Goal: Feedback & Contribution: Contribute content

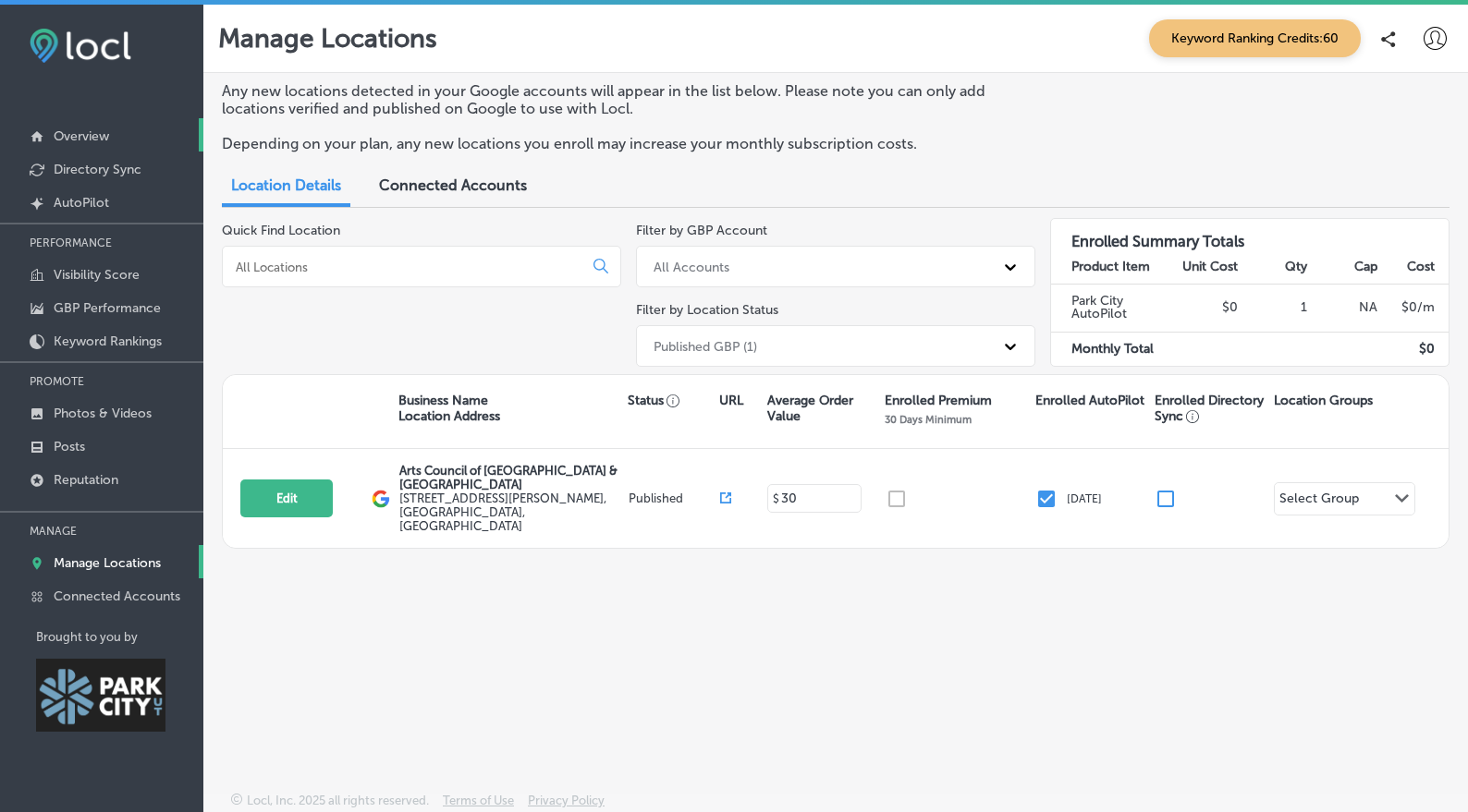
click at [80, 140] on p "Overview" at bounding box center [81, 137] width 55 height 16
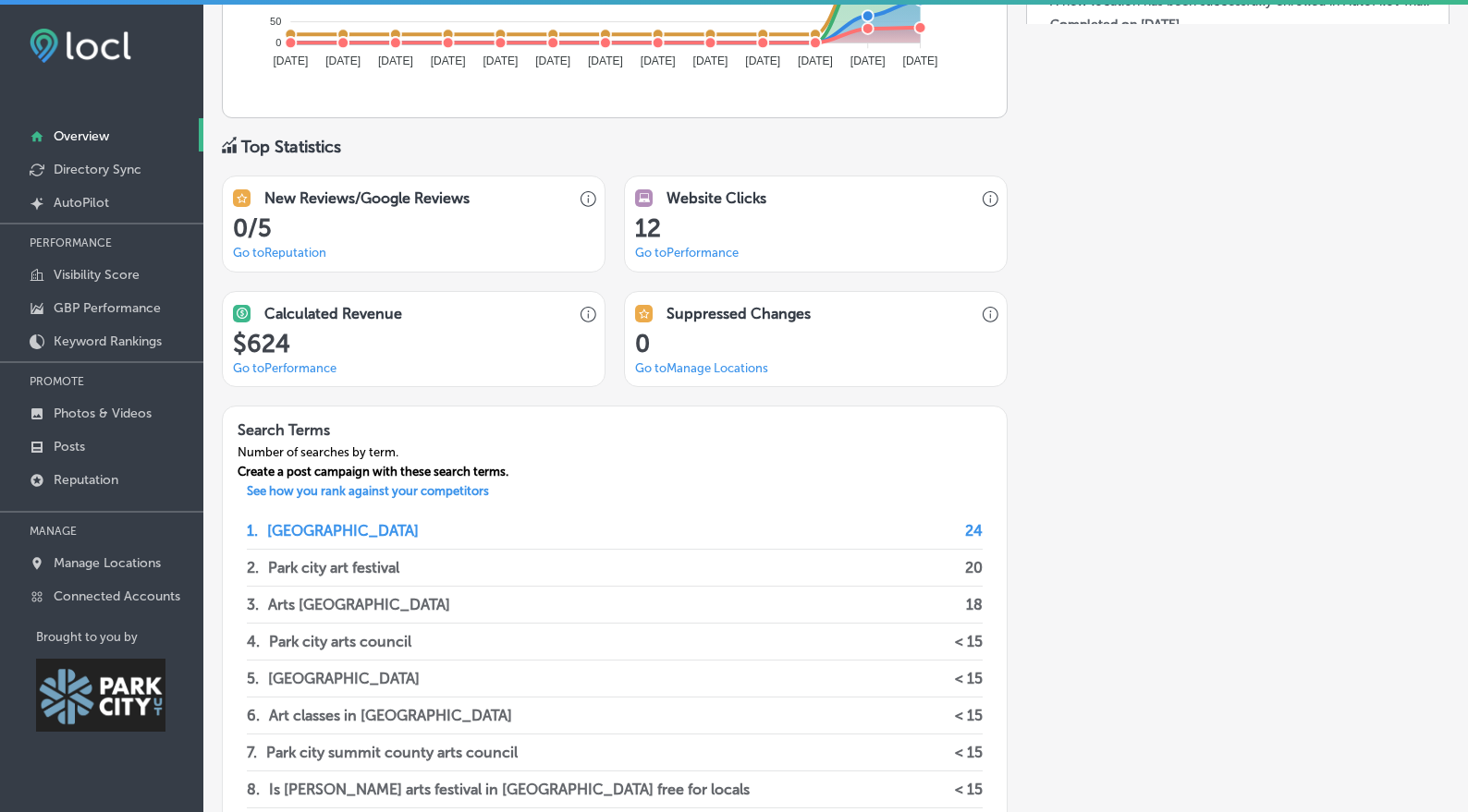
scroll to position [1475, 0]
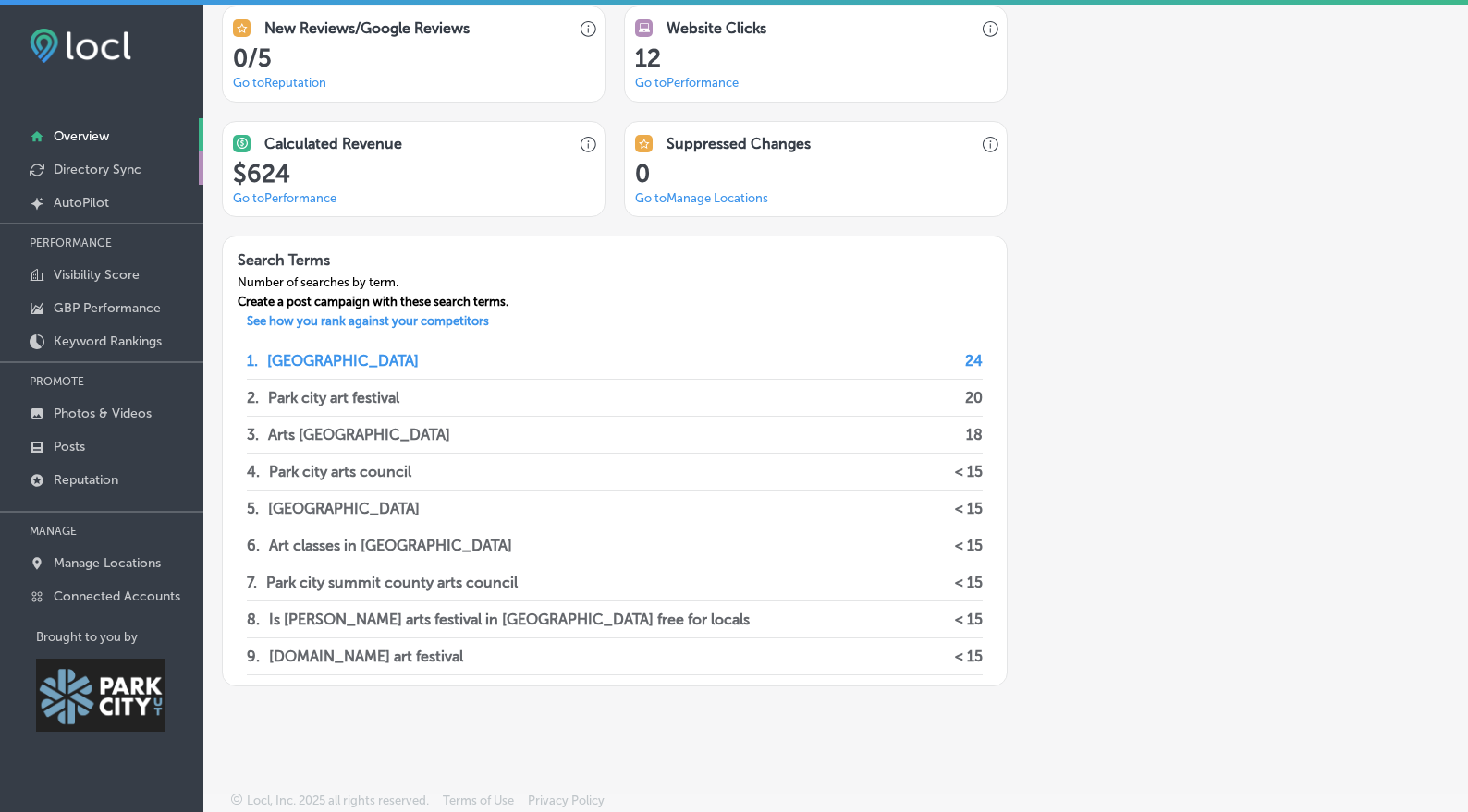
click at [85, 171] on p "Directory Sync" at bounding box center [97, 169] width 88 height 16
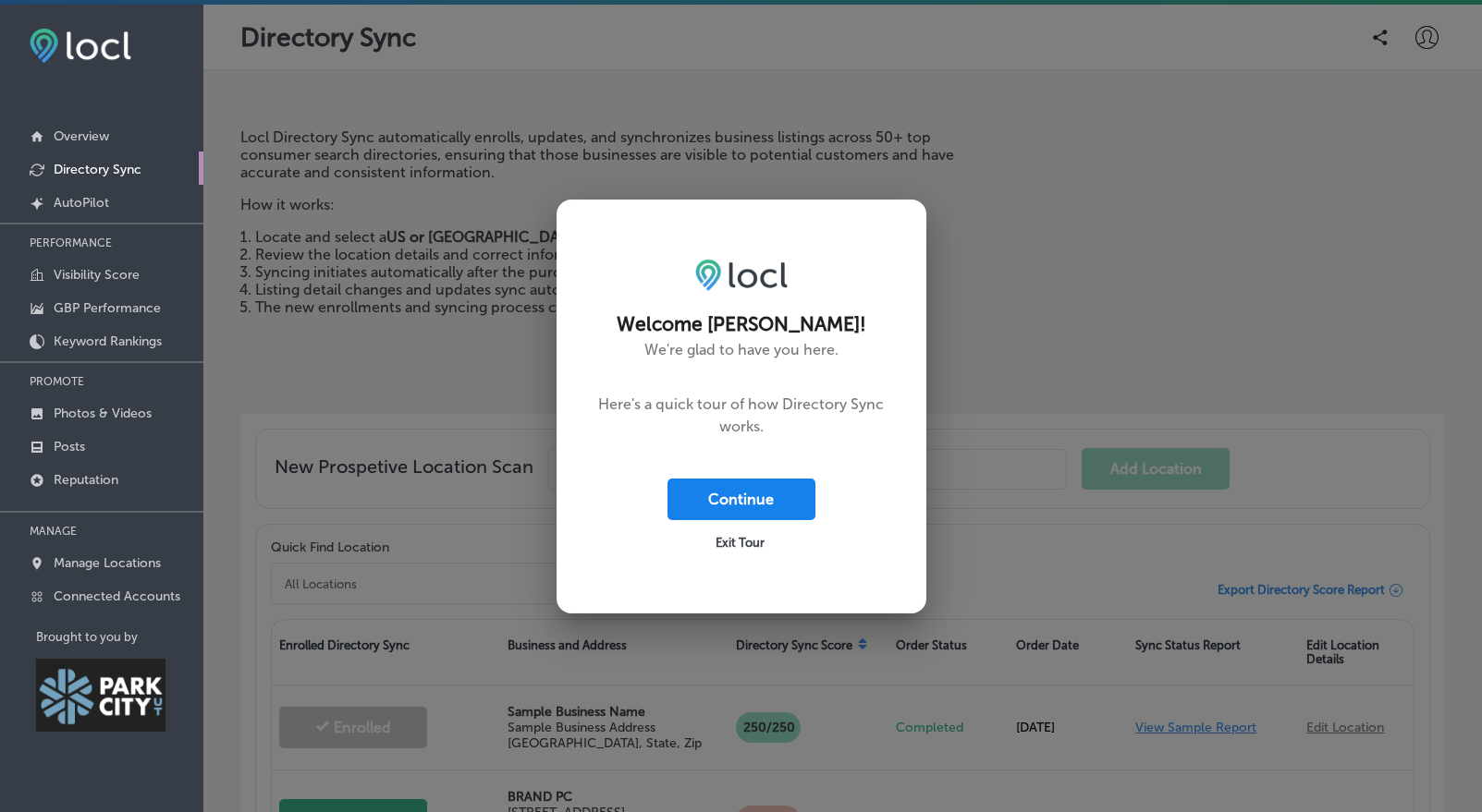
click at [709, 499] on button "Continue" at bounding box center [741, 499] width 148 height 42
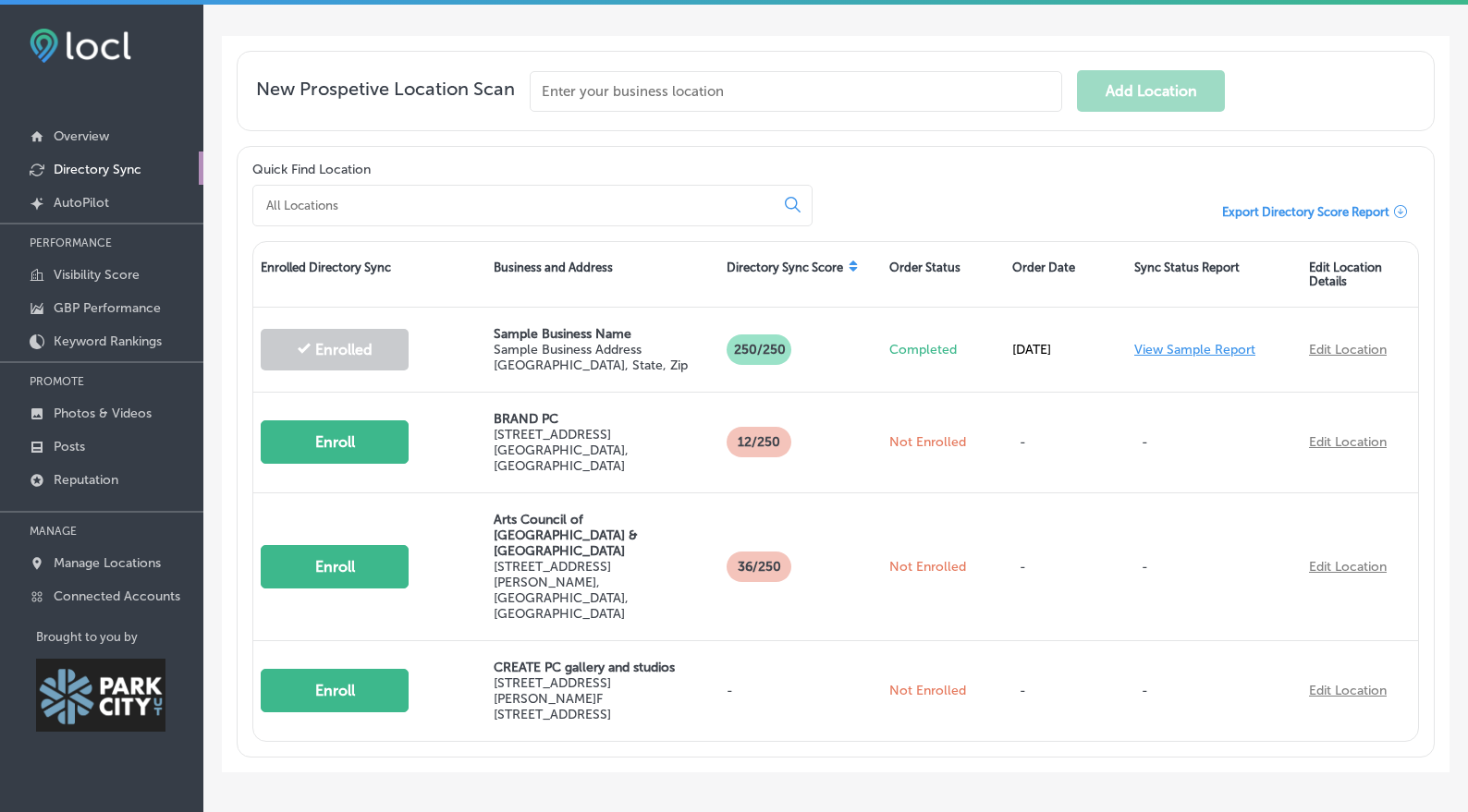
scroll to position [382, 0]
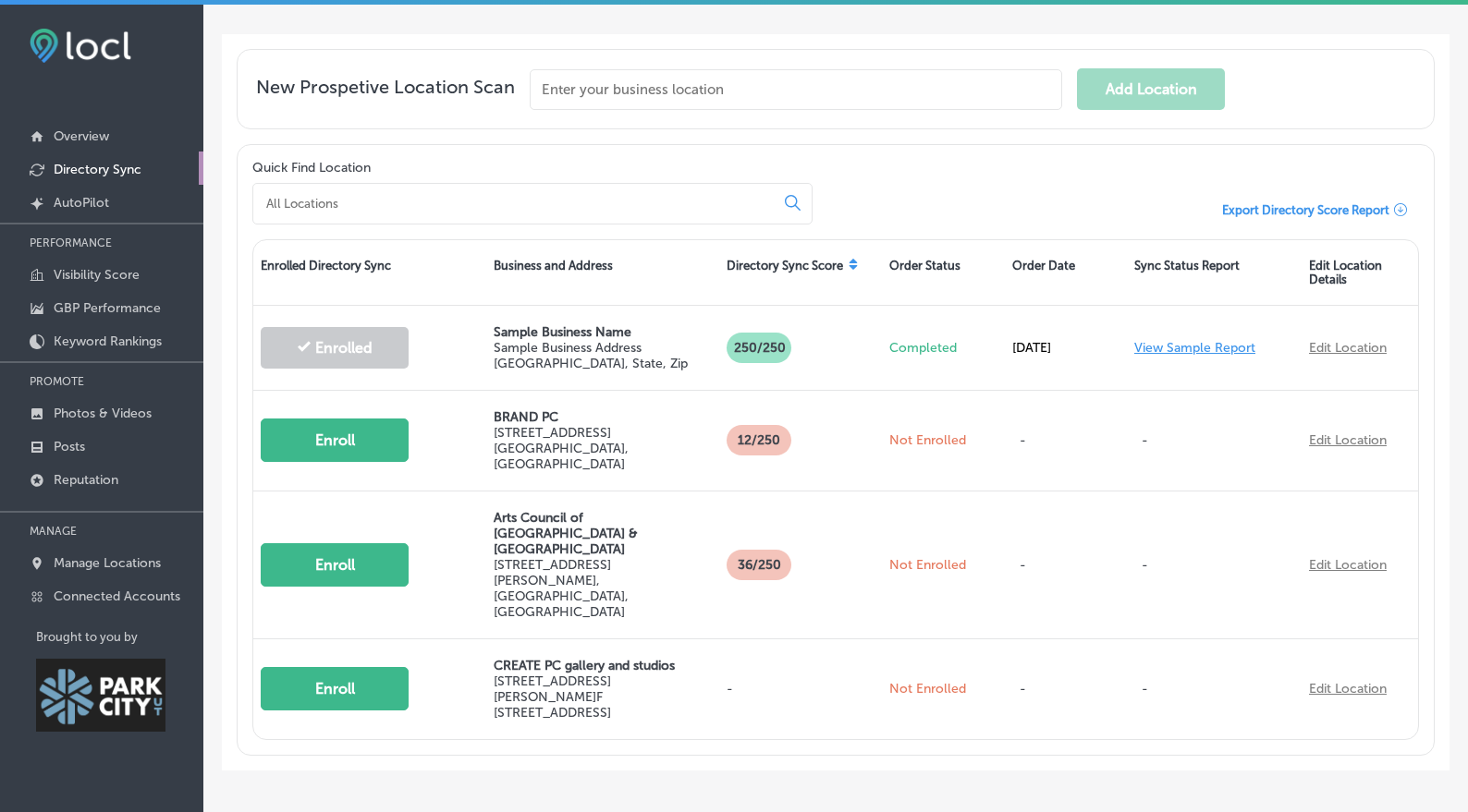
click at [425, 195] on input at bounding box center [517, 203] width 506 height 17
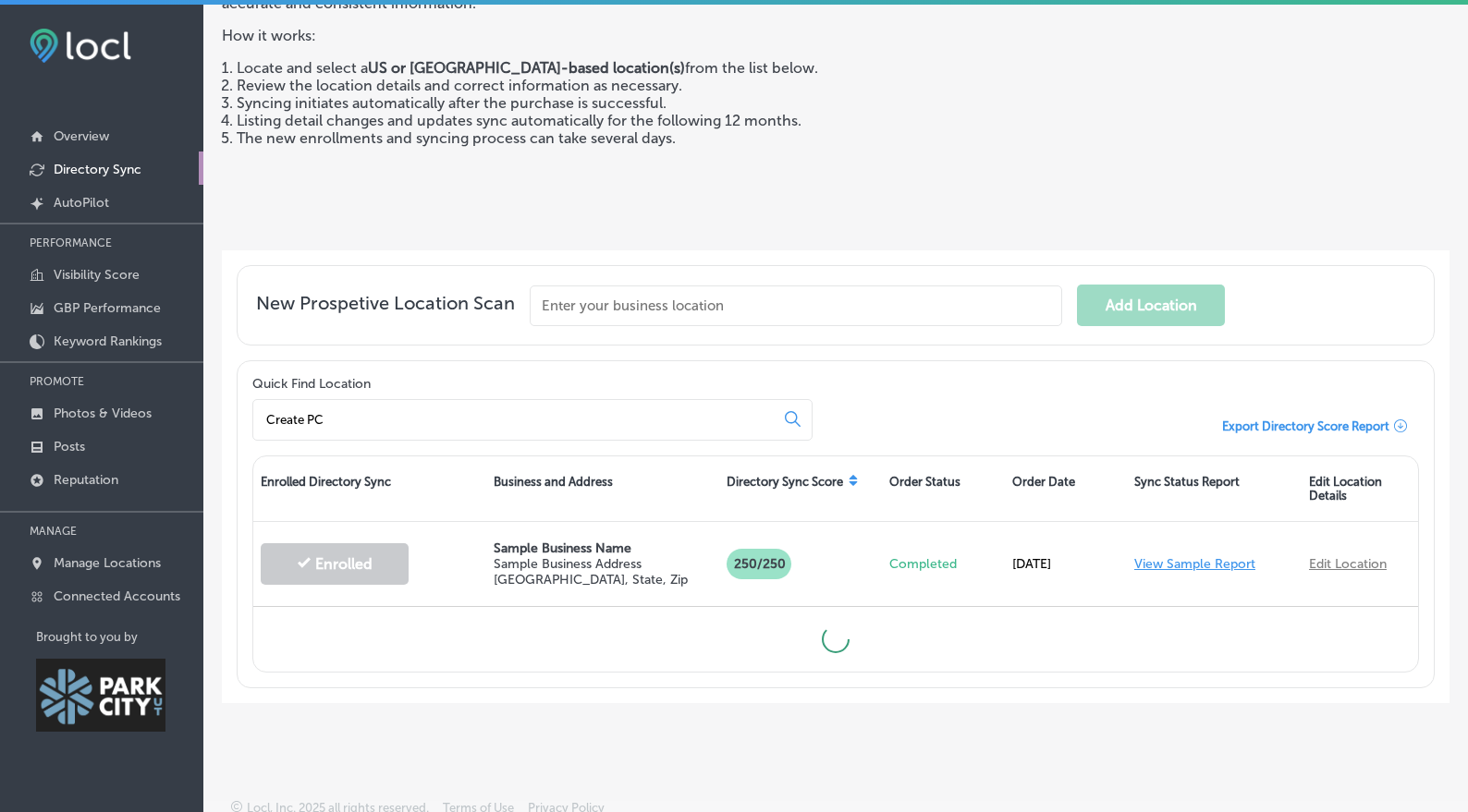
scroll to position [169, 0]
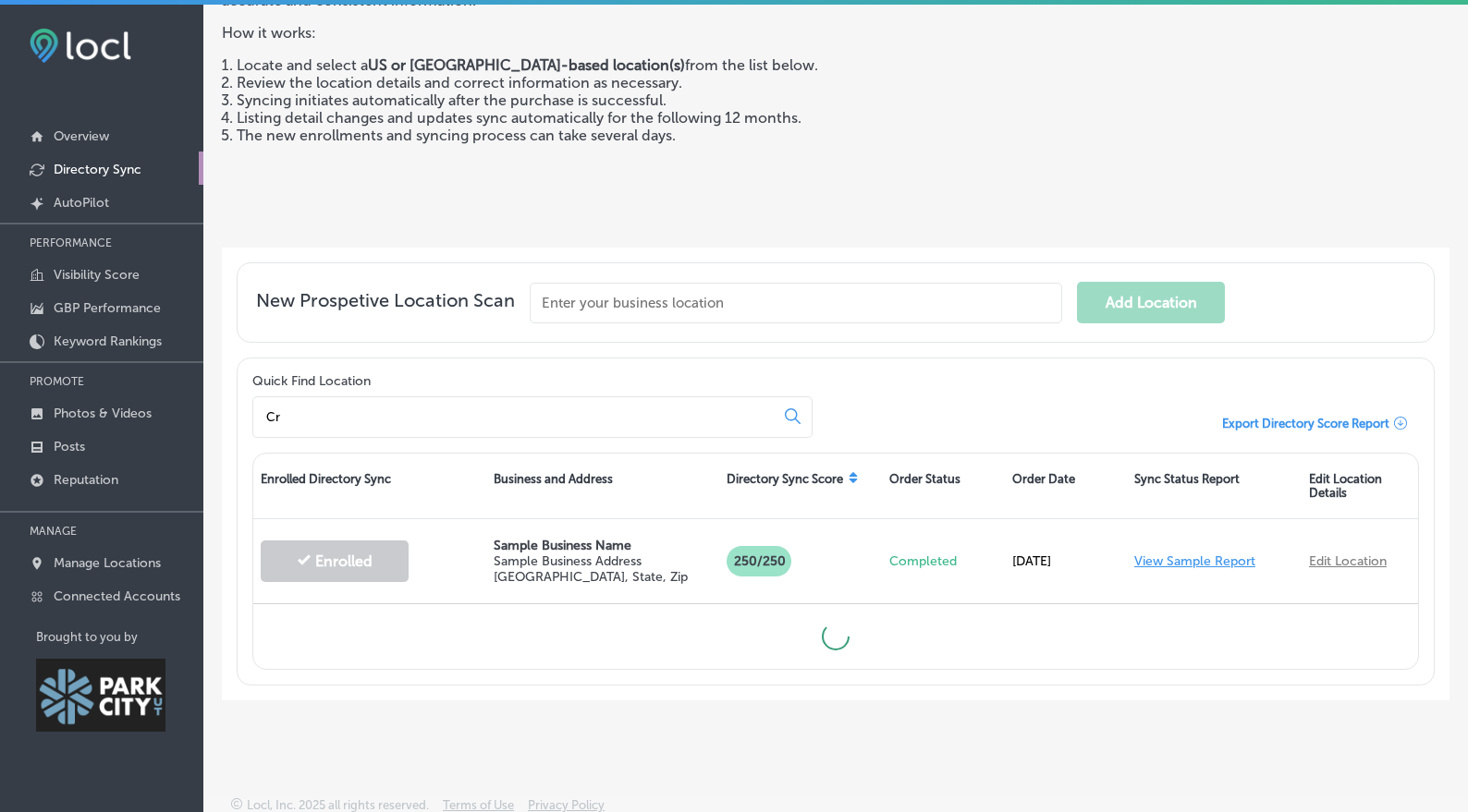
type input "C"
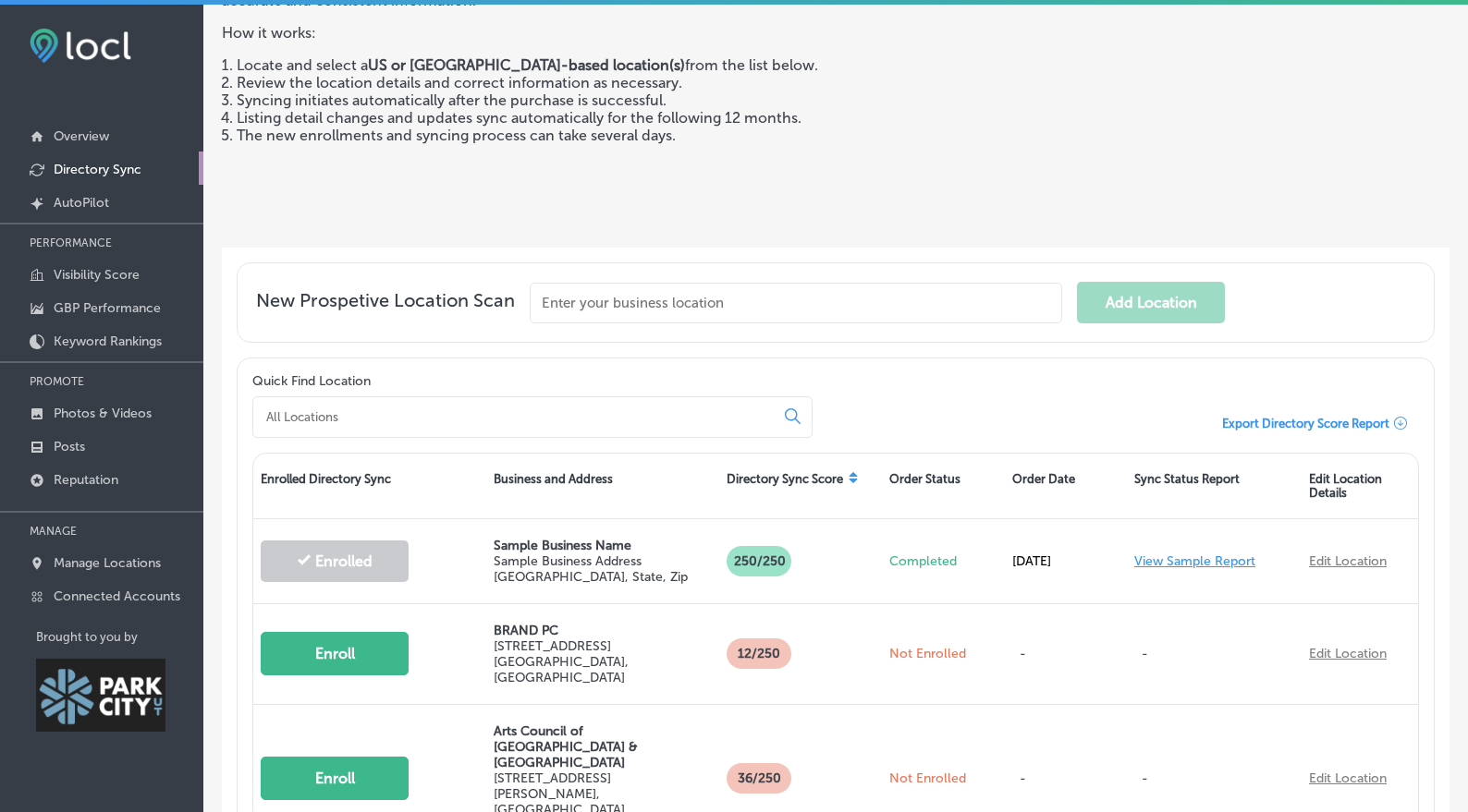
scroll to position [382, 0]
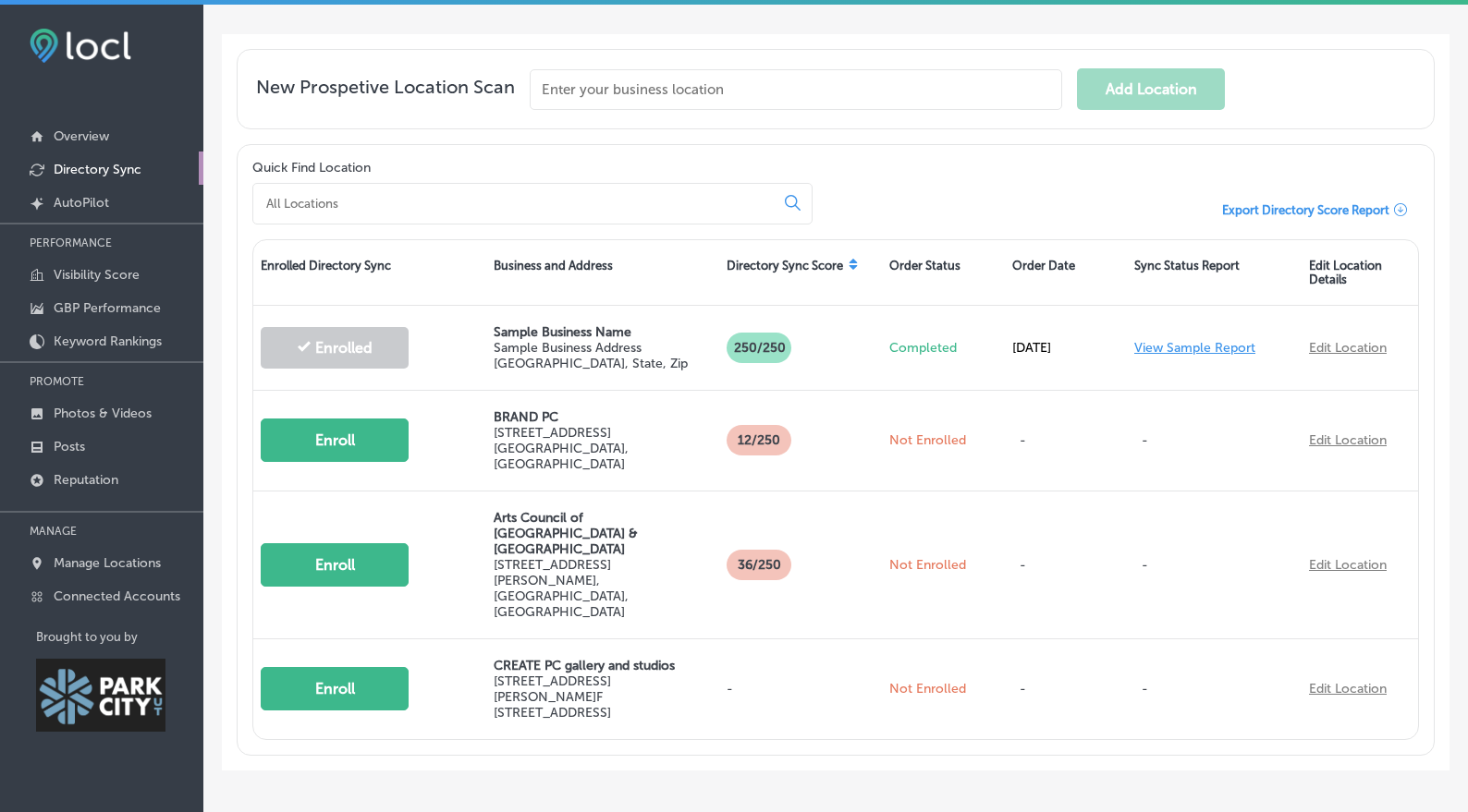
click at [611, 56] on div "New Prospetive Location Scan Add Location" at bounding box center [836, 88] width 1199 height 80
click at [605, 76] on input "text" at bounding box center [796, 89] width 533 height 41
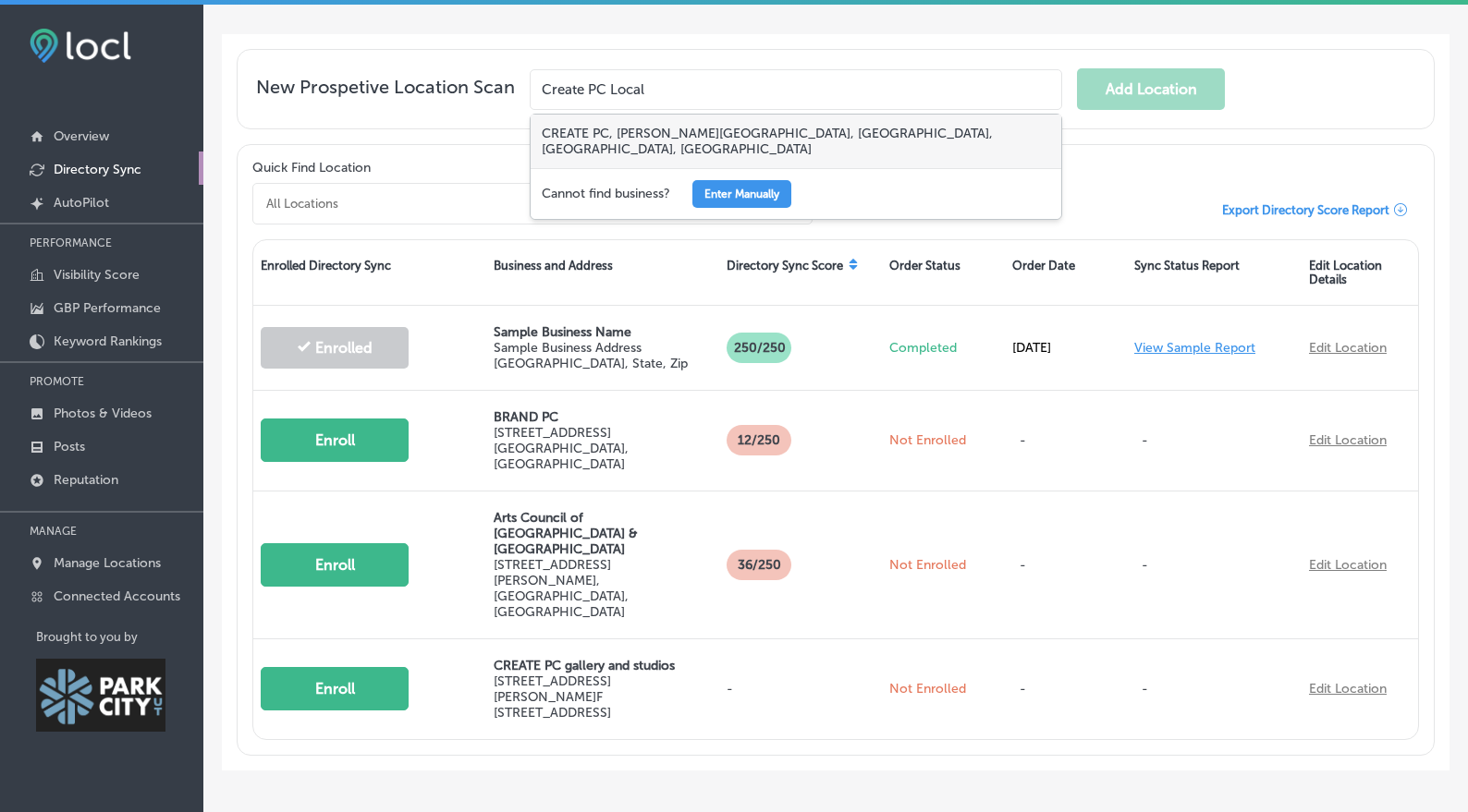
click at [721, 123] on div "CREATE PC, [PERSON_NAME][GEOGRAPHIC_DATA], [GEOGRAPHIC_DATA], [GEOGRAPHIC_DATA]…" at bounding box center [796, 142] width 531 height 53
type input "CREATE PC, [PERSON_NAME][GEOGRAPHIC_DATA], [GEOGRAPHIC_DATA], [GEOGRAPHIC_DATA]…"
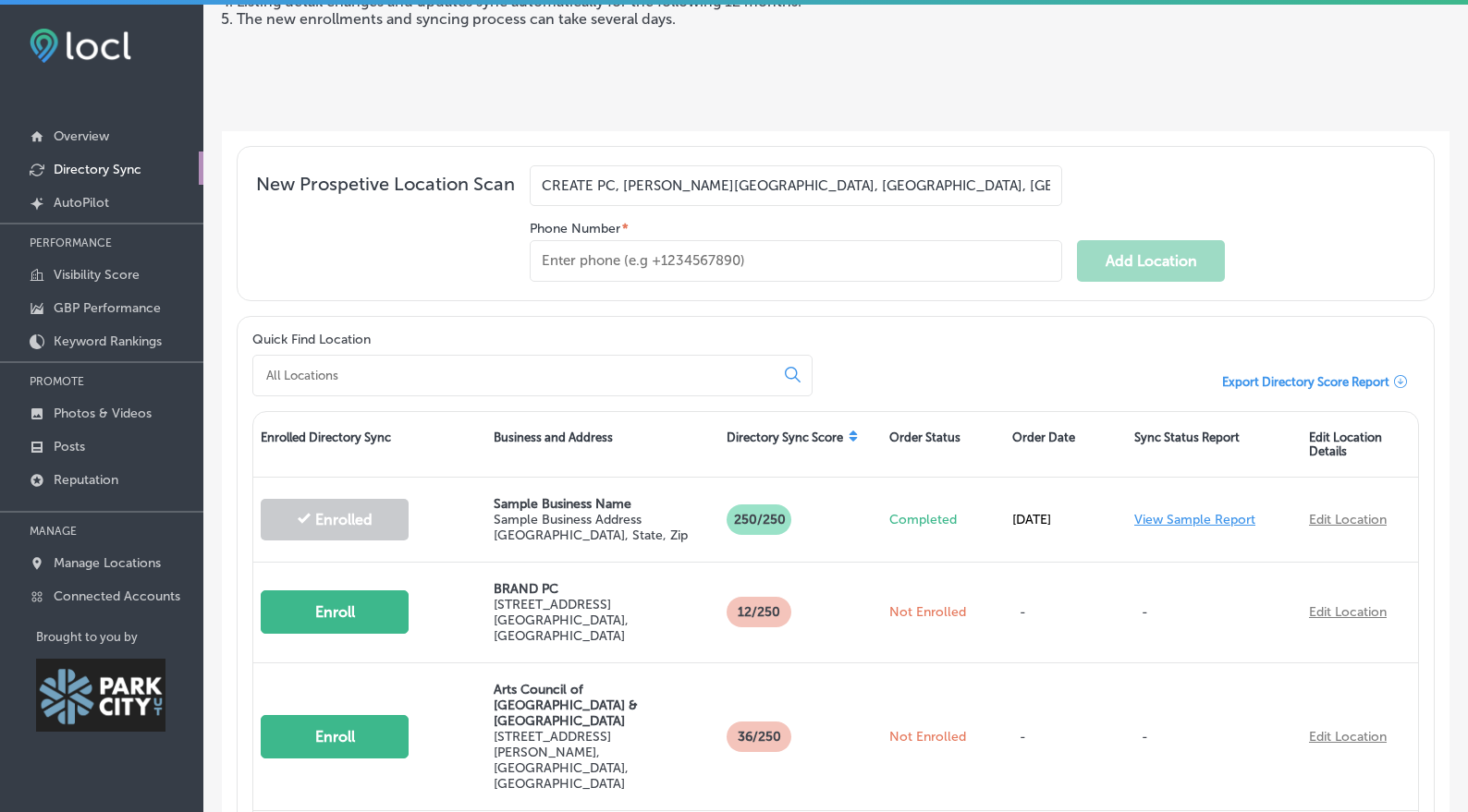
scroll to position [257, 0]
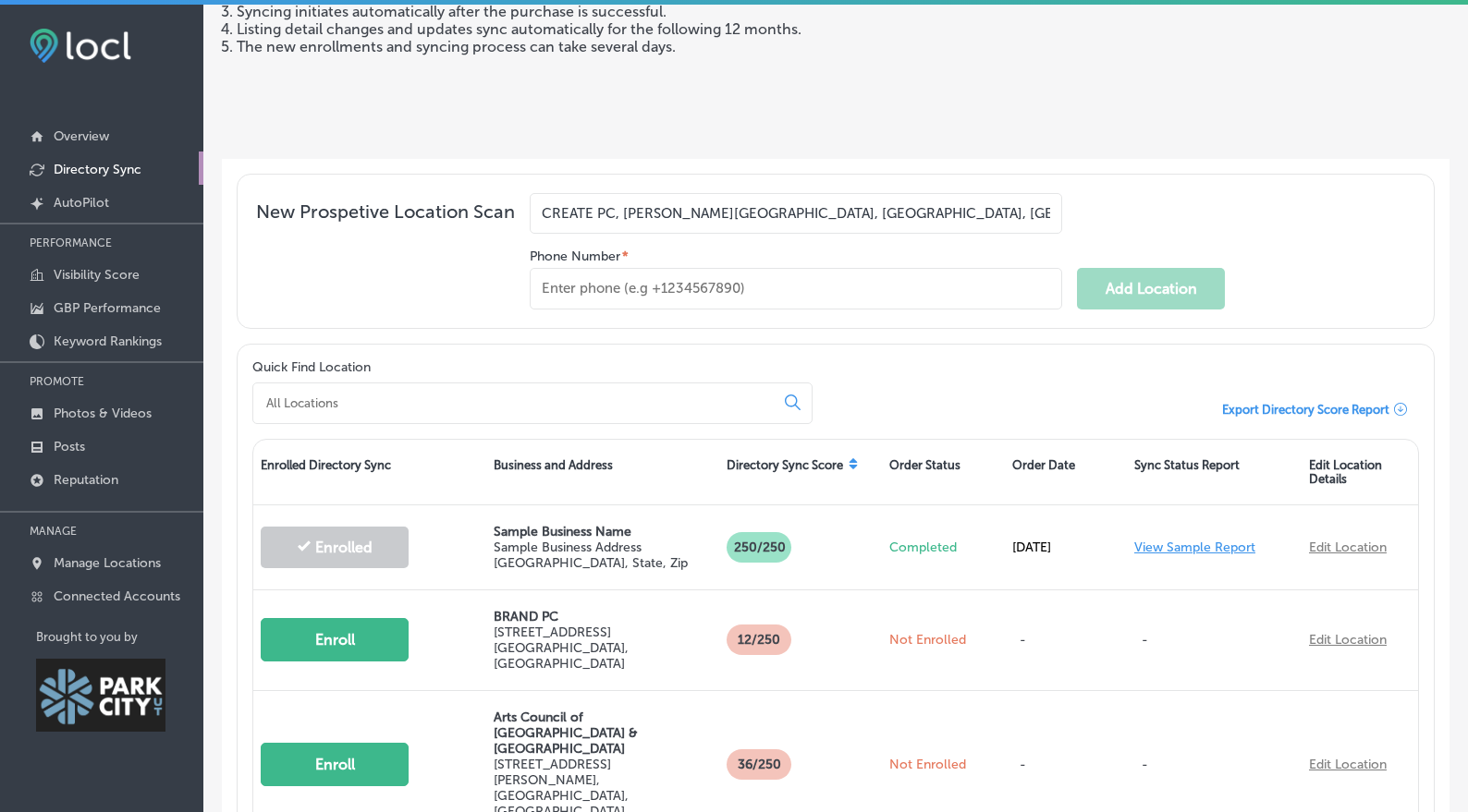
drag, startPoint x: 895, startPoint y: 196, endPoint x: 478, endPoint y: 208, distance: 417.2
click at [478, 208] on div "New Prospetive Location Scan CREATE PC, [PERSON_NAME][GEOGRAPHIC_DATA], [GEOGRA…" at bounding box center [836, 252] width 1159 height 117
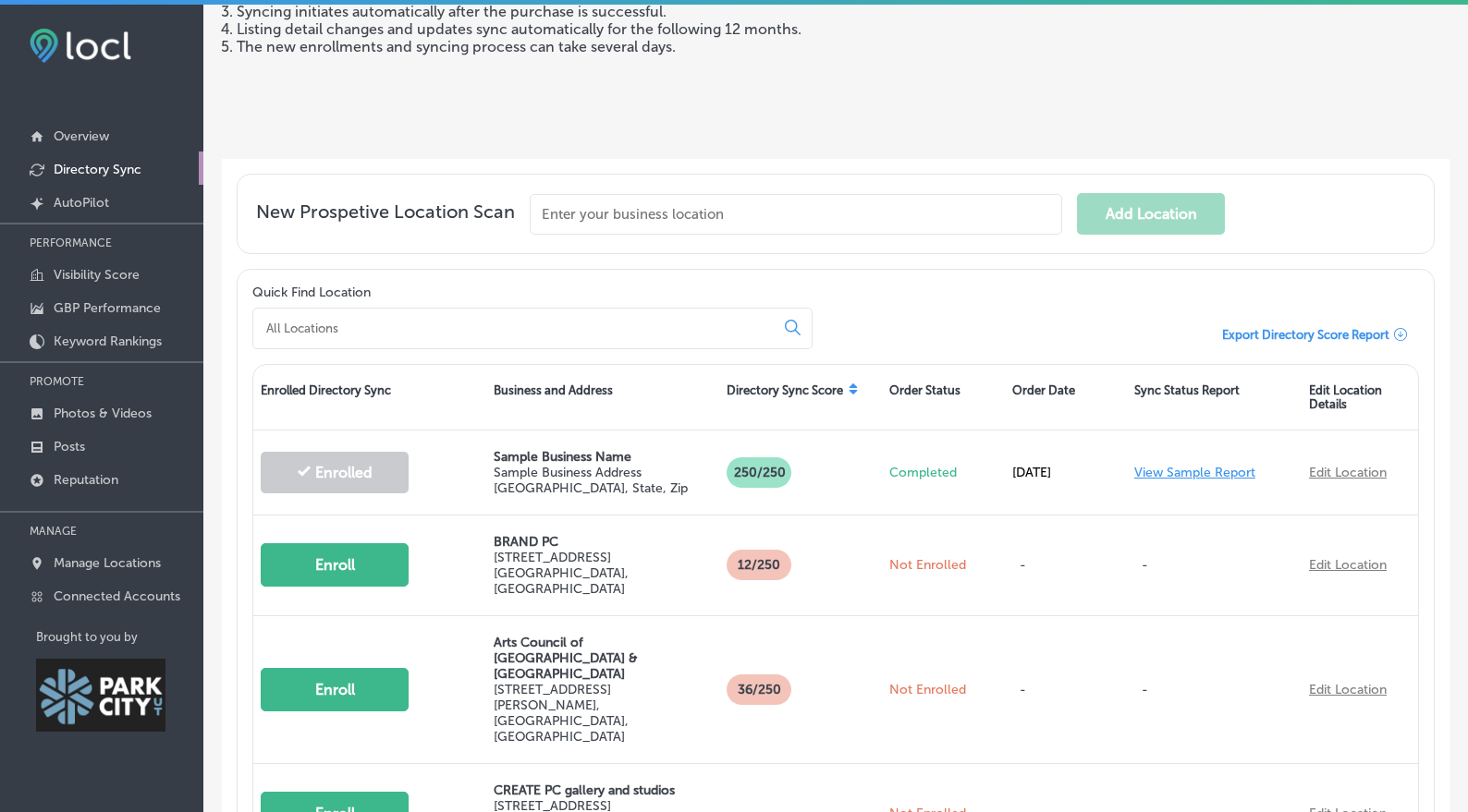
scroll to position [382, 0]
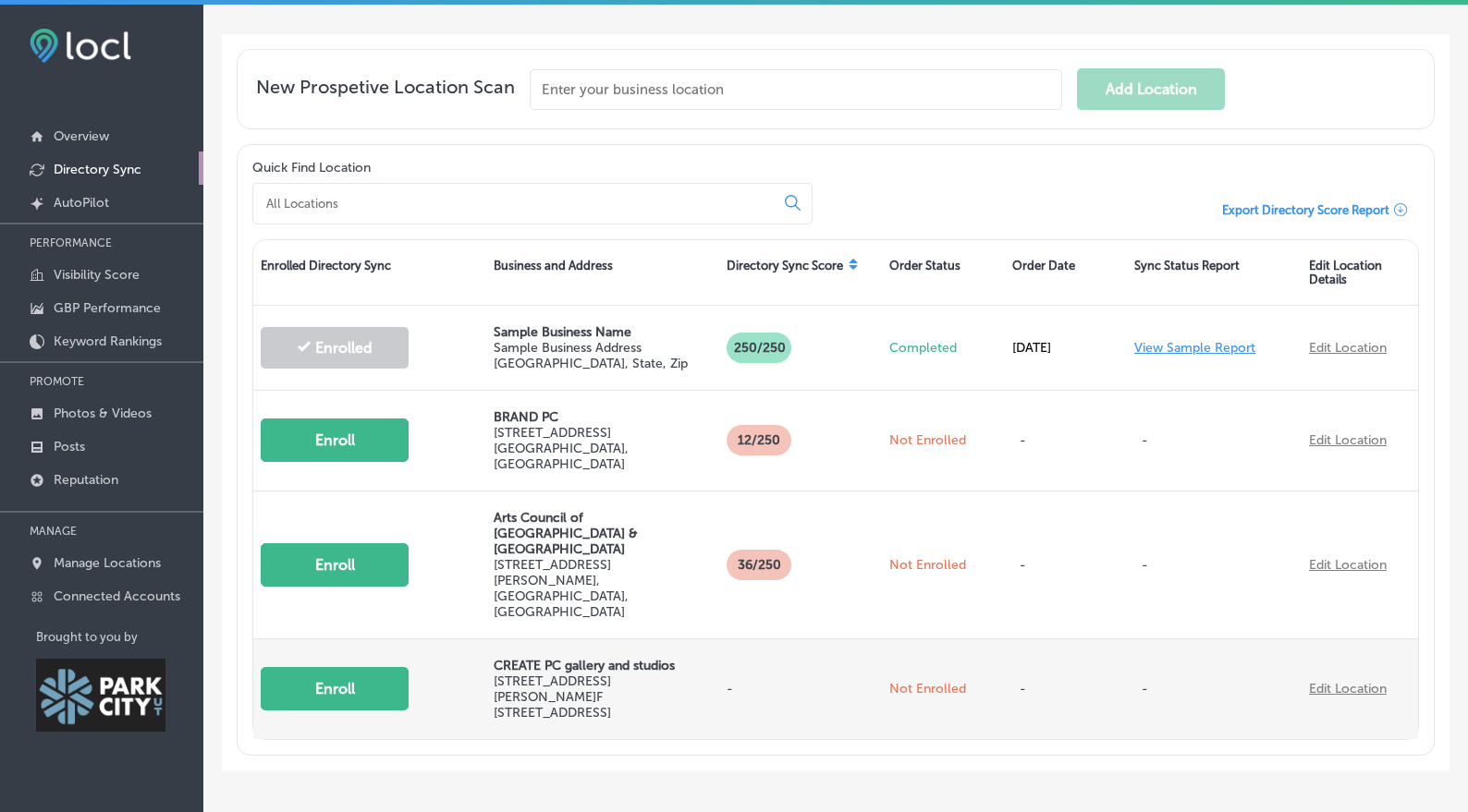
click at [382, 667] on button "Enroll" at bounding box center [334, 689] width 148 height 44
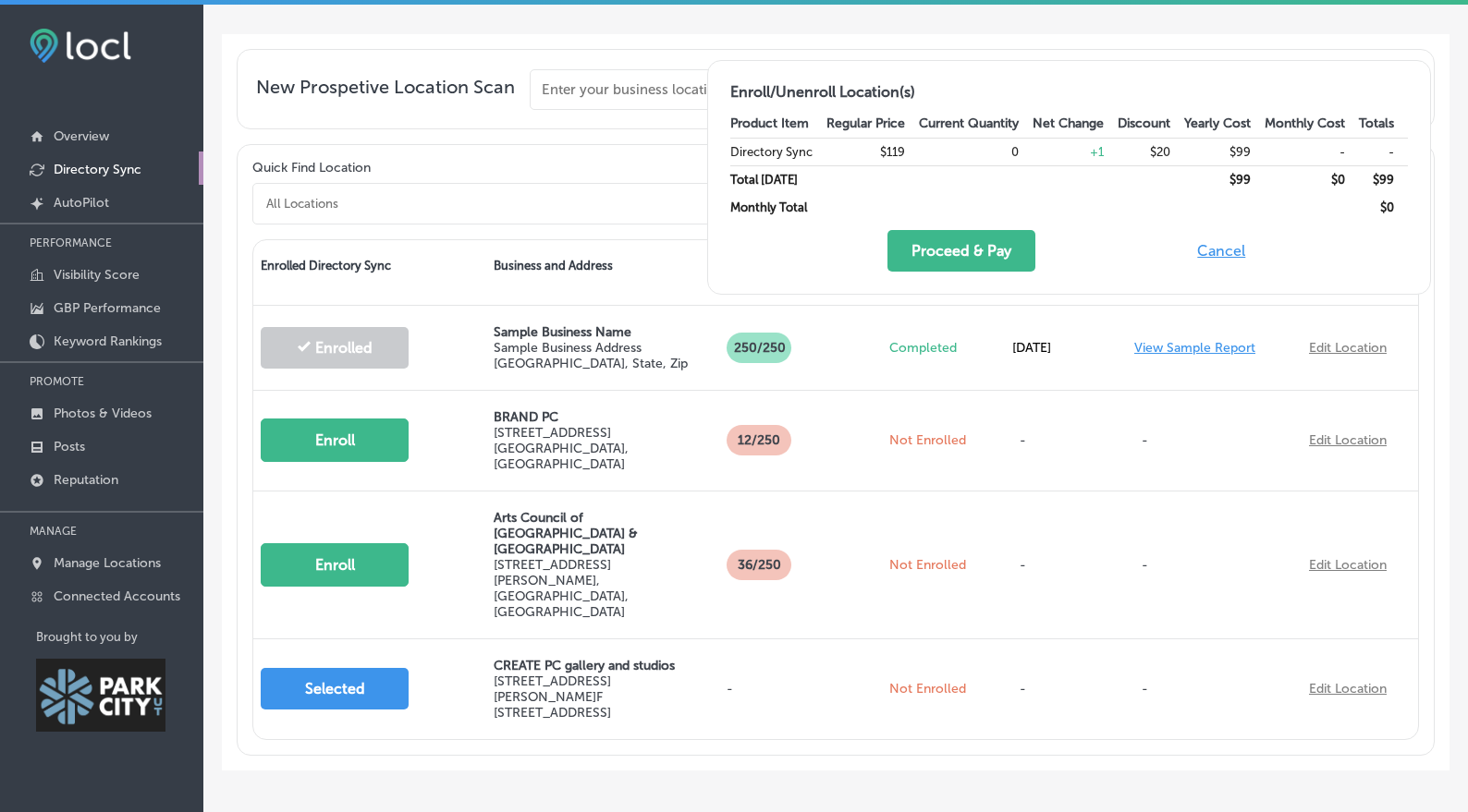
click at [1227, 245] on button "Cancel" at bounding box center [1221, 251] width 59 height 42
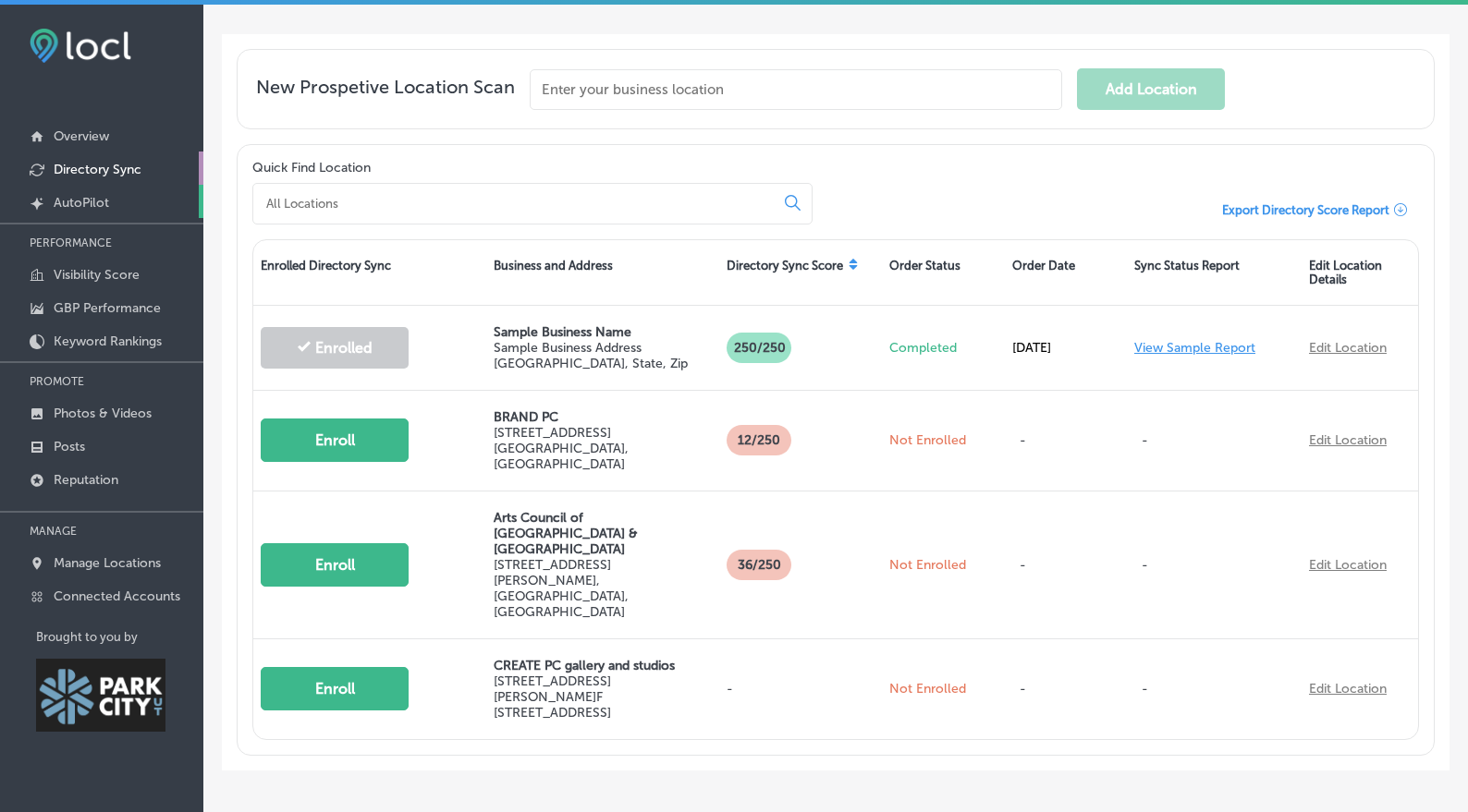
click at [85, 199] on p "AutoPilot" at bounding box center [81, 203] width 55 height 16
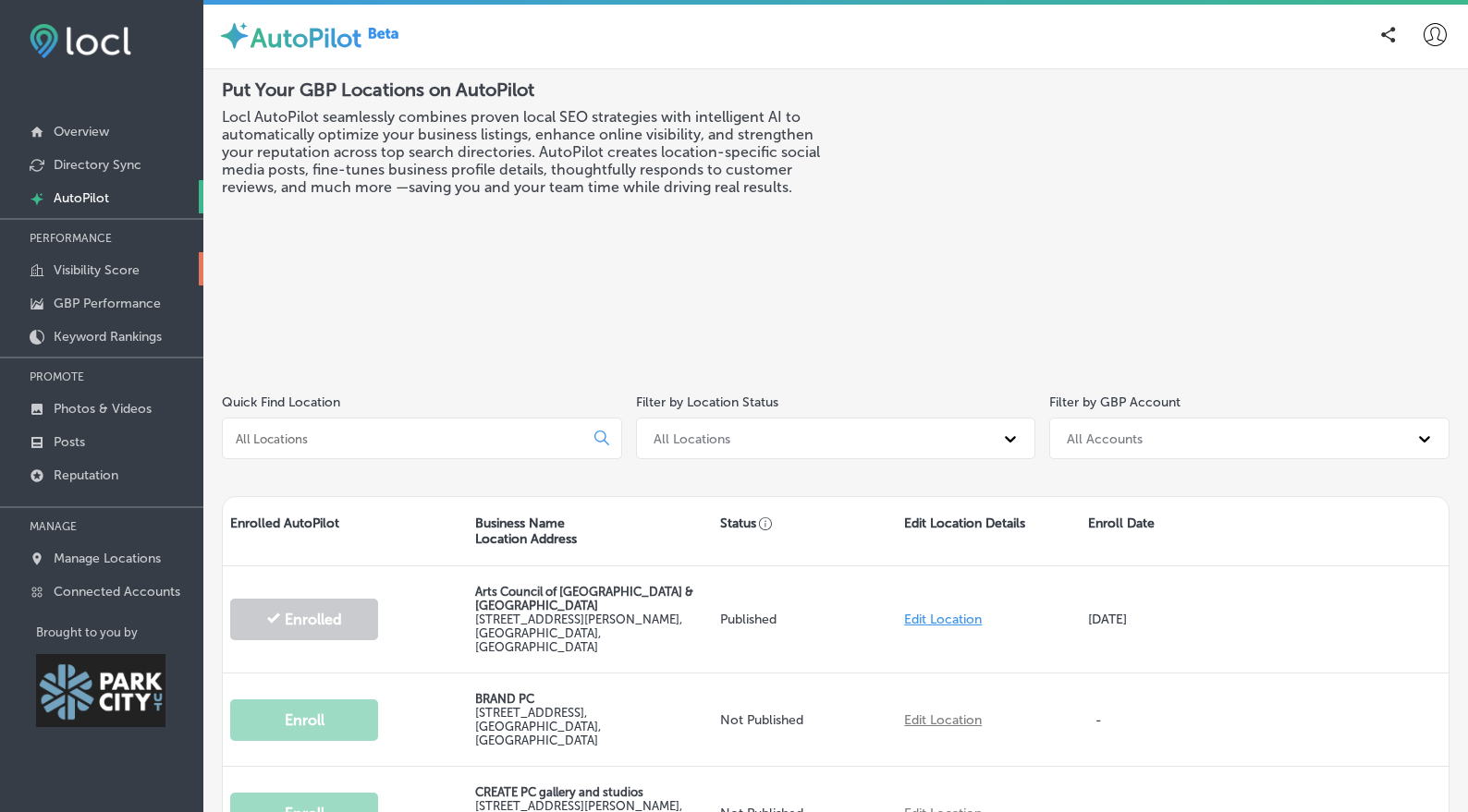
click at [106, 262] on p "Visibility Score" at bounding box center [96, 270] width 86 height 16
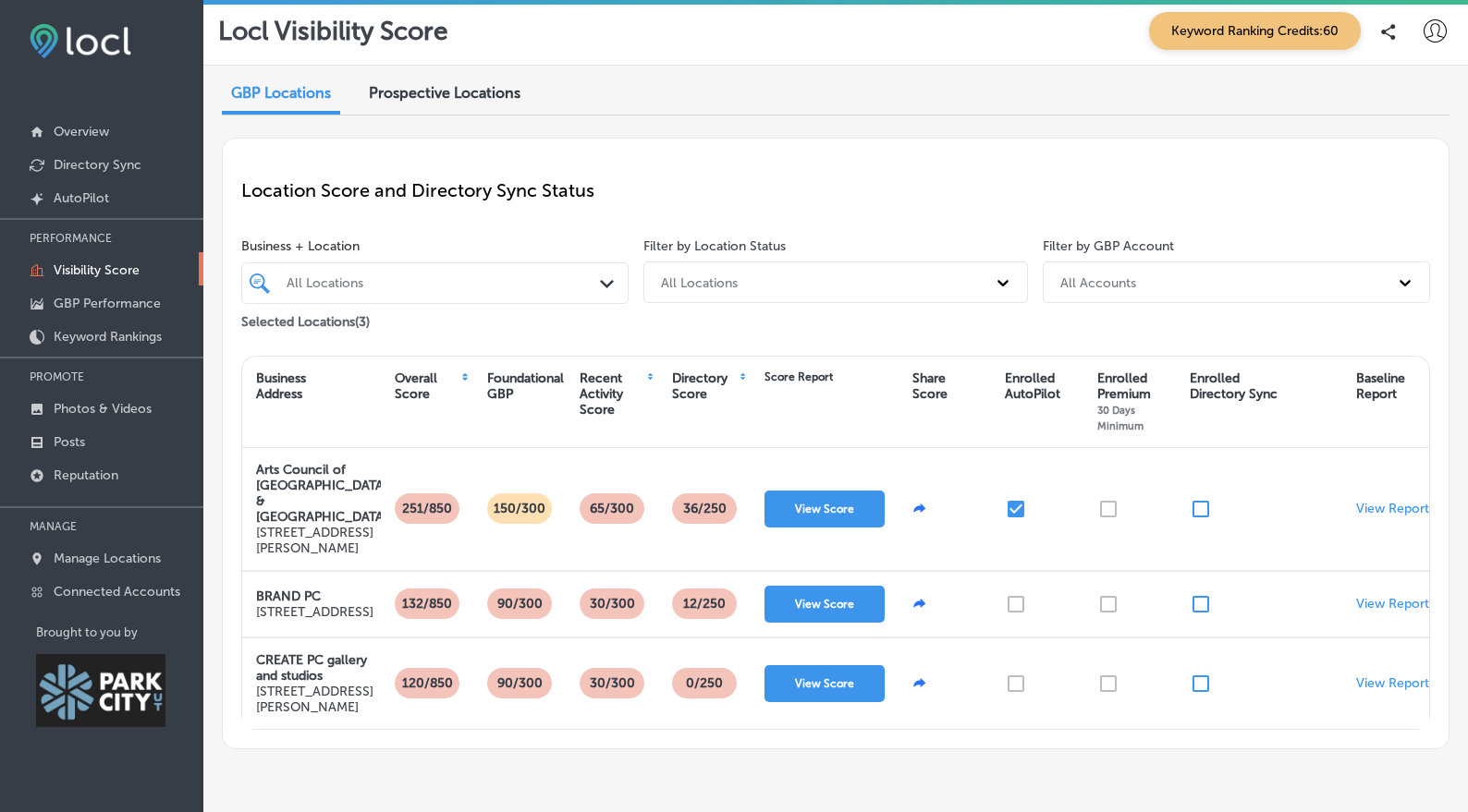
scroll to position [4, 0]
click at [81, 203] on p "AutoPilot" at bounding box center [81, 198] width 55 height 16
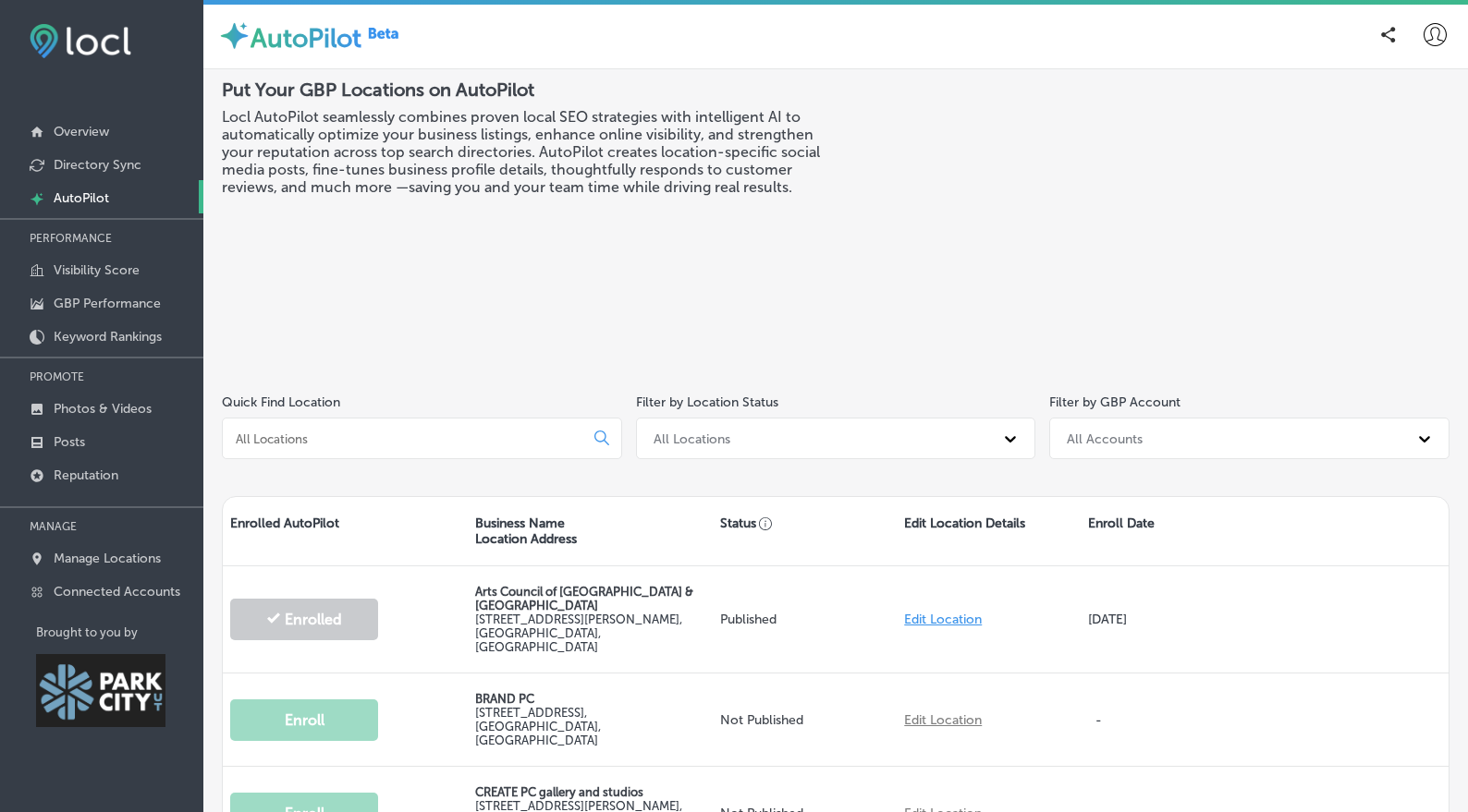
scroll to position [146, 0]
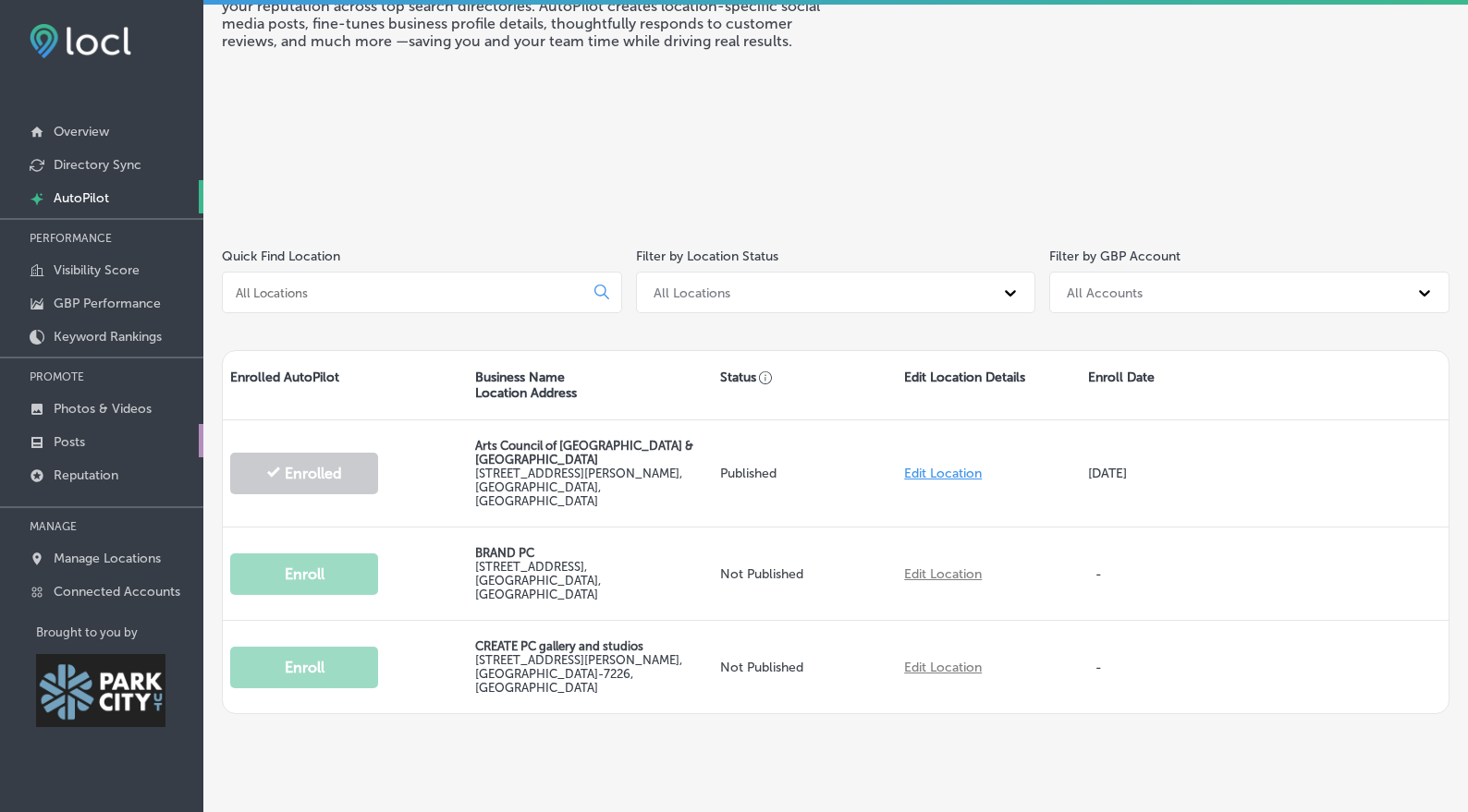
click at [85, 438] on link "Posts" at bounding box center [101, 441] width 203 height 34
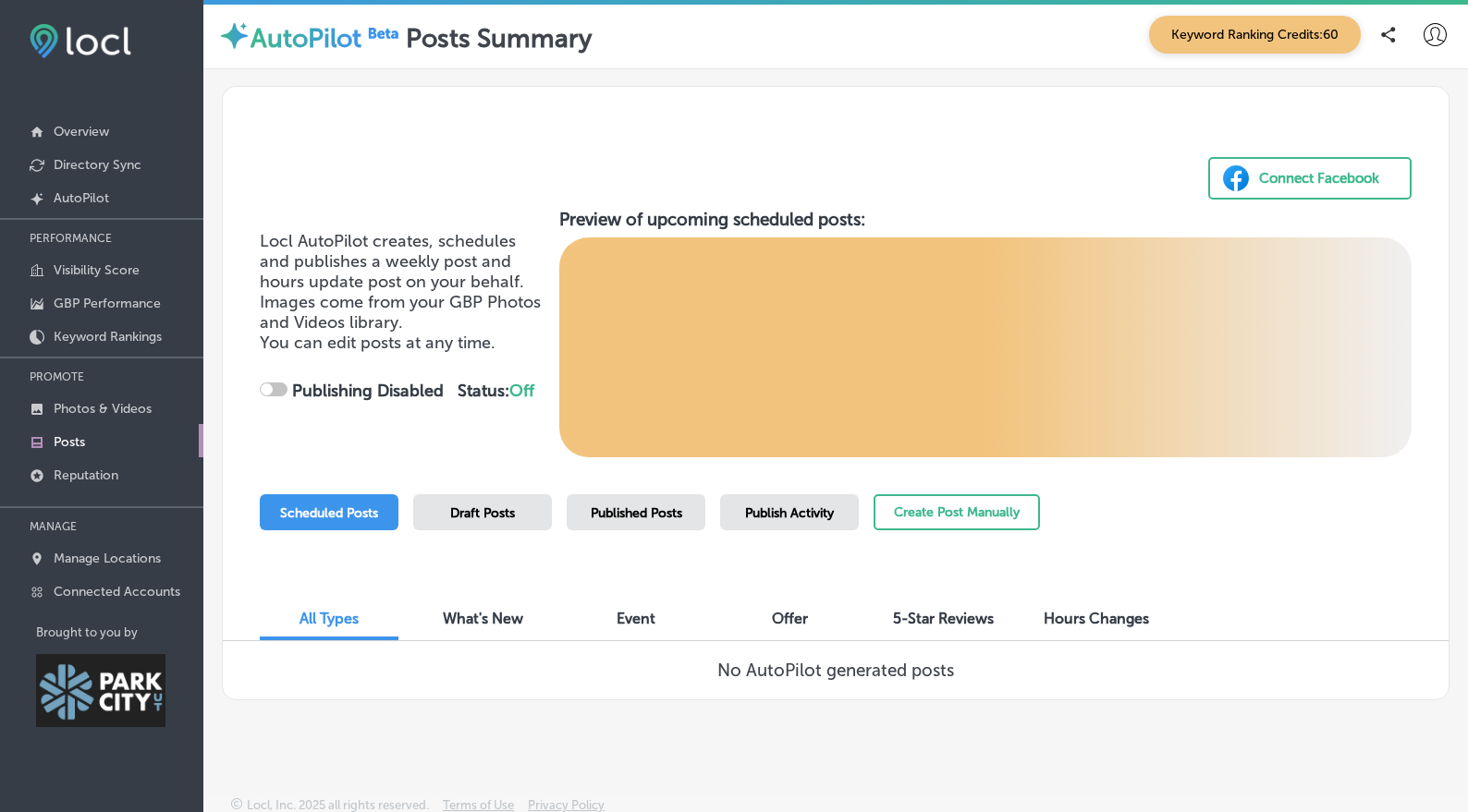
checkbox input "true"
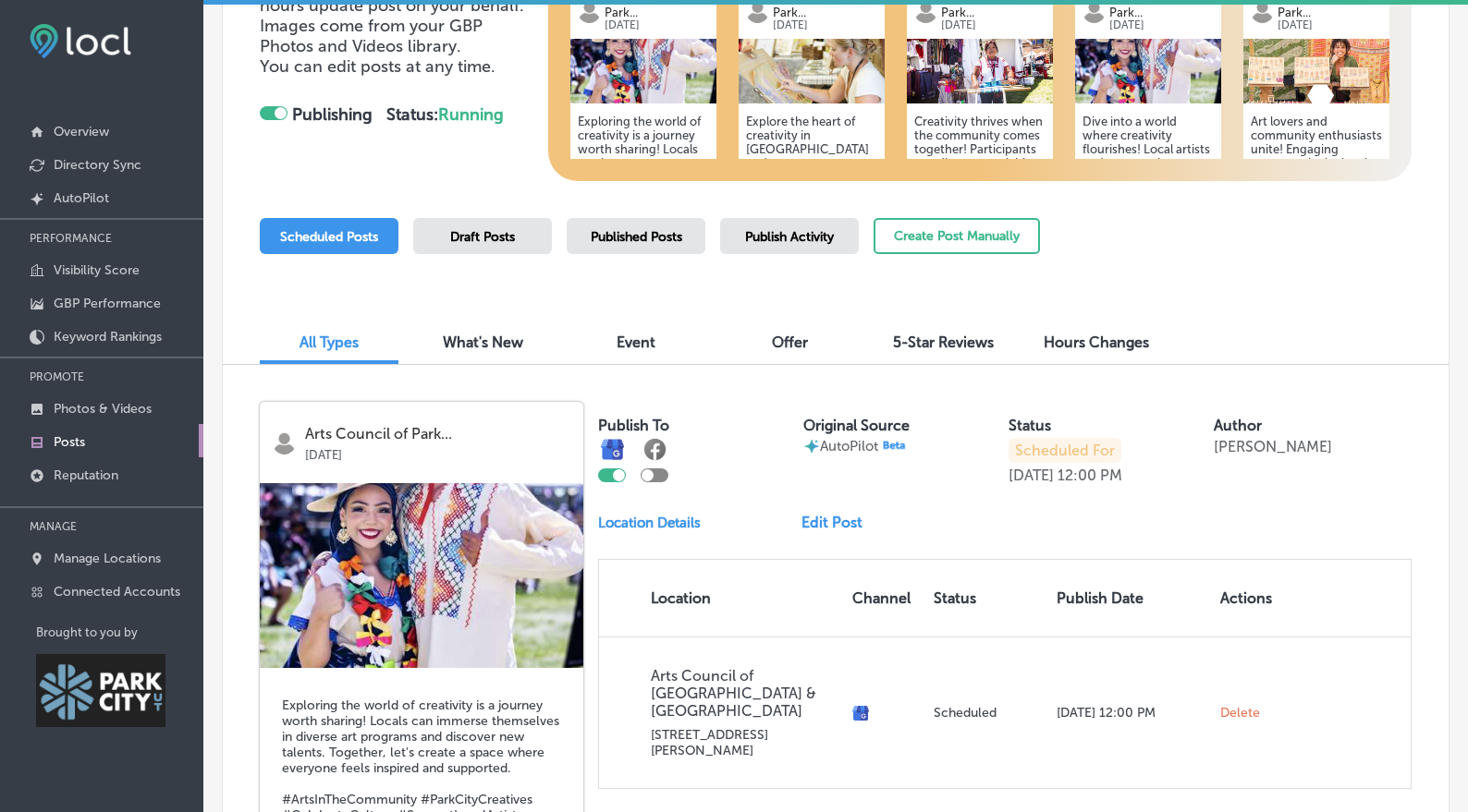
scroll to position [125, 0]
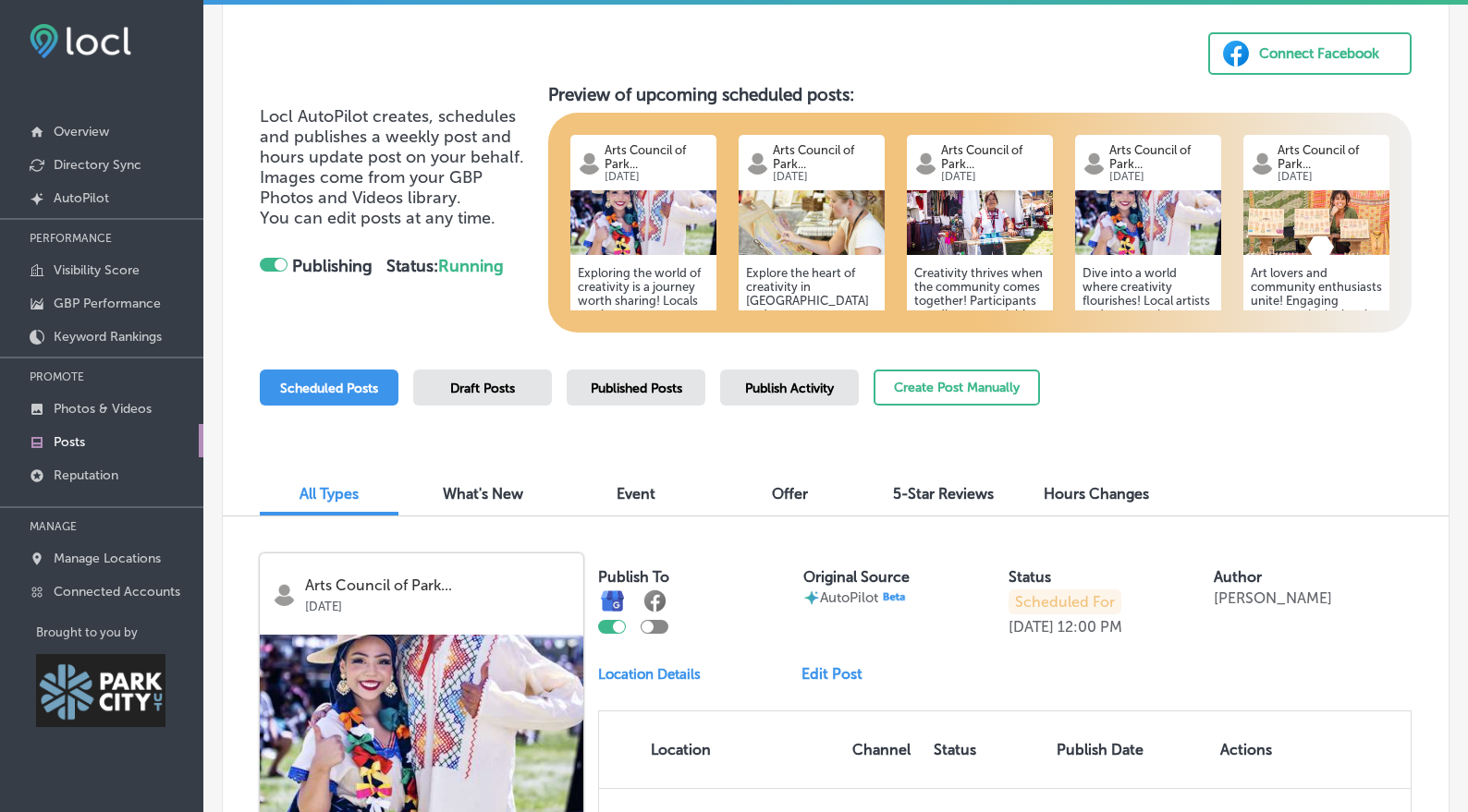
click at [682, 396] on span "Published Posts" at bounding box center [636, 389] width 91 height 16
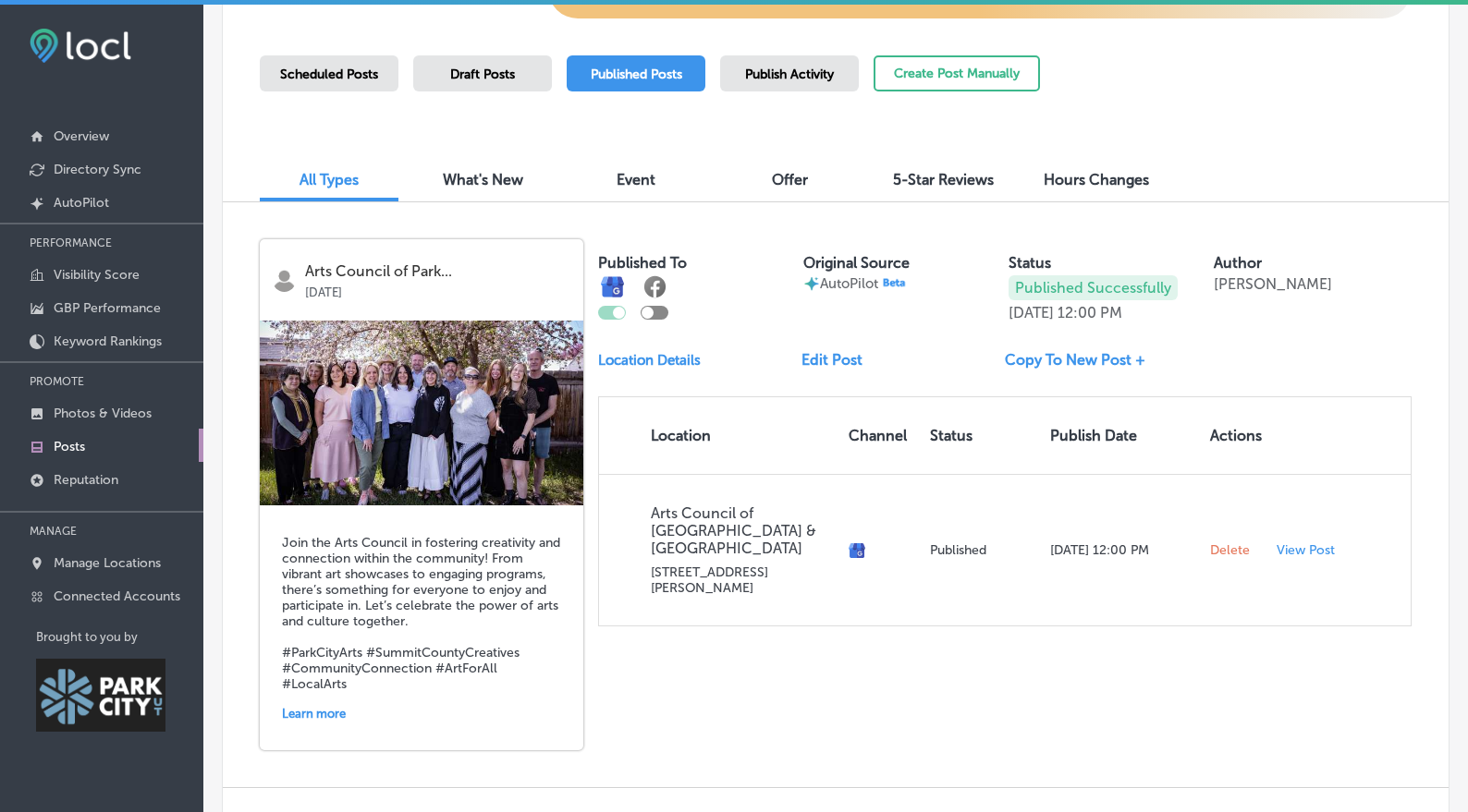
scroll to position [421, 0]
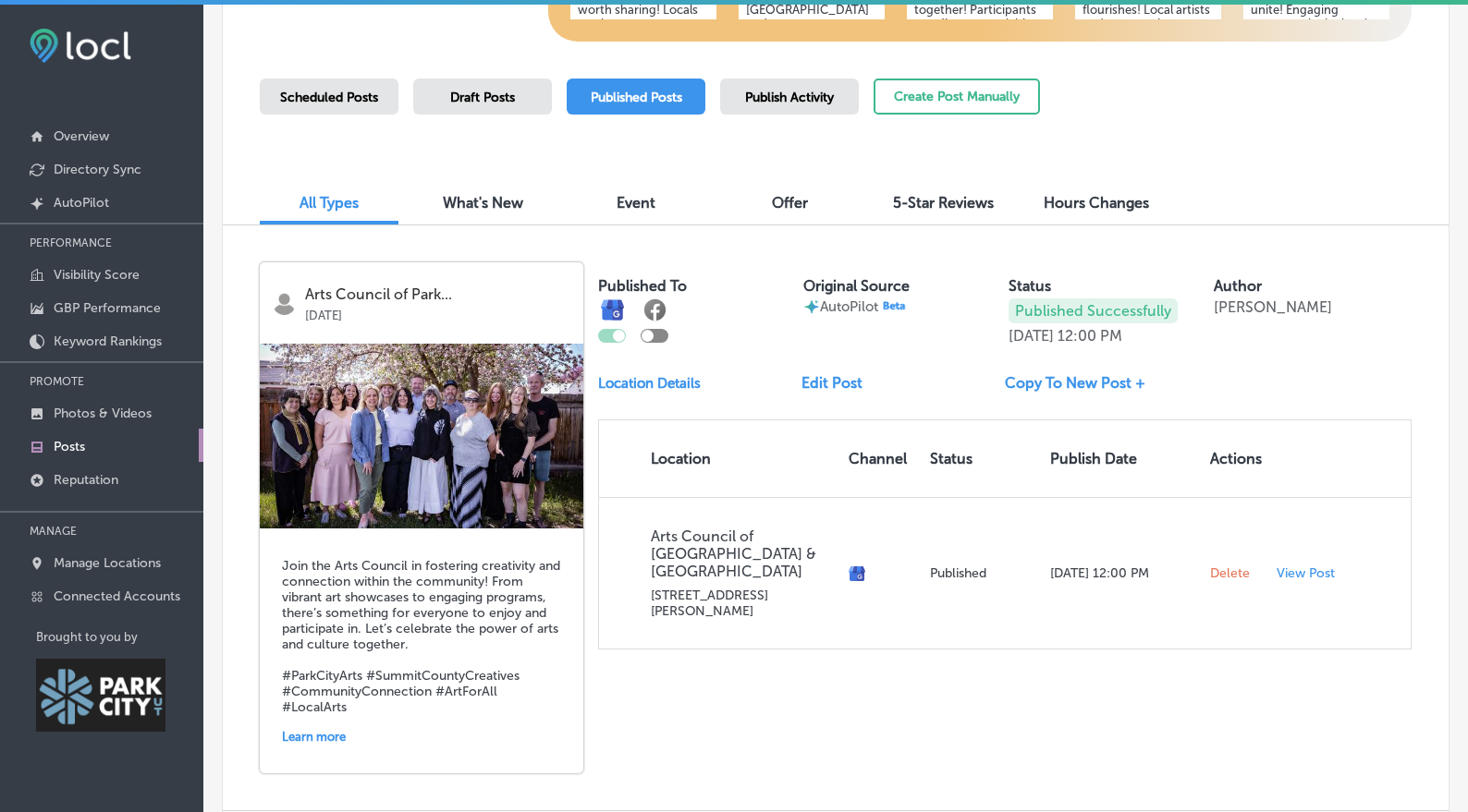
click at [962, 212] on span "5-Star Reviews" at bounding box center [944, 203] width 101 height 18
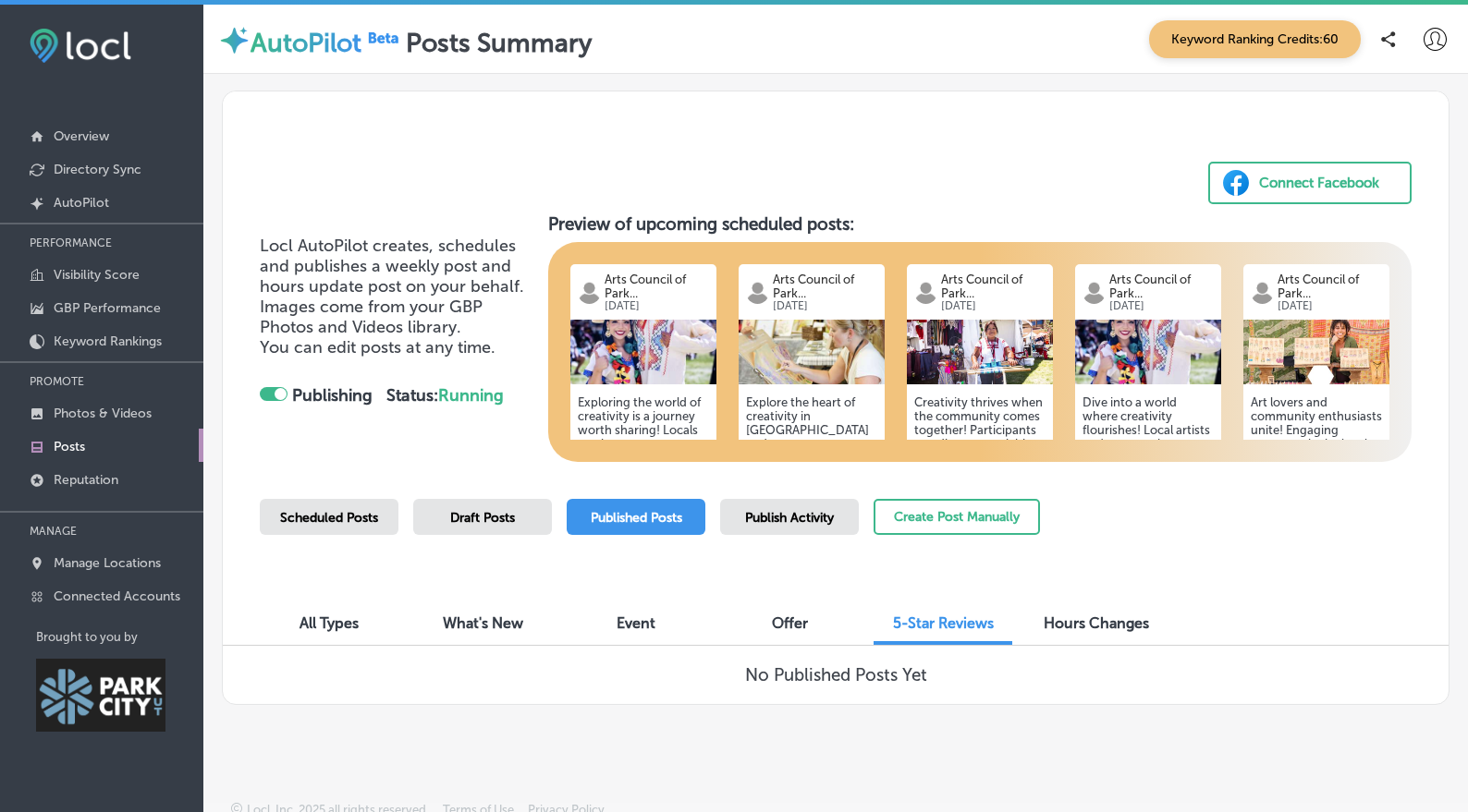
click at [370, 526] on span "Scheduled Posts" at bounding box center [329, 518] width 98 height 16
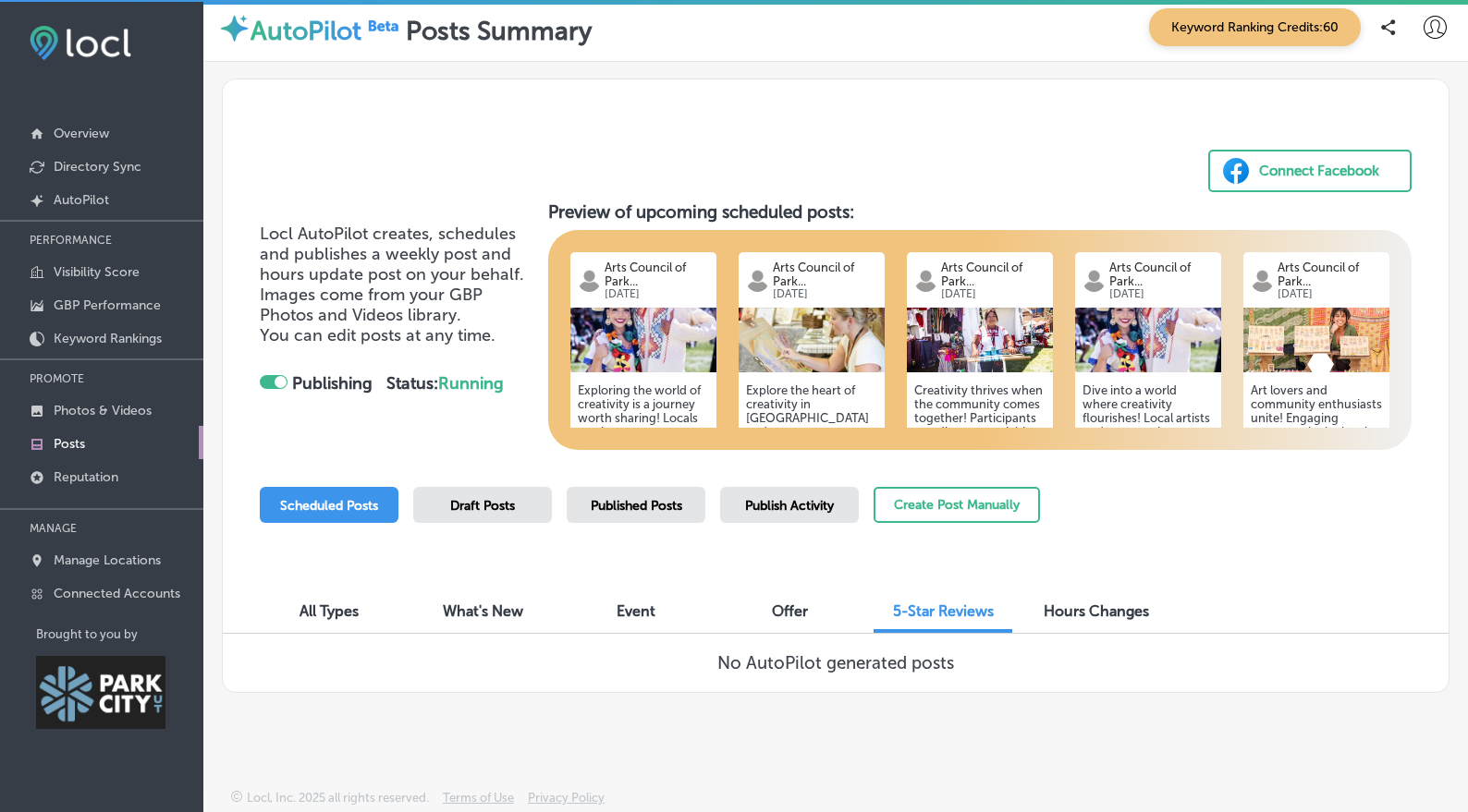
scroll to position [5, 0]
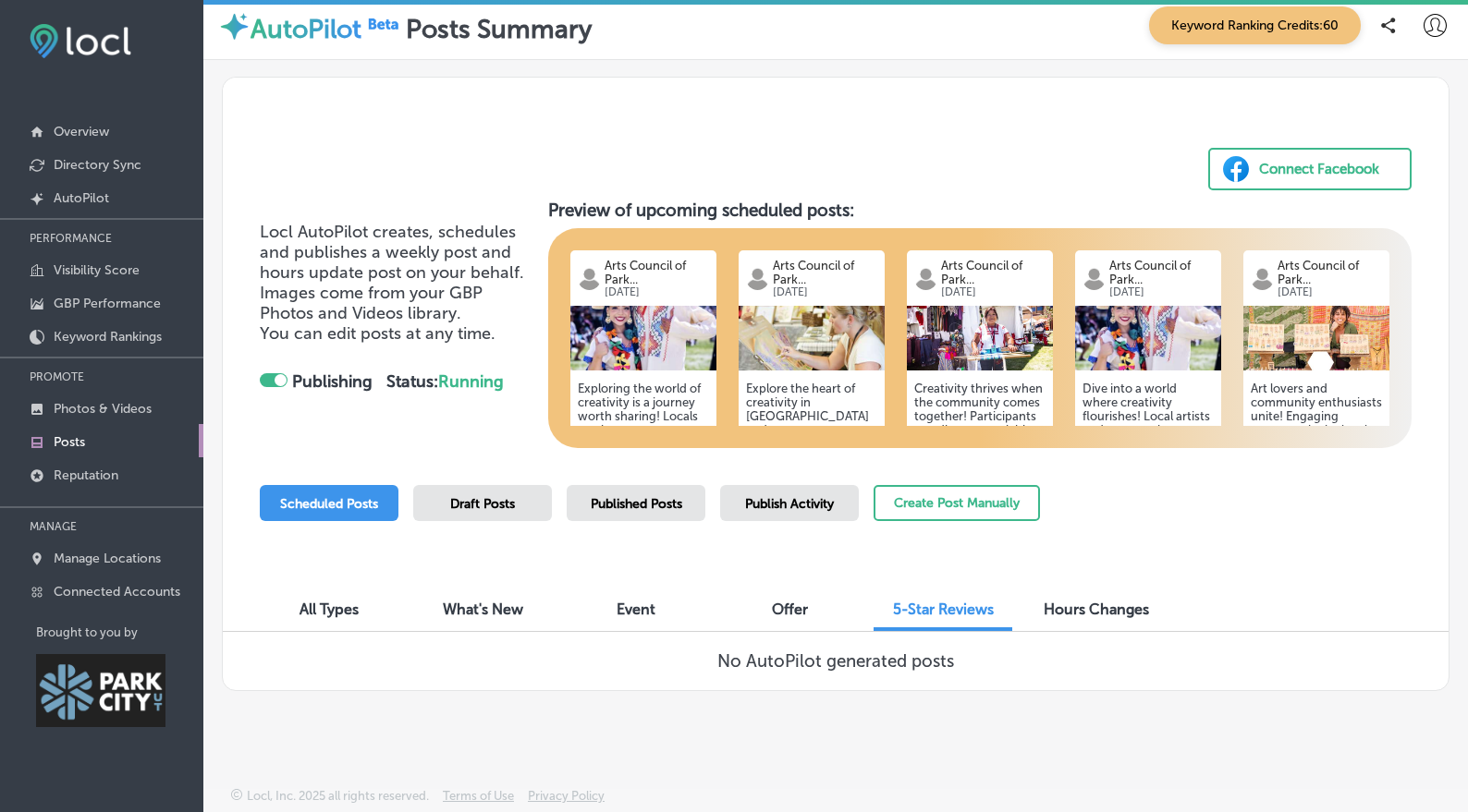
click at [346, 601] on span "All Types" at bounding box center [329, 610] width 59 height 18
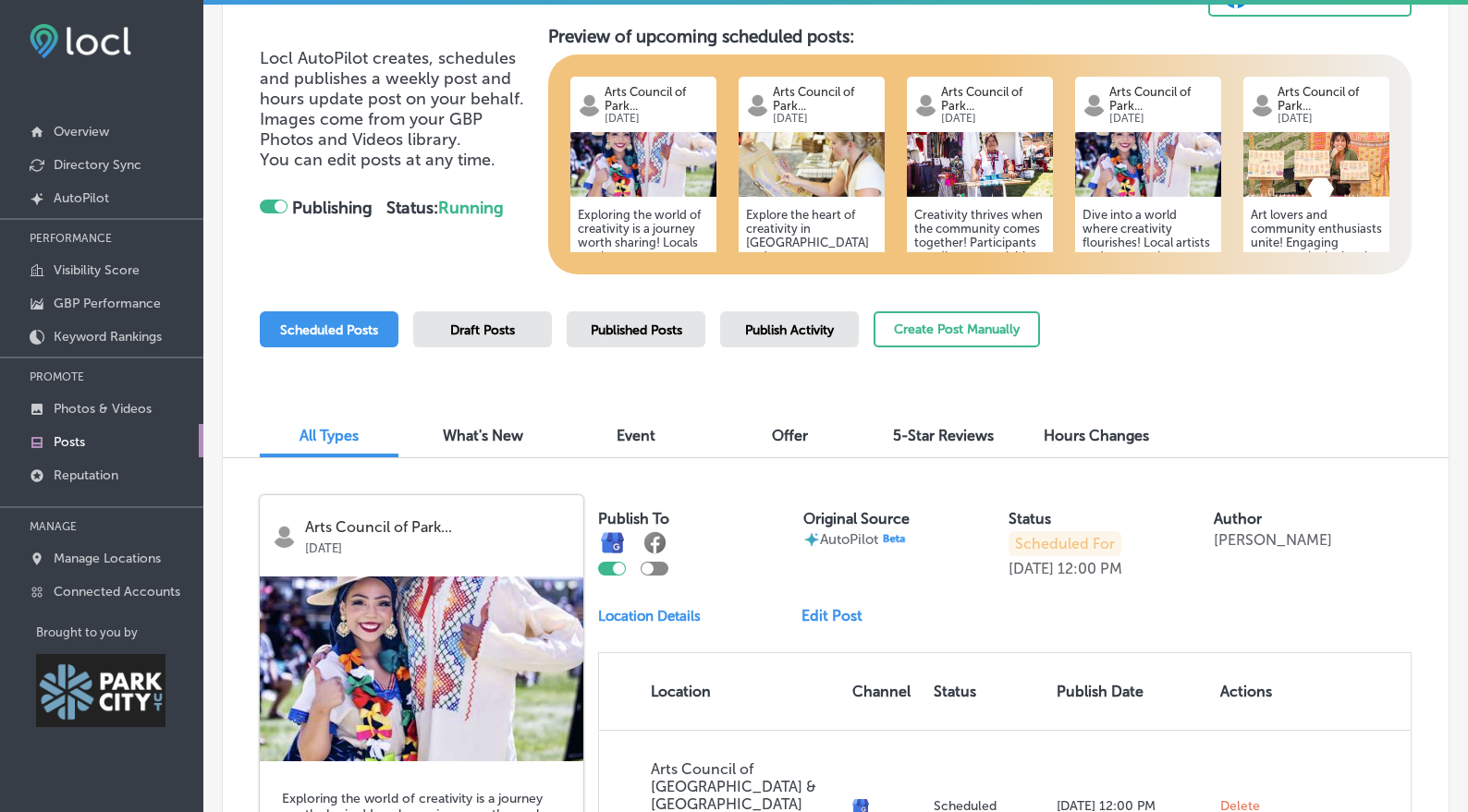
scroll to position [532, 0]
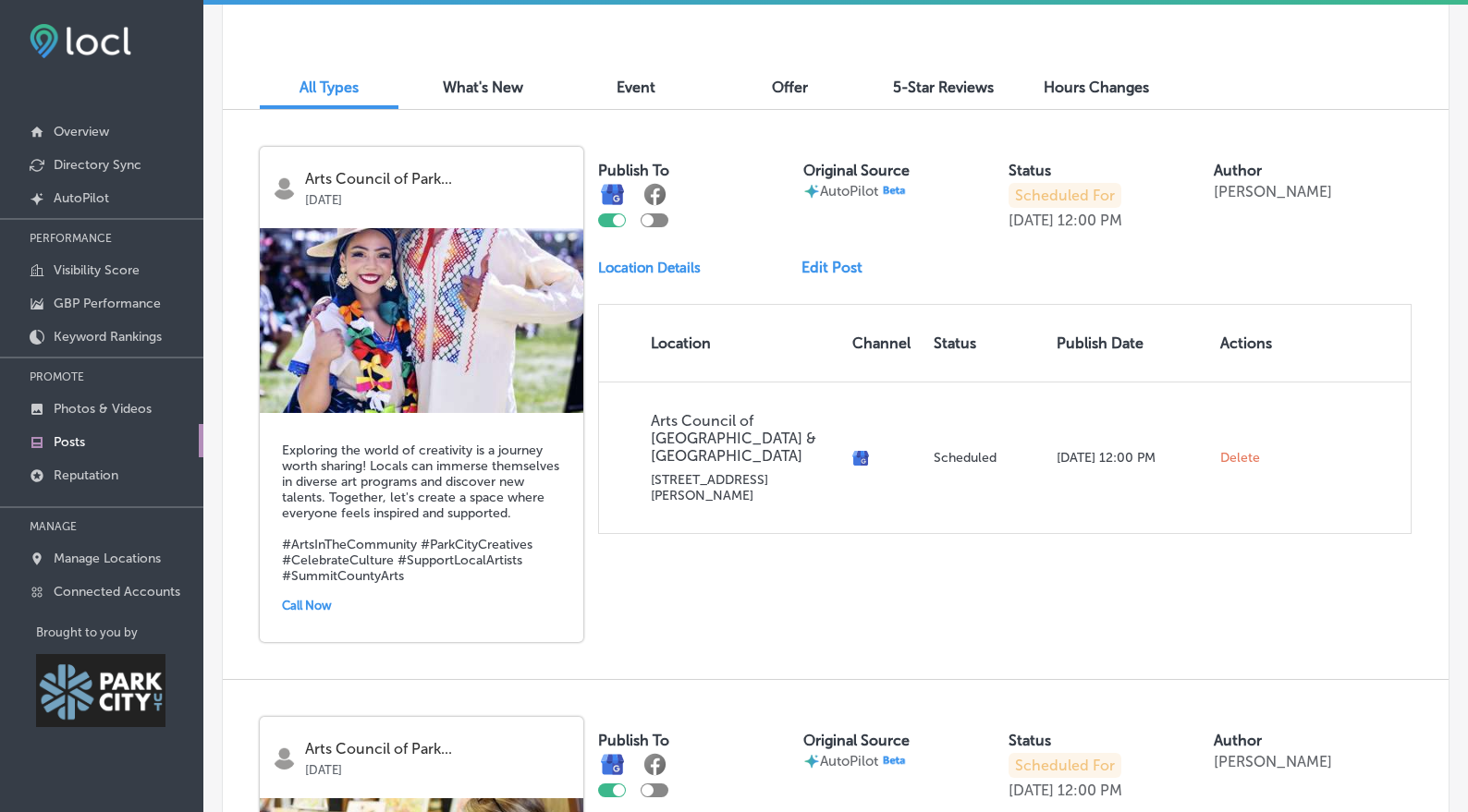
click at [555, 190] on div "Arts Council of Park... [DATE]" at bounding box center [421, 187] width 298 height 37
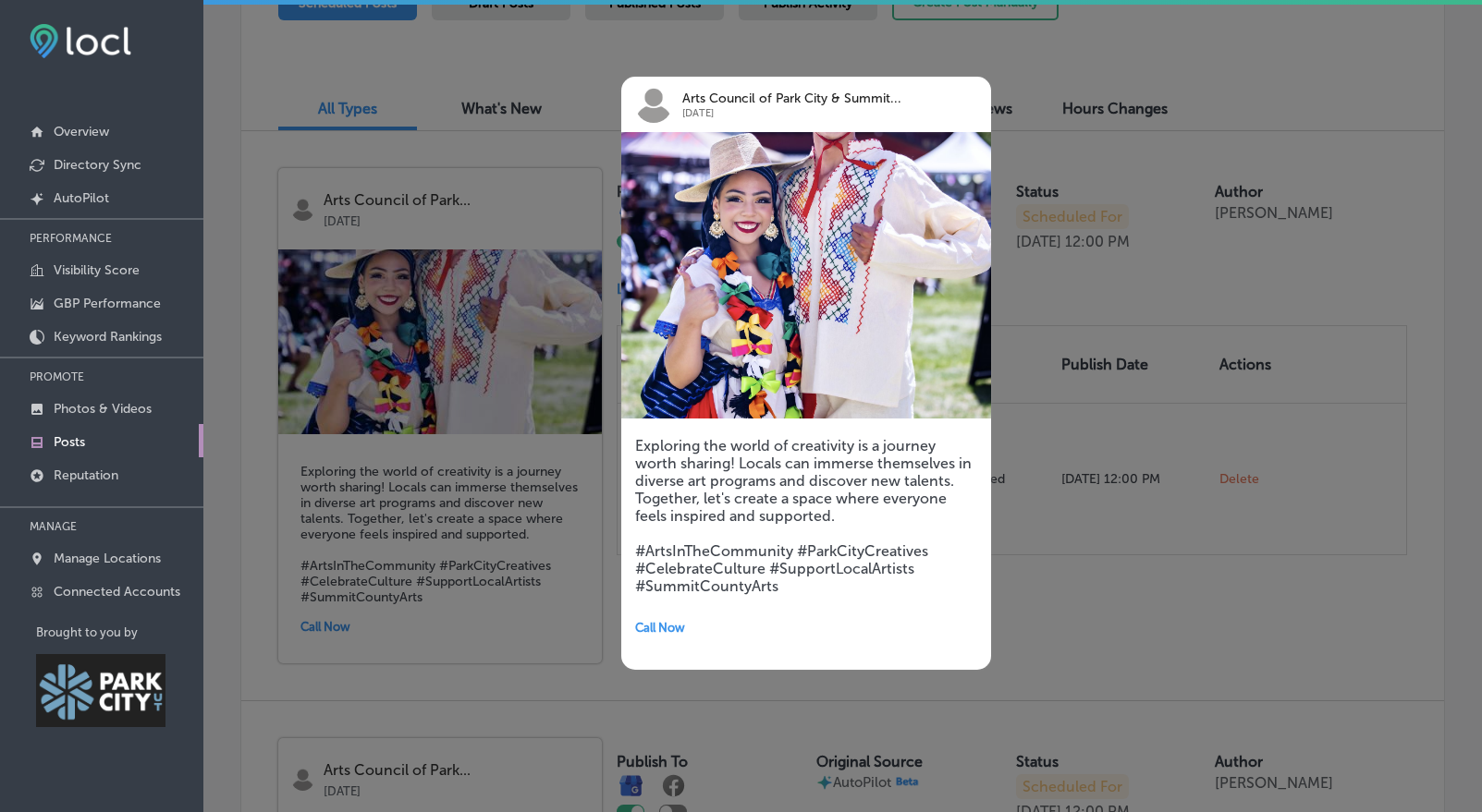
click at [1061, 616] on div at bounding box center [741, 406] width 1482 height 812
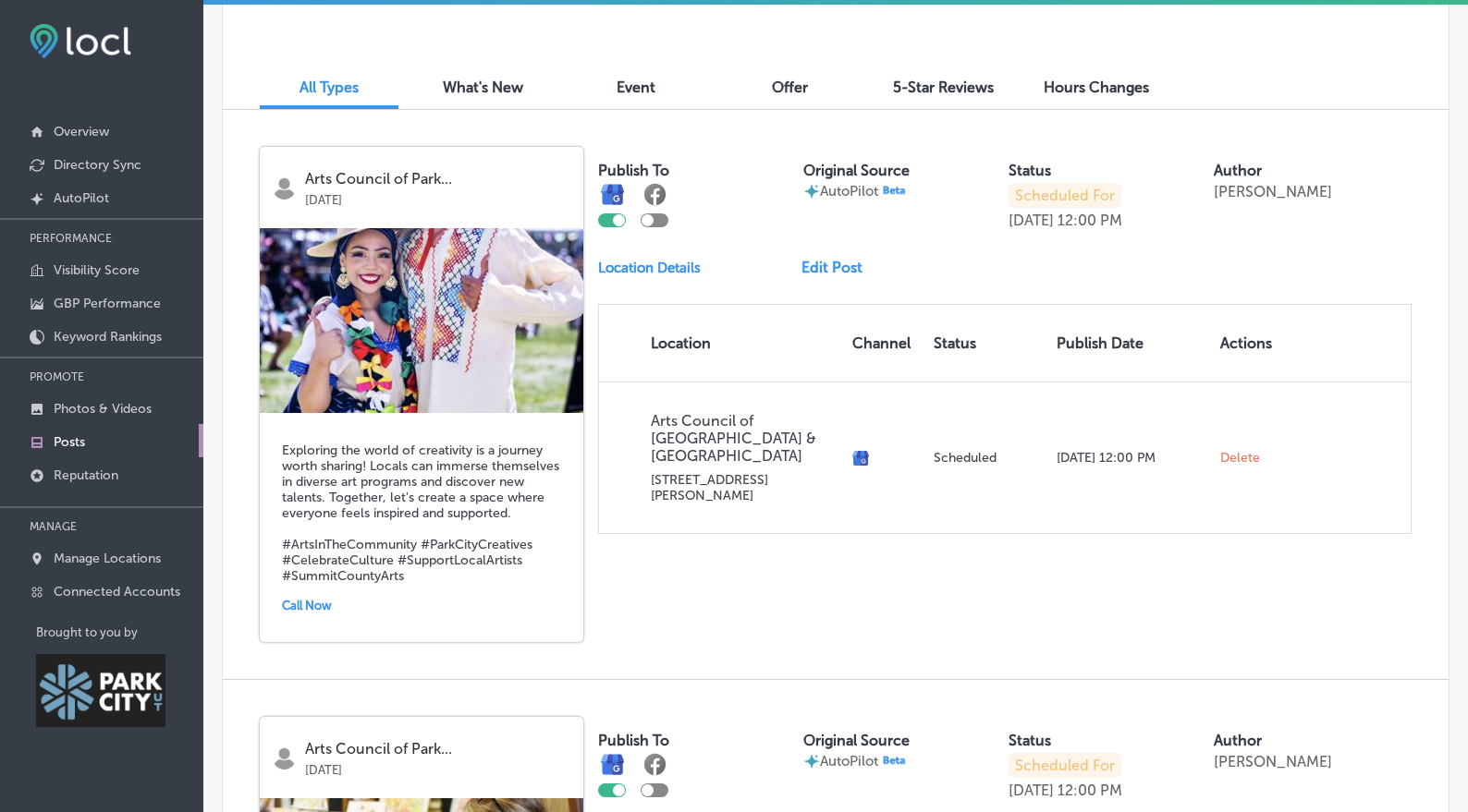
click at [818, 276] on link "Edit Post" at bounding box center [839, 267] width 76 height 18
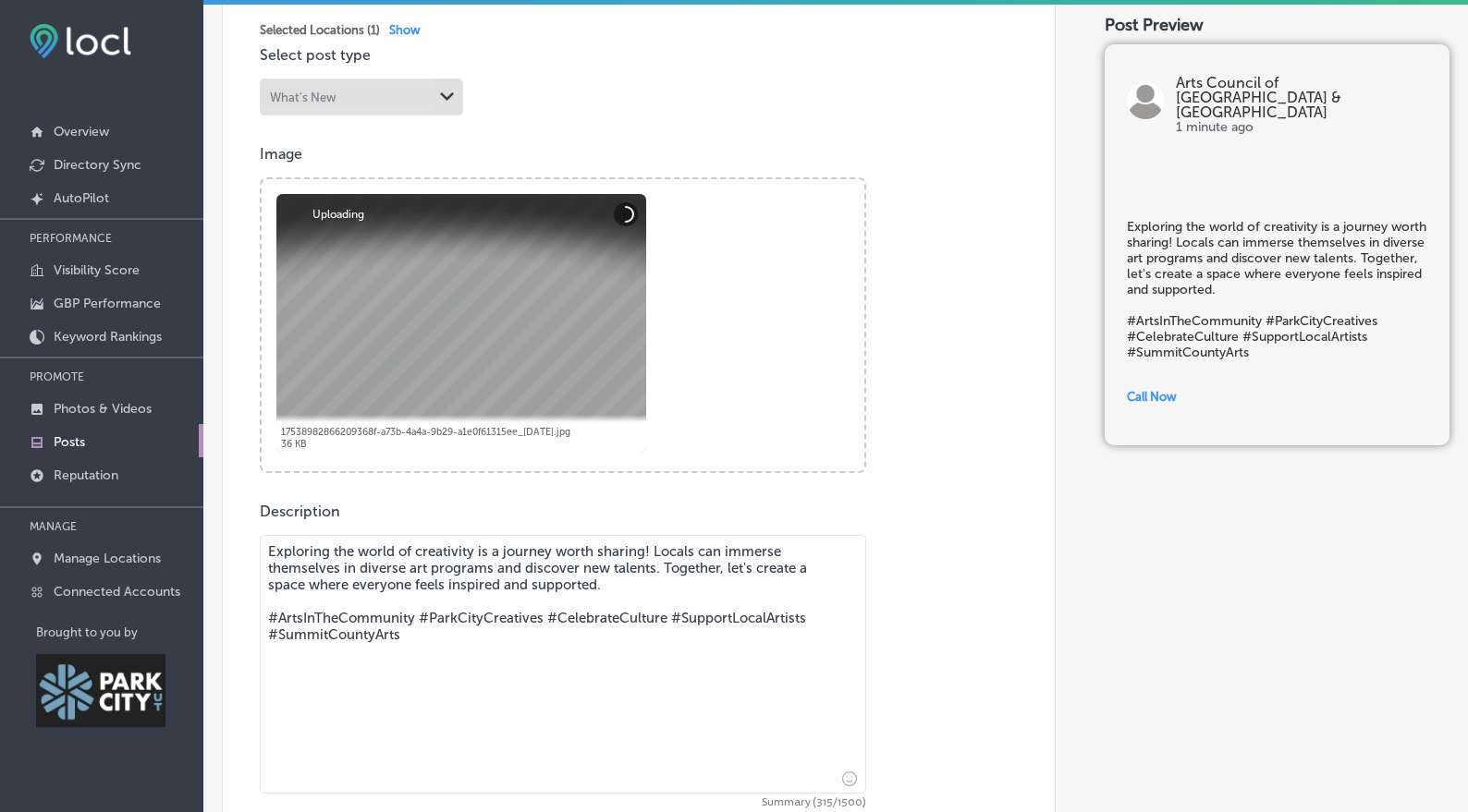
scroll to position [460, 0]
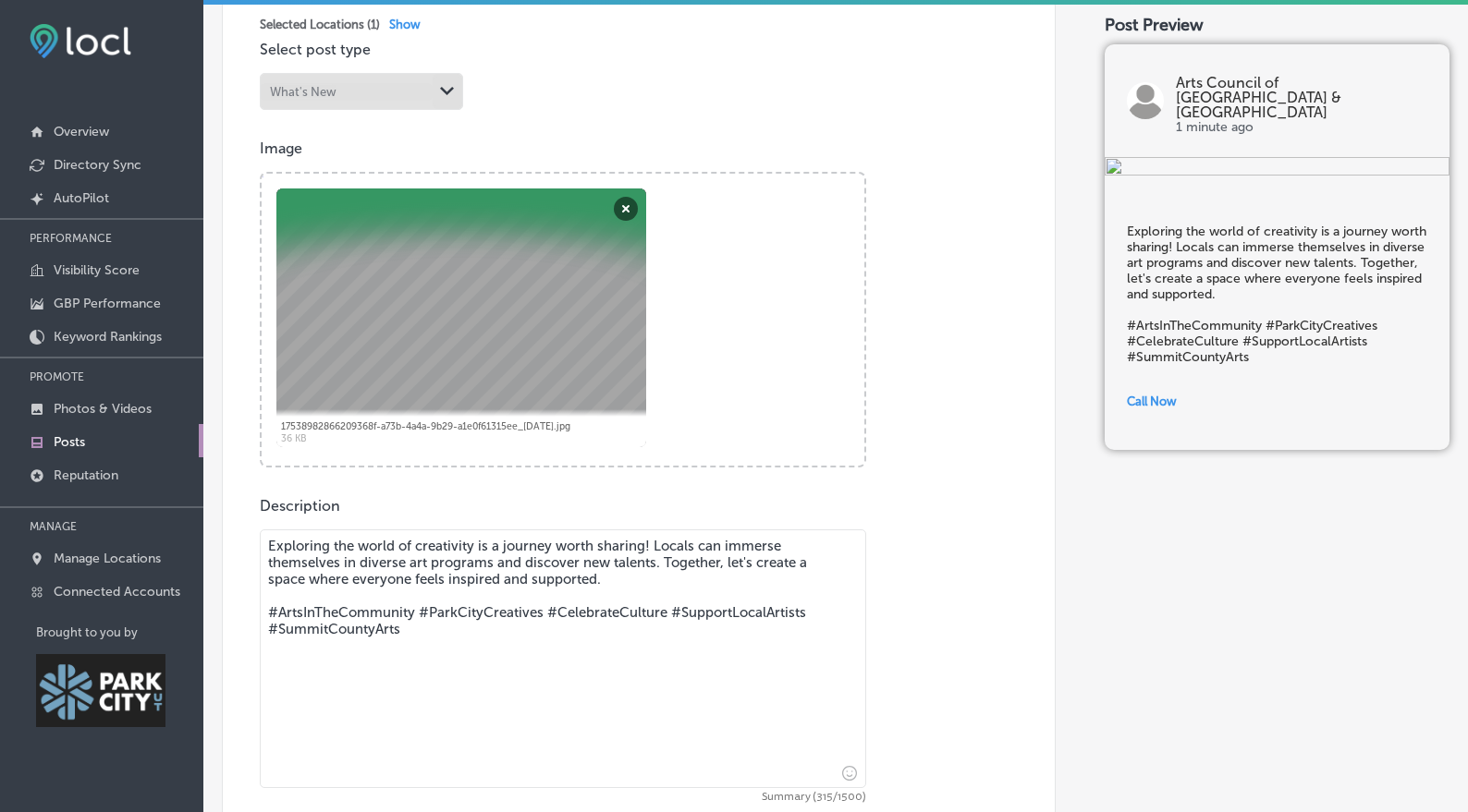
click at [403, 306] on div at bounding box center [461, 317] width 369 height 258
drag, startPoint x: 431, startPoint y: 317, endPoint x: 427, endPoint y: 363, distance: 46.2
click at [427, 363] on div at bounding box center [461, 317] width 369 height 258
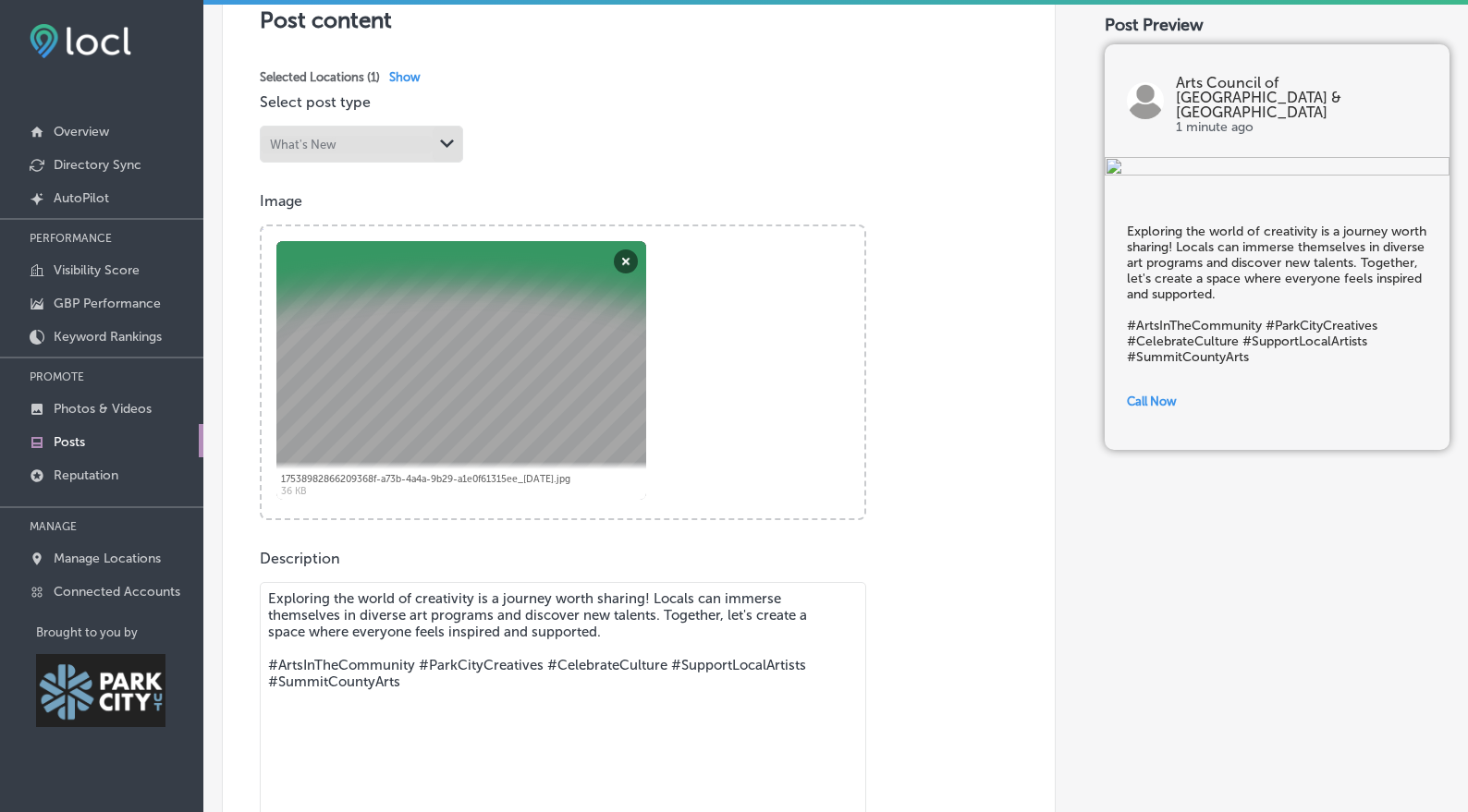
scroll to position [457, 0]
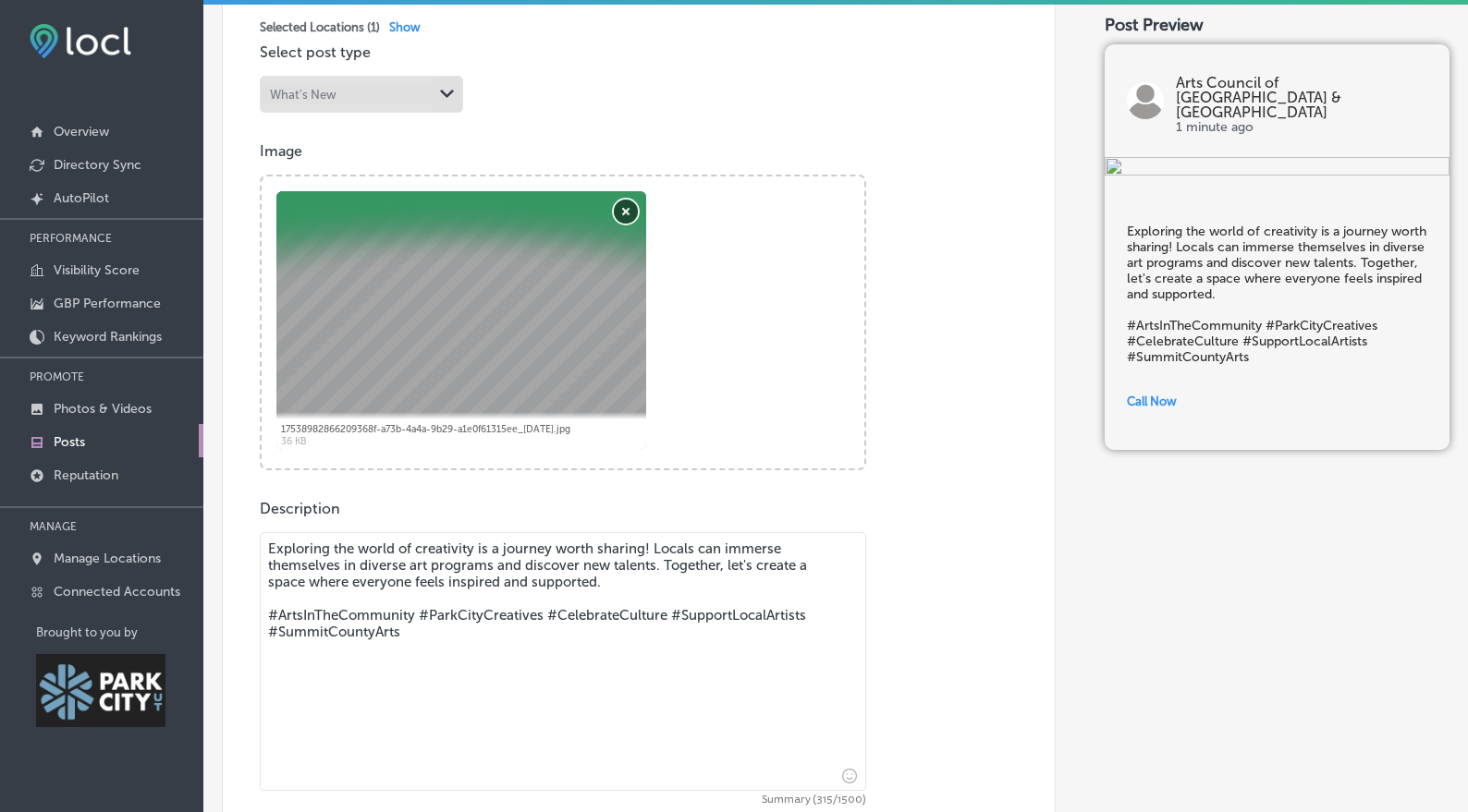
click at [638, 215] on button "Remove" at bounding box center [626, 212] width 24 height 24
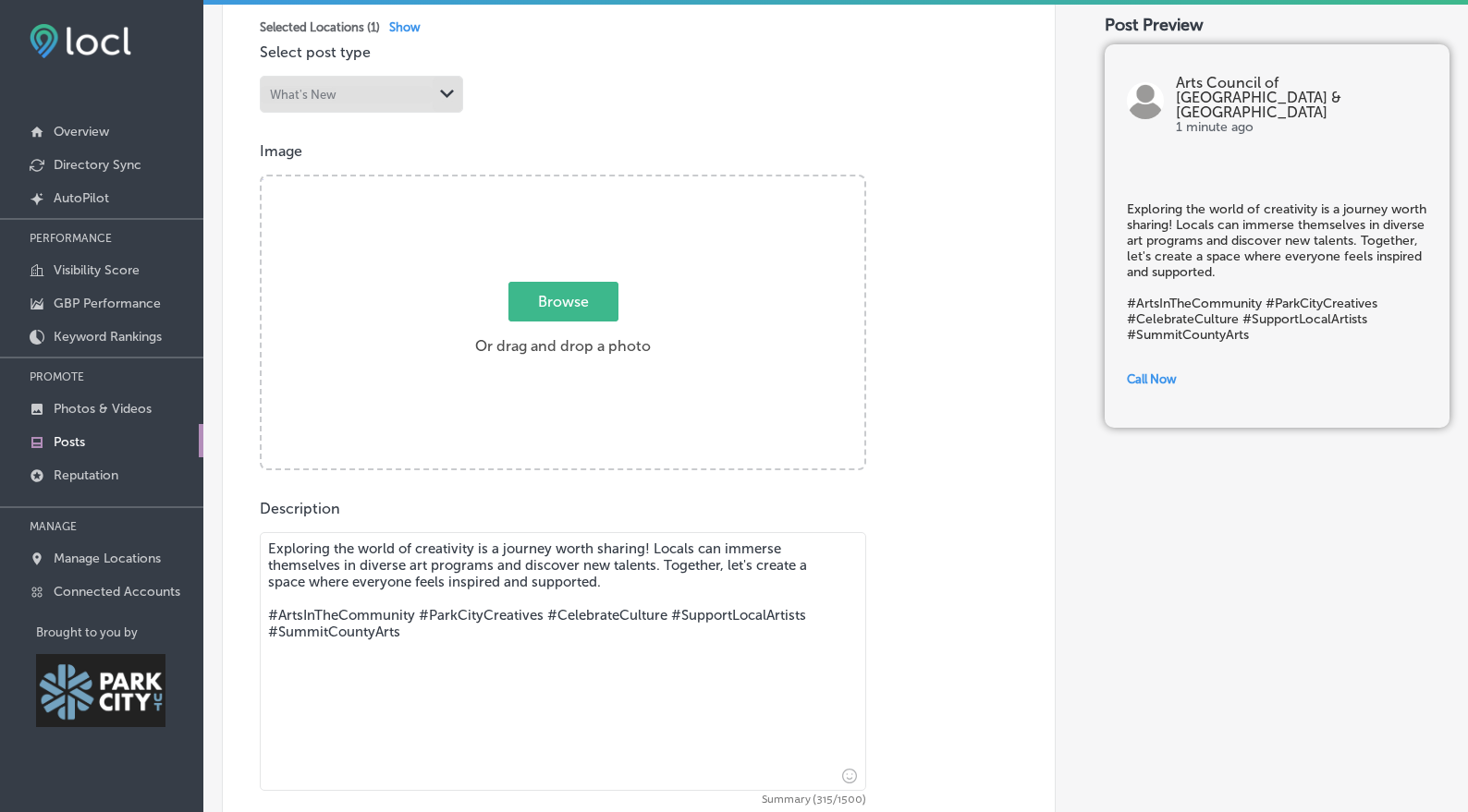
click at [599, 294] on span "Browse" at bounding box center [563, 302] width 110 height 40
click at [599, 182] on input "Browse Or drag and drop a photo" at bounding box center [563, 179] width 603 height 6
type input "C:\fakepath\BBellet-PCArts_MakersMarket24-99.jpg"
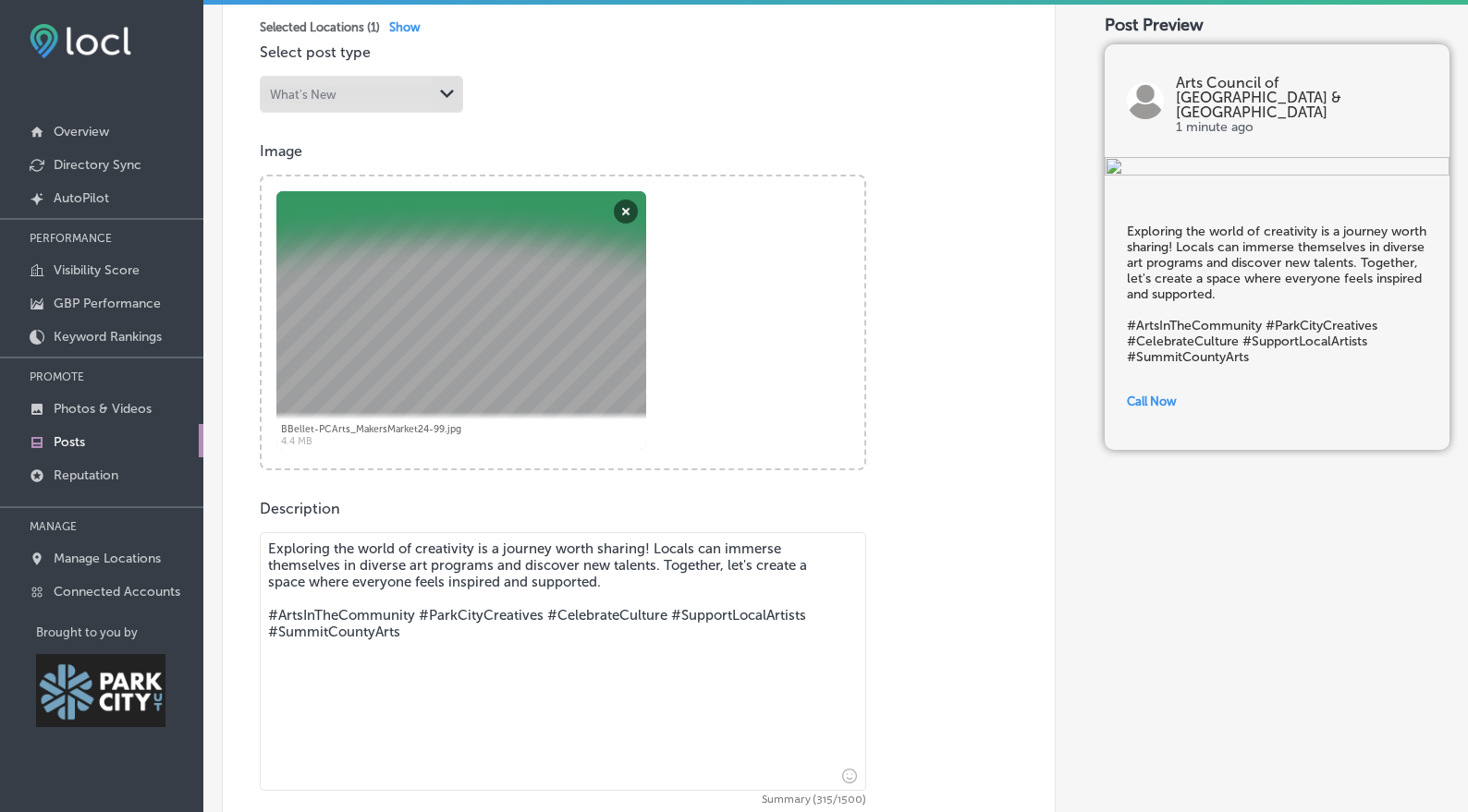
drag, startPoint x: 425, startPoint y: 570, endPoint x: 509, endPoint y: 574, distance: 84.1
click at [509, 574] on textarea "Exploring the world of creativity is a journey worth sharing! Locals can immers…" at bounding box center [563, 661] width 606 height 258
drag, startPoint x: 667, startPoint y: 569, endPoint x: 626, endPoint y: 573, distance: 41.2
click at [626, 573] on textarea "Exploring the world of creativity is a journey worth sharing! Locals can immers…" at bounding box center [563, 661] width 606 height 258
click at [664, 570] on textarea "Exploring the world of creativity is a journey worth sharing! Locals can immers…" at bounding box center [563, 661] width 606 height 258
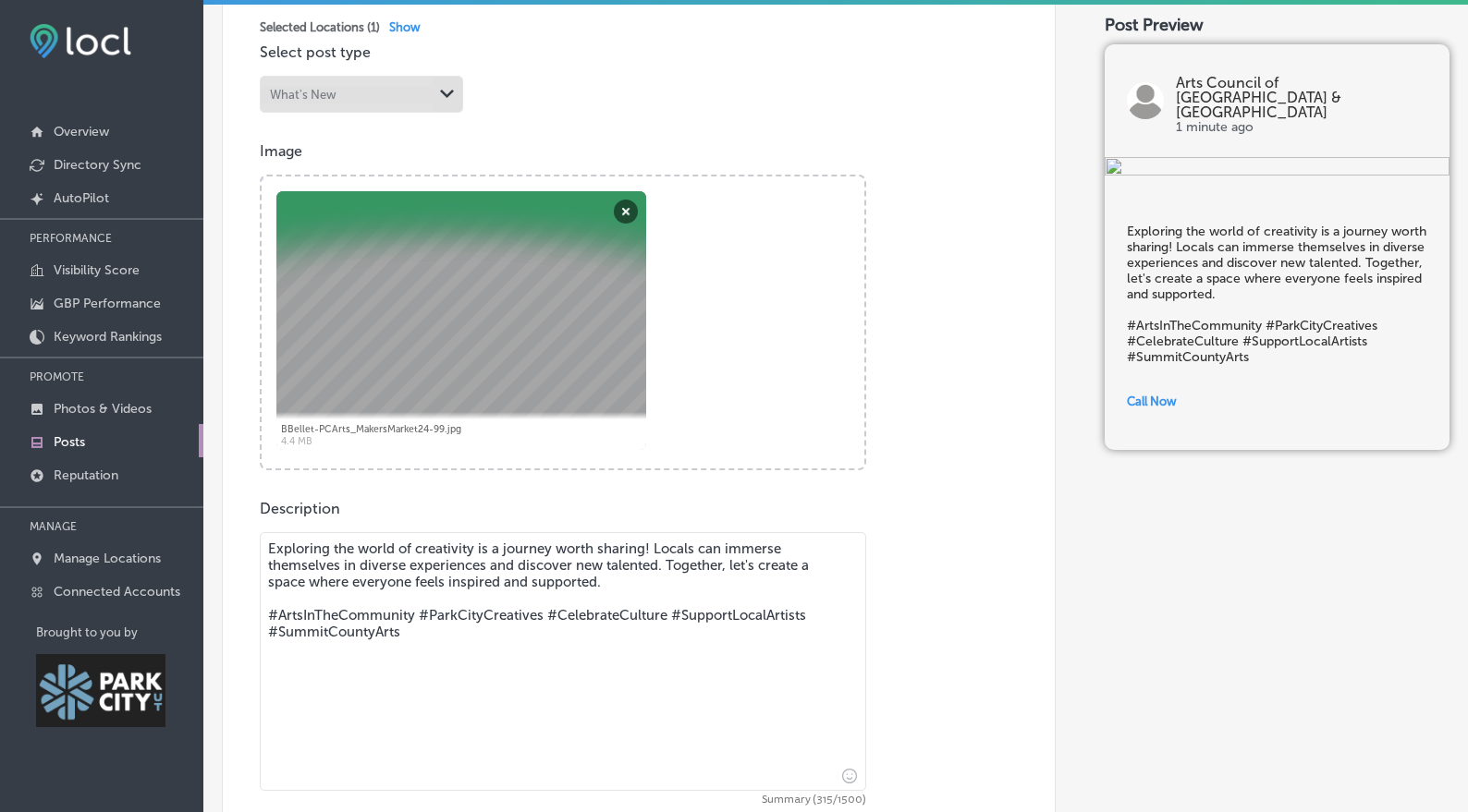
click at [623, 566] on textarea "Exploring the world of creativity is a journey worth sharing! Locals can immers…" at bounding box center [563, 661] width 606 height 258
click at [645, 575] on textarea "Exploring the world of creativity is a journey worth sharing! Locals can immers…" at bounding box center [563, 661] width 606 height 258
click at [644, 569] on textarea "Exploring the world of creativity is a journey worth sharing! Locals can immers…" at bounding box center [563, 661] width 606 height 258
click at [712, 584] on textarea "Exploring the world of creativity is a journey worth sharing! Locals can immers…" at bounding box center [563, 661] width 606 height 258
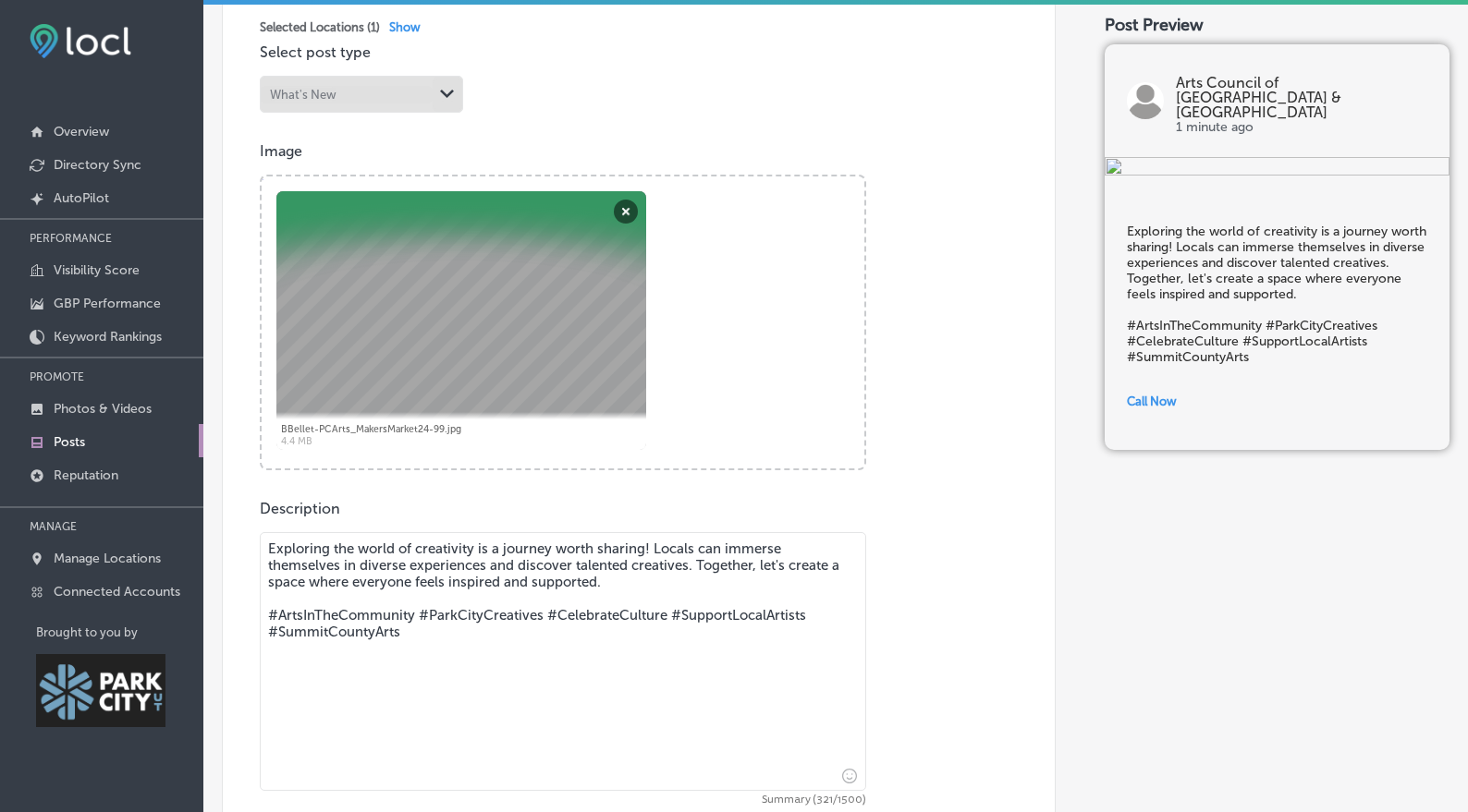
scroll to position [787, 0]
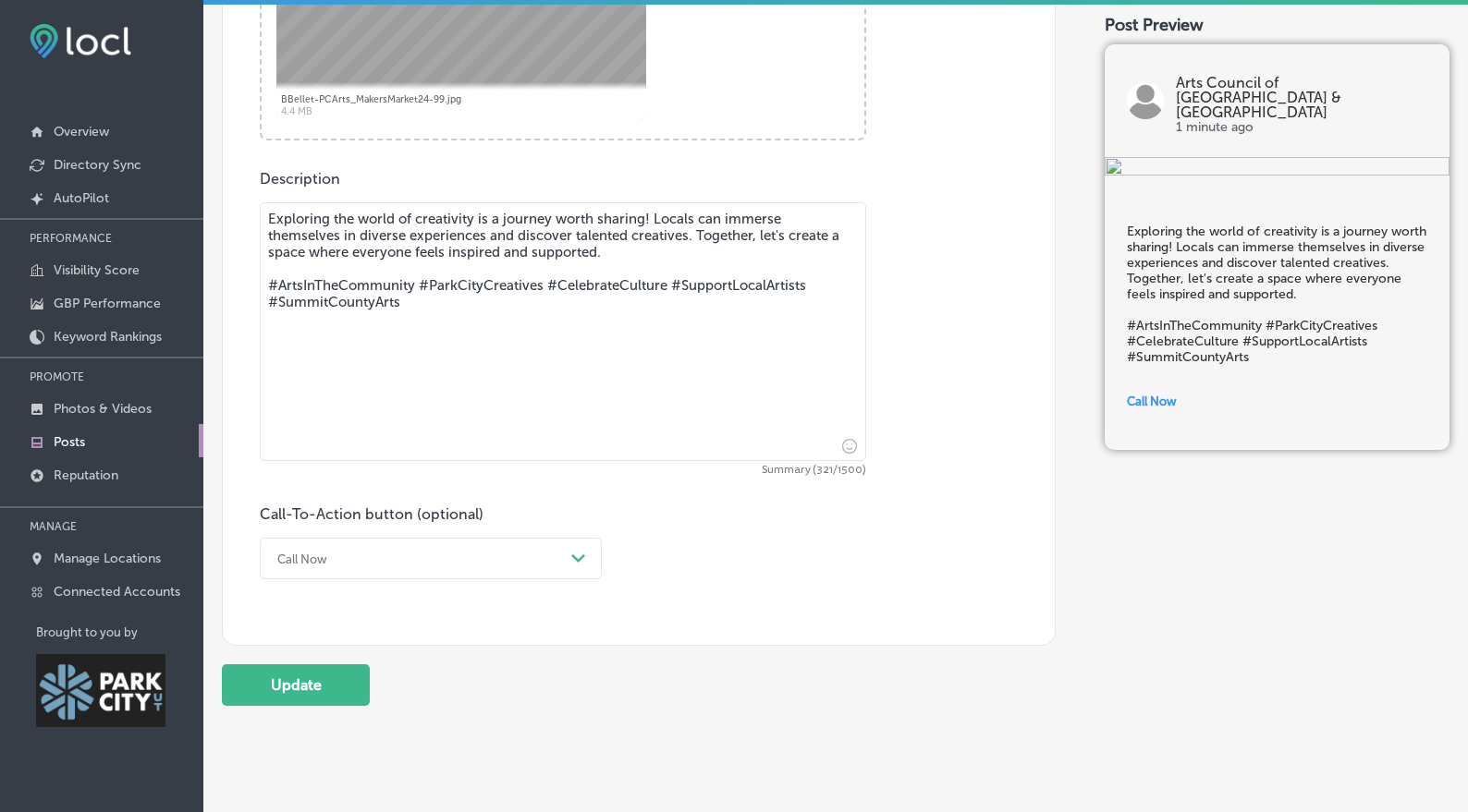
type textarea "Exploring the world of creativity is a journey worth sharing! Locals can immers…"
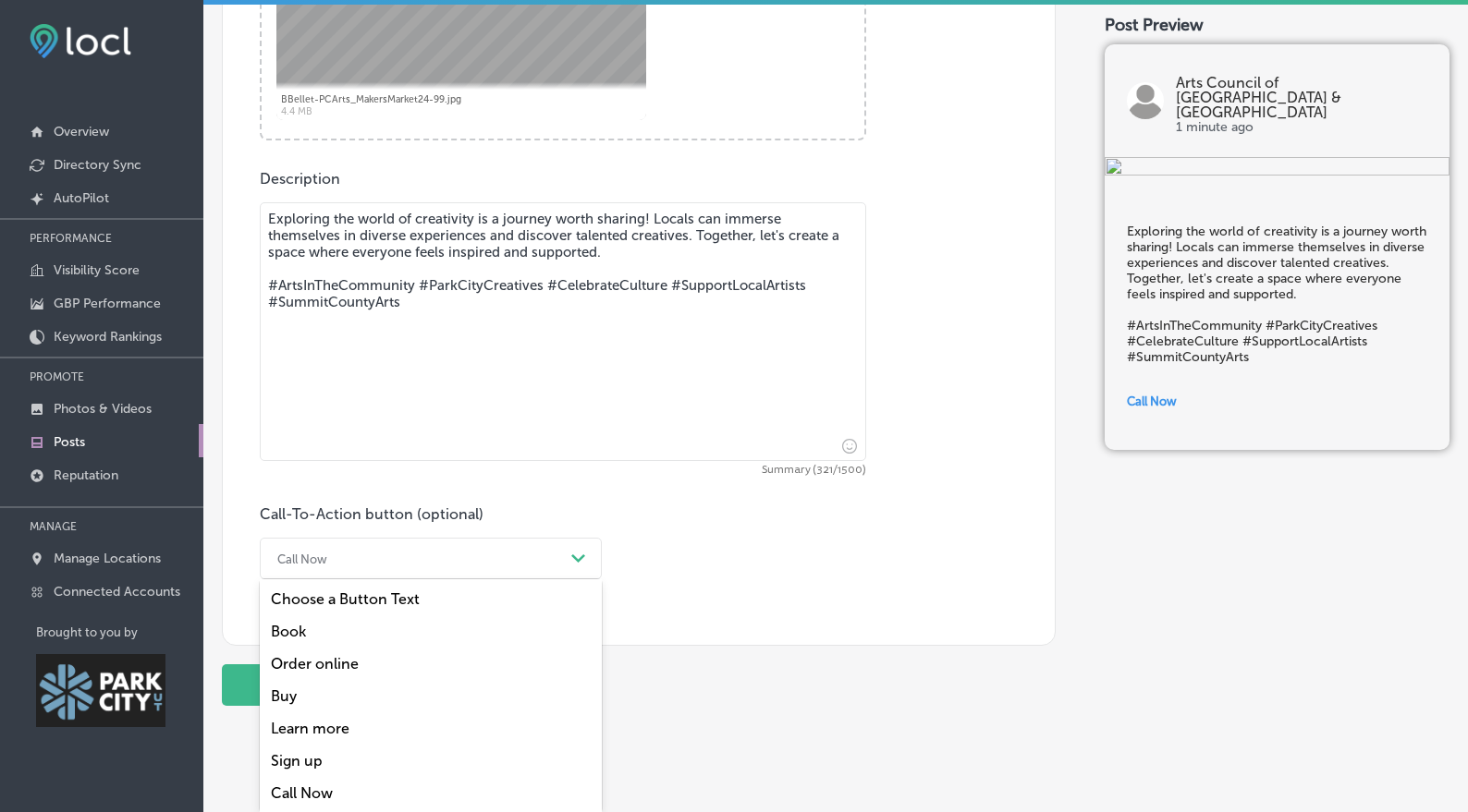
click at [432, 548] on div "Call Now" at bounding box center [416, 558] width 296 height 29
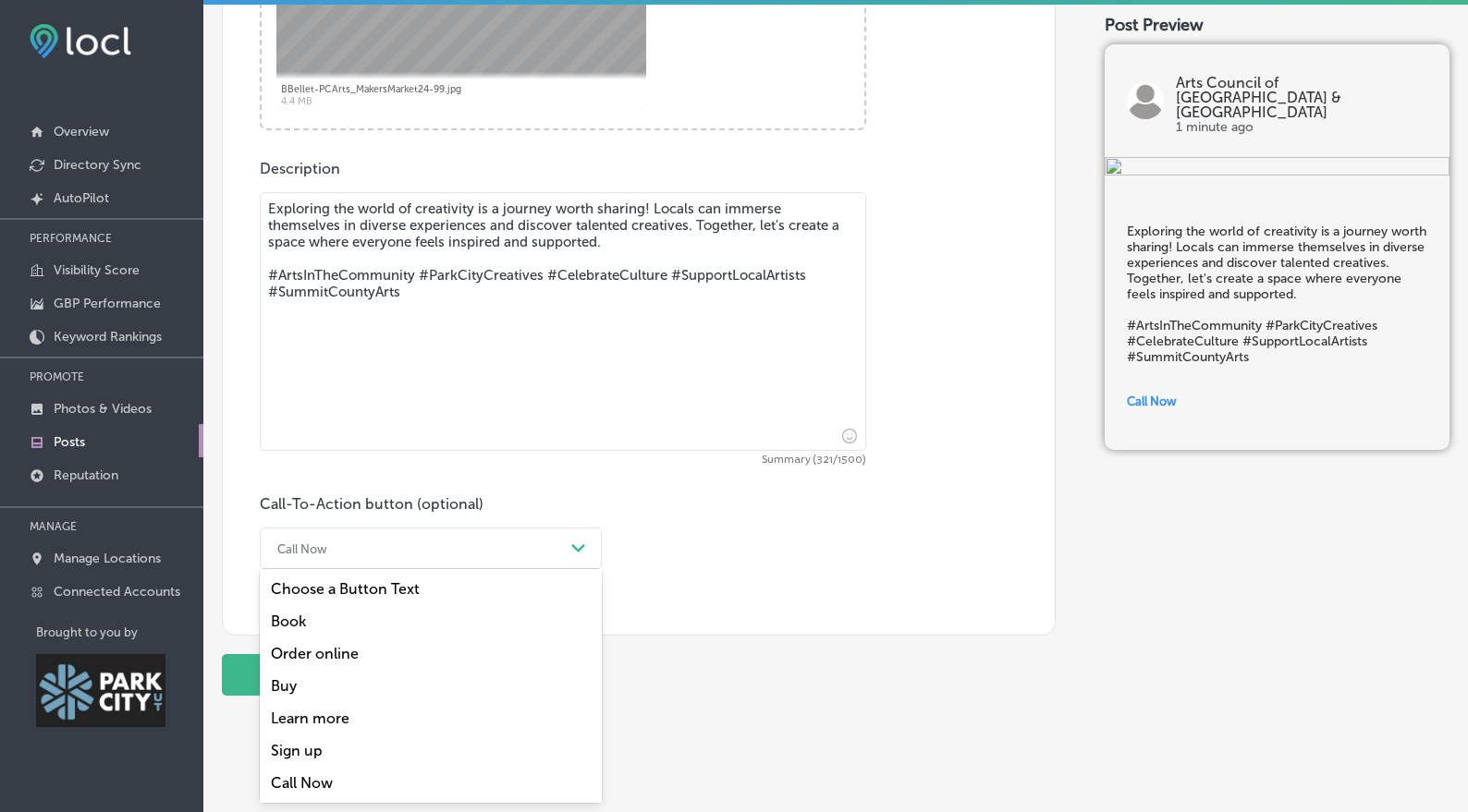
click at [365, 716] on div "Learn more" at bounding box center [430, 718] width 342 height 33
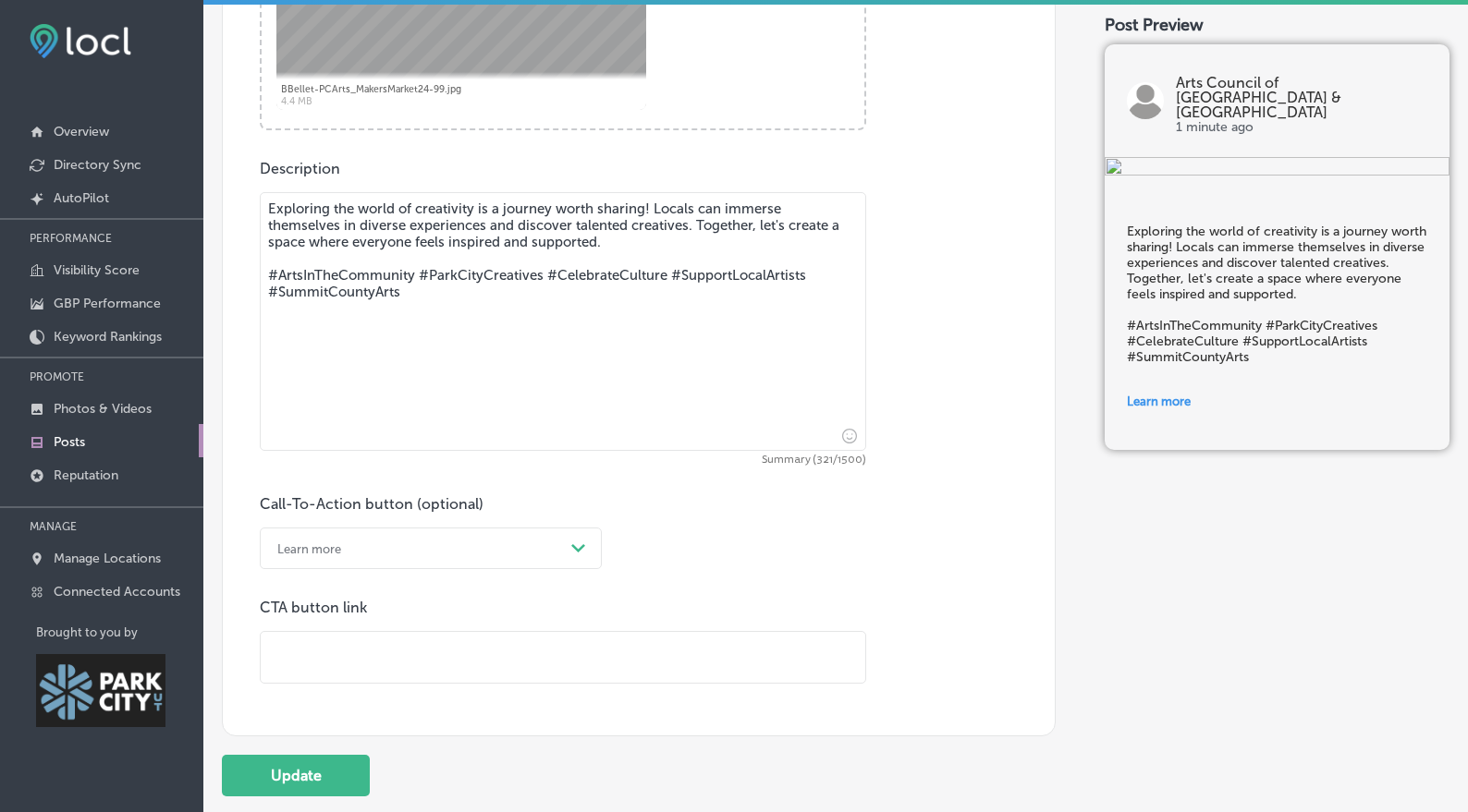
click at [321, 663] on input "text" at bounding box center [563, 657] width 604 height 51
paste input "[URL][DOMAIN_NAME]"
type input "[URL][DOMAIN_NAME]"
click at [442, 578] on div "Call-To-Action button (optional) Learn more Path Created with Sketch. CTA butto…" at bounding box center [638, 589] width 758 height 188
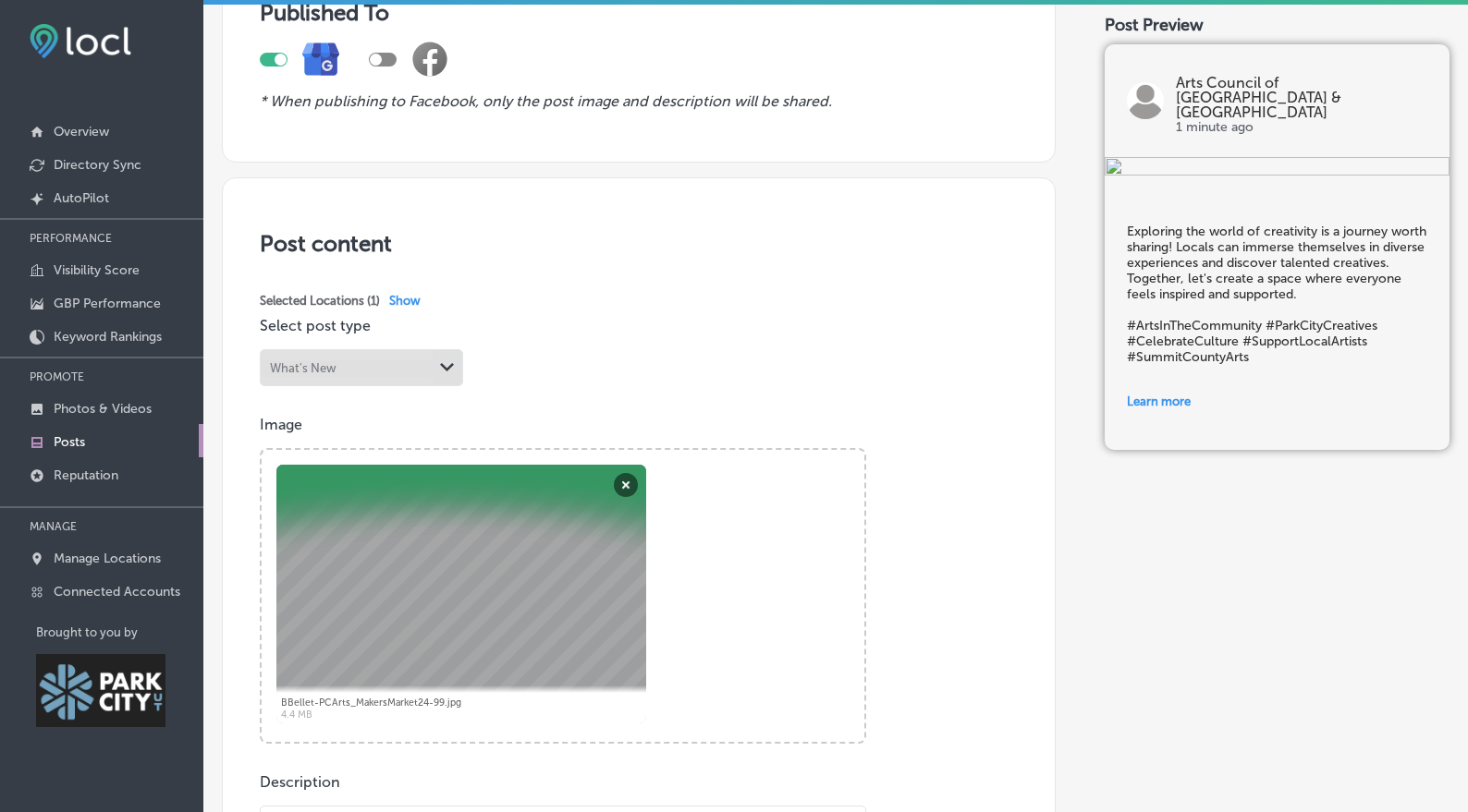
scroll to position [191, 0]
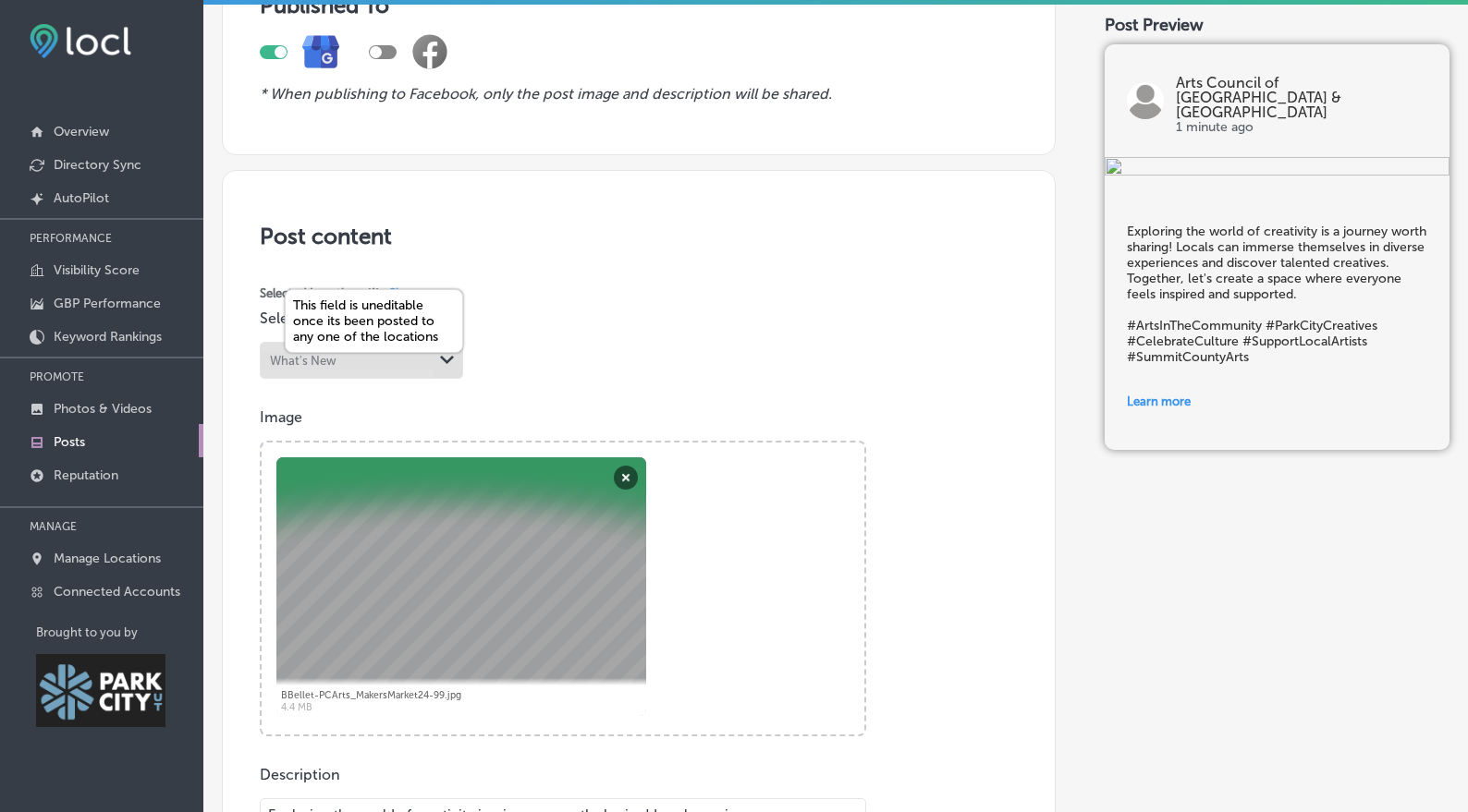
click at [454, 357] on polygon at bounding box center [447, 359] width 14 height 8
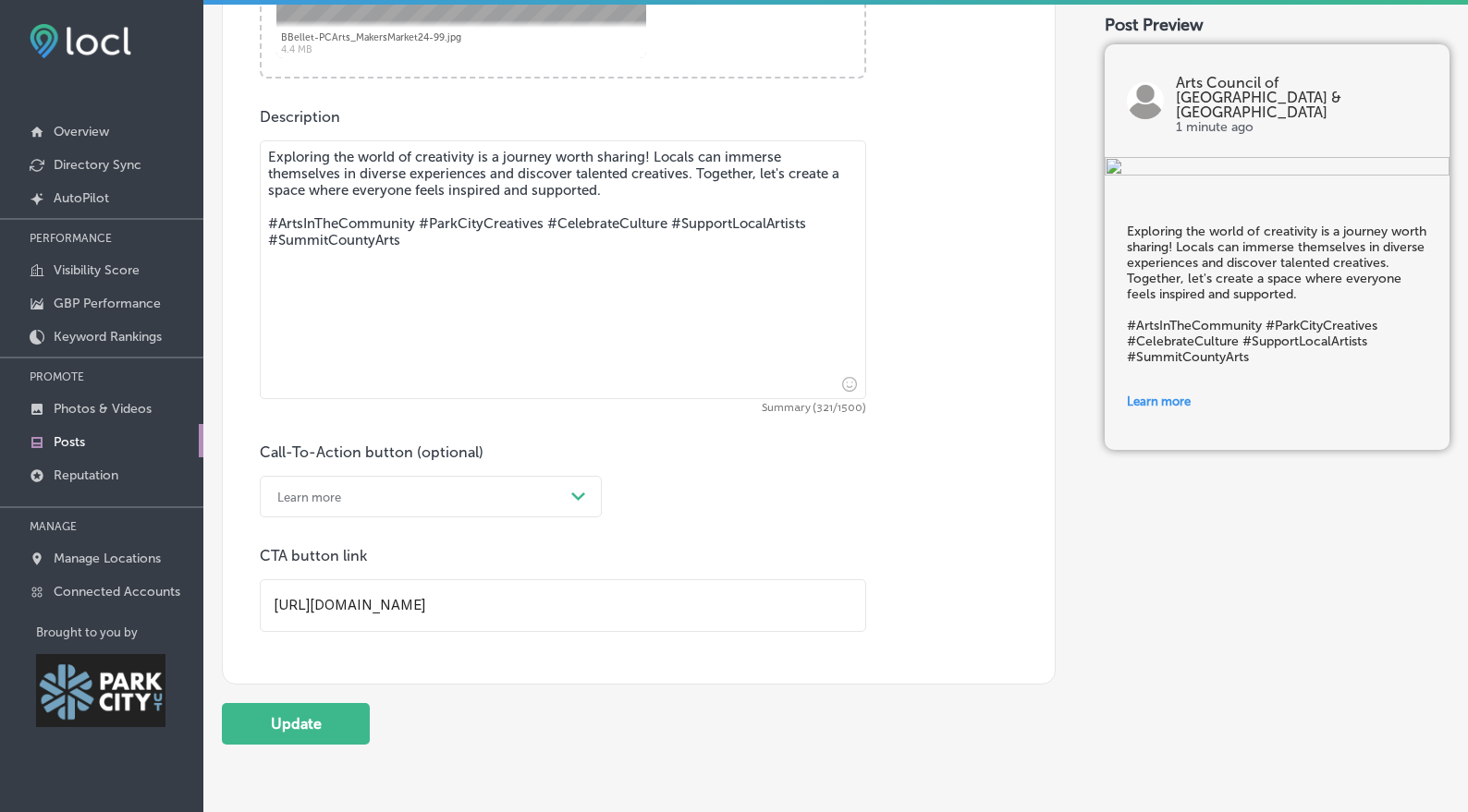
scroll to position [946, 0]
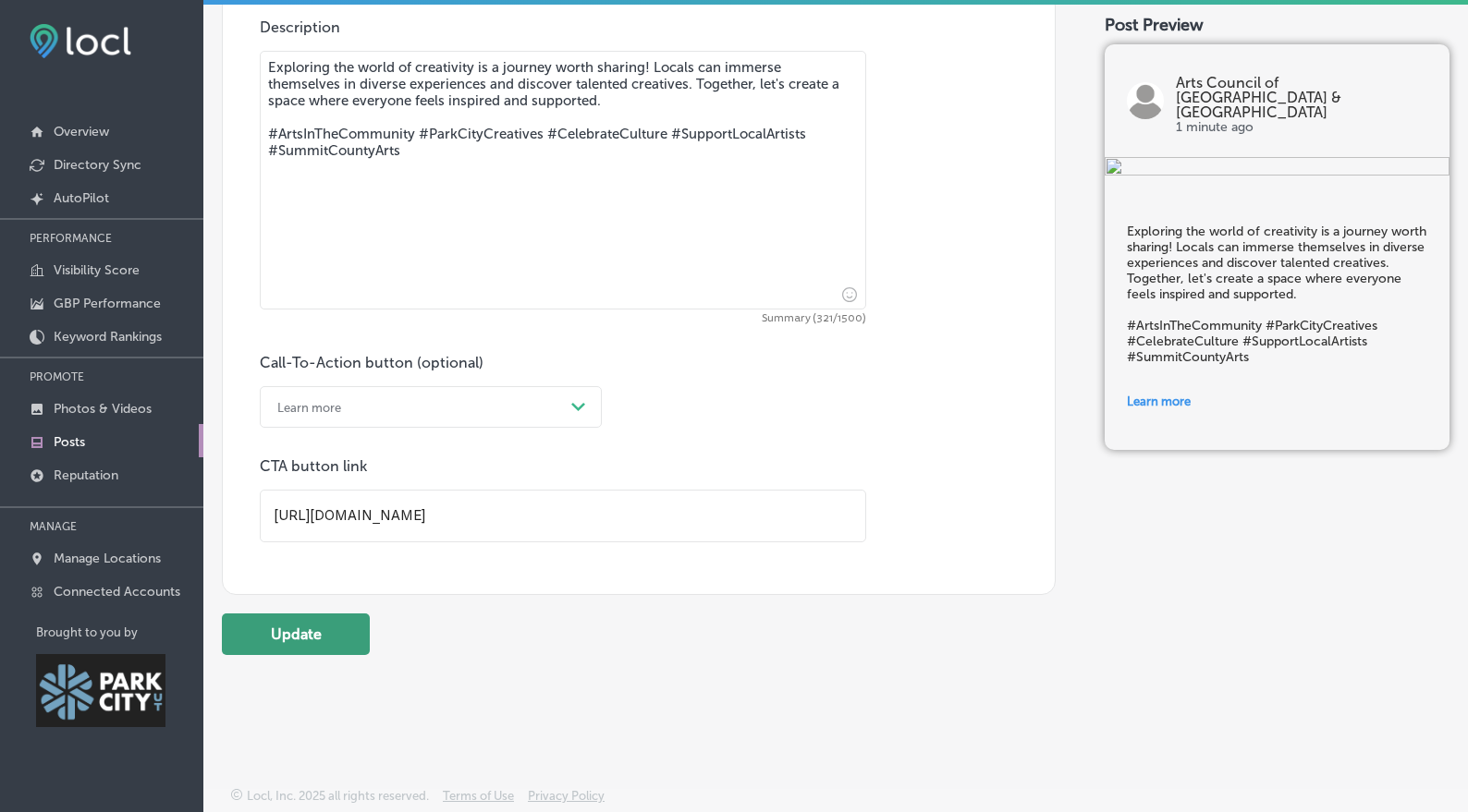
click at [318, 627] on button "Update" at bounding box center [295, 635] width 148 height 42
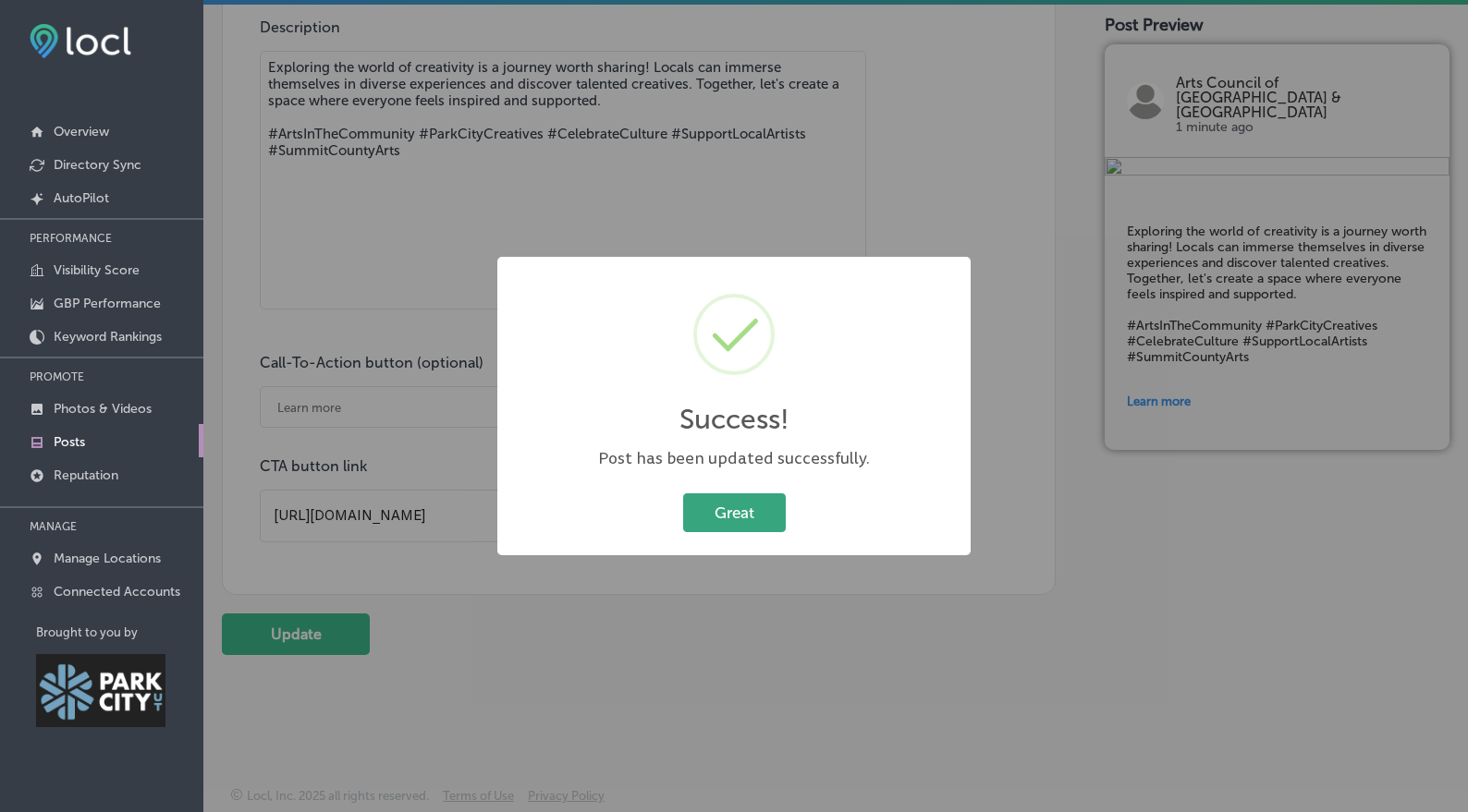
click at [734, 511] on button "Great" at bounding box center [735, 512] width 103 height 38
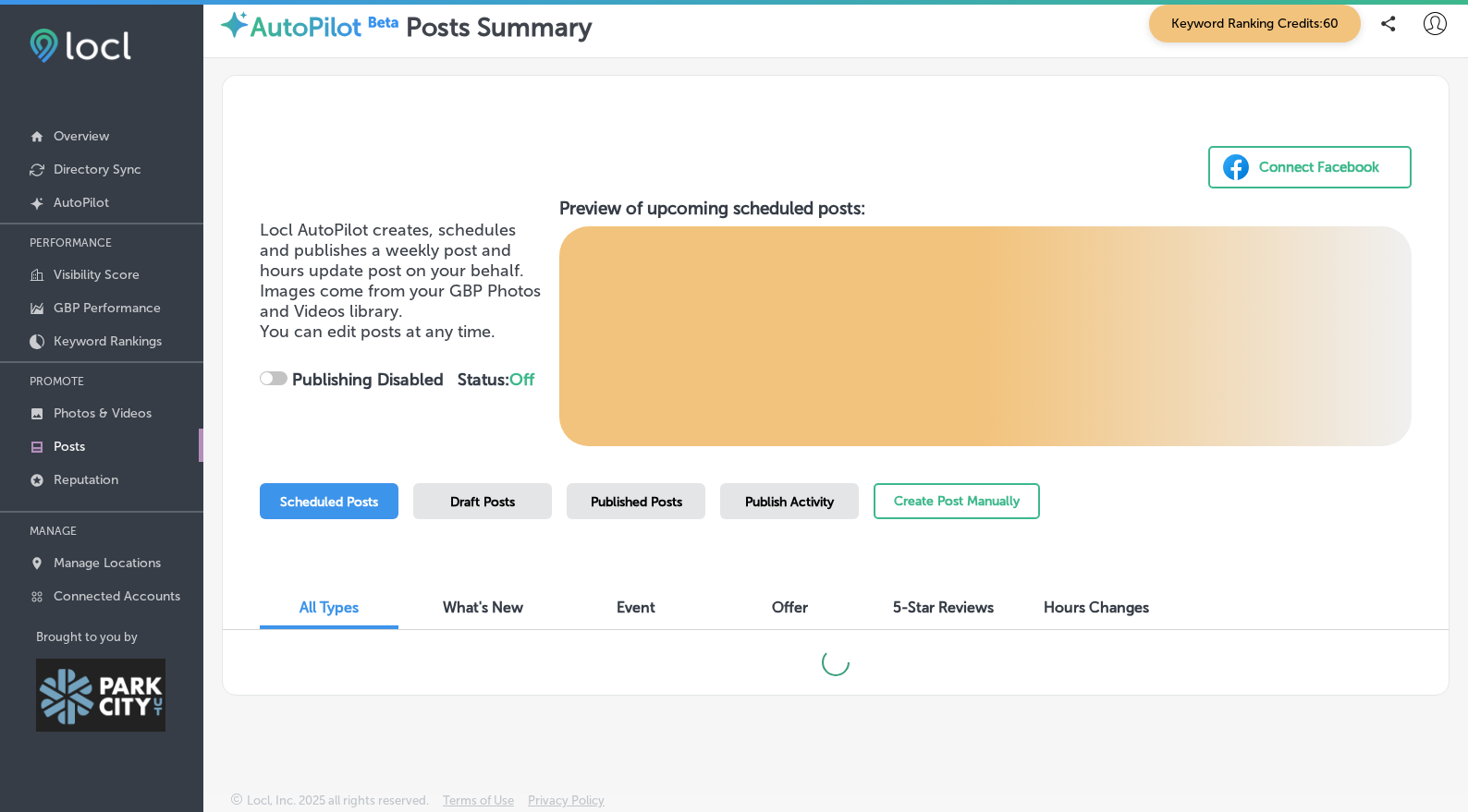
checkbox input "true"
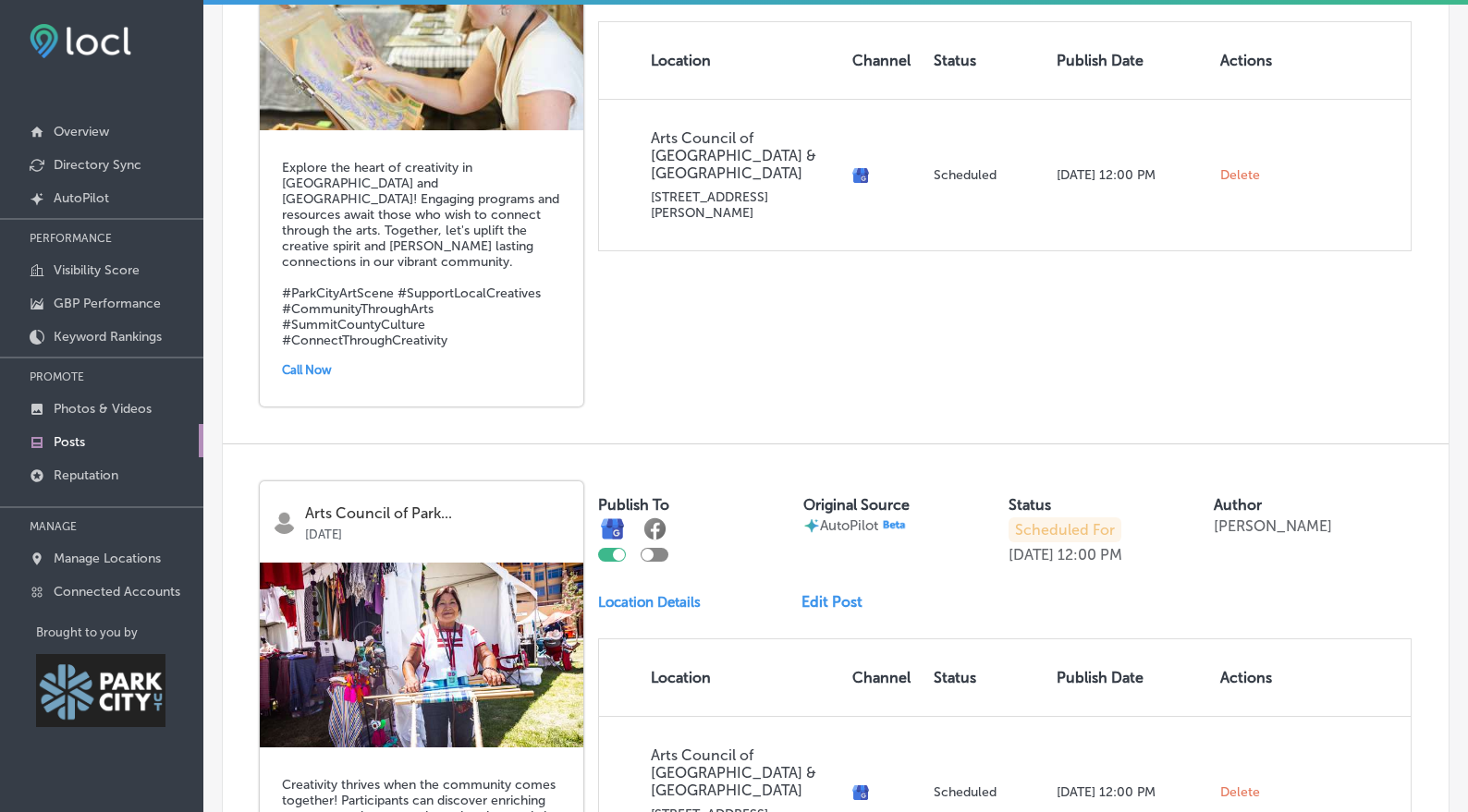
scroll to position [1724, 0]
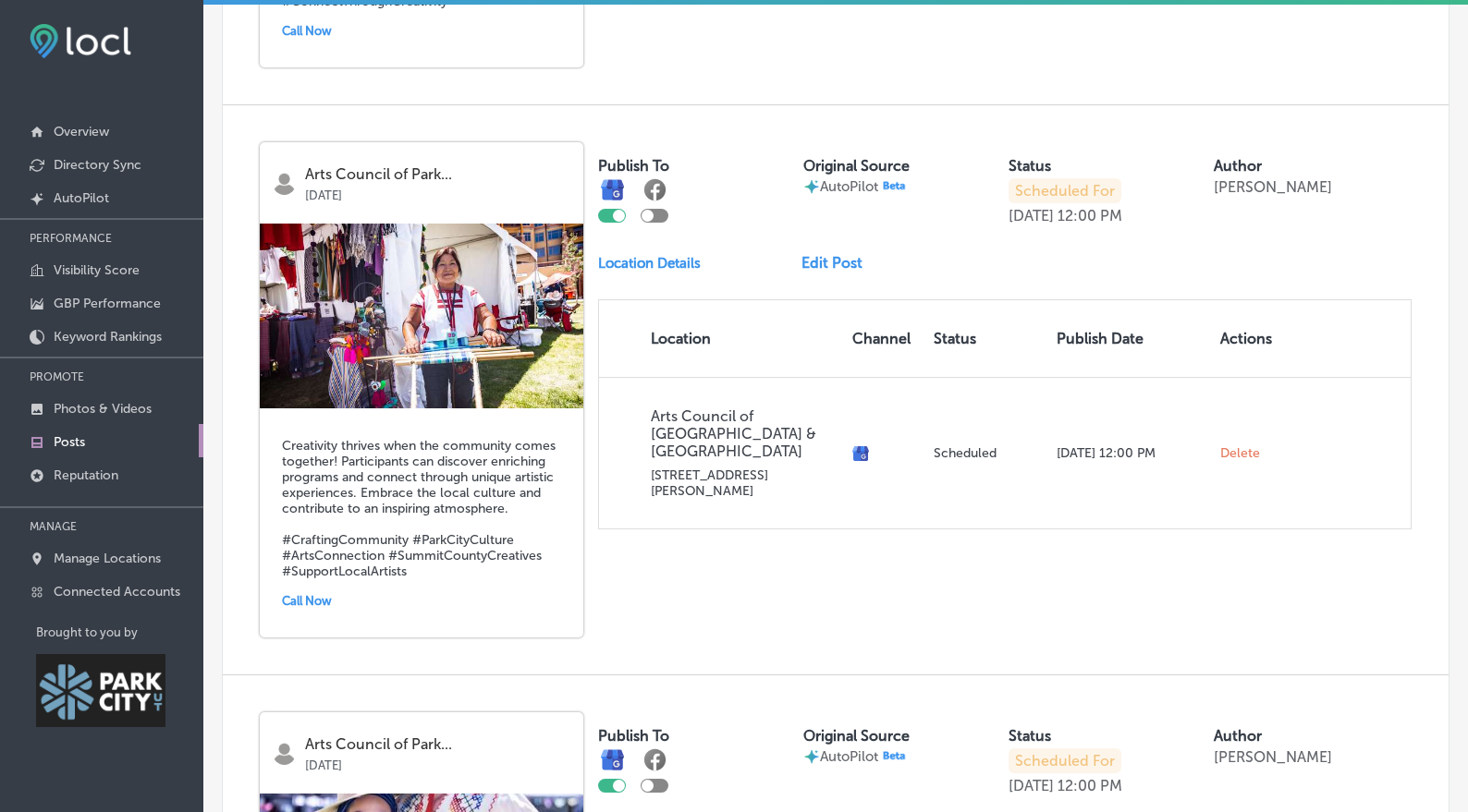
click at [380, 360] on img at bounding box center [421, 316] width 324 height 185
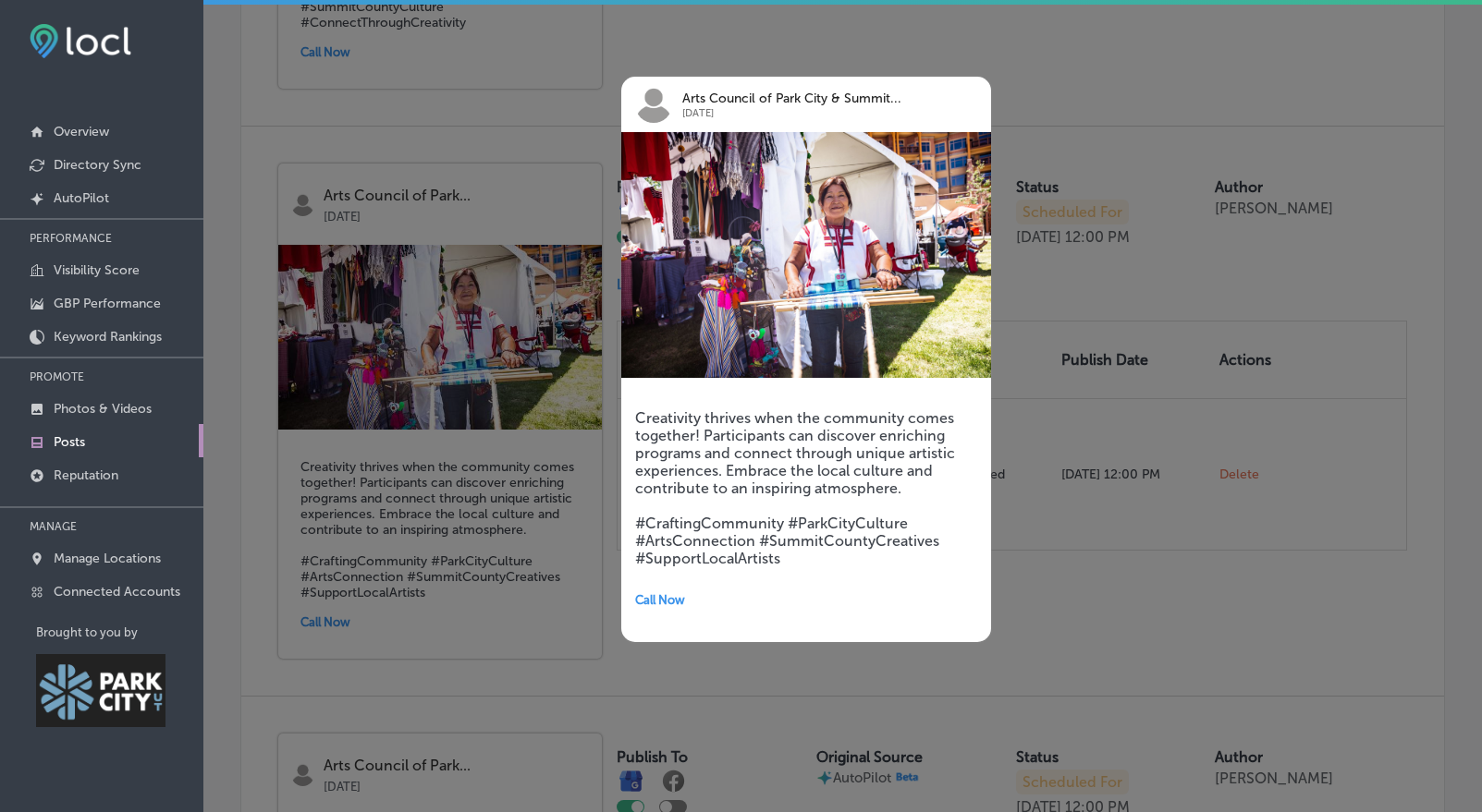
click at [994, 545] on div at bounding box center [741, 406] width 1482 height 812
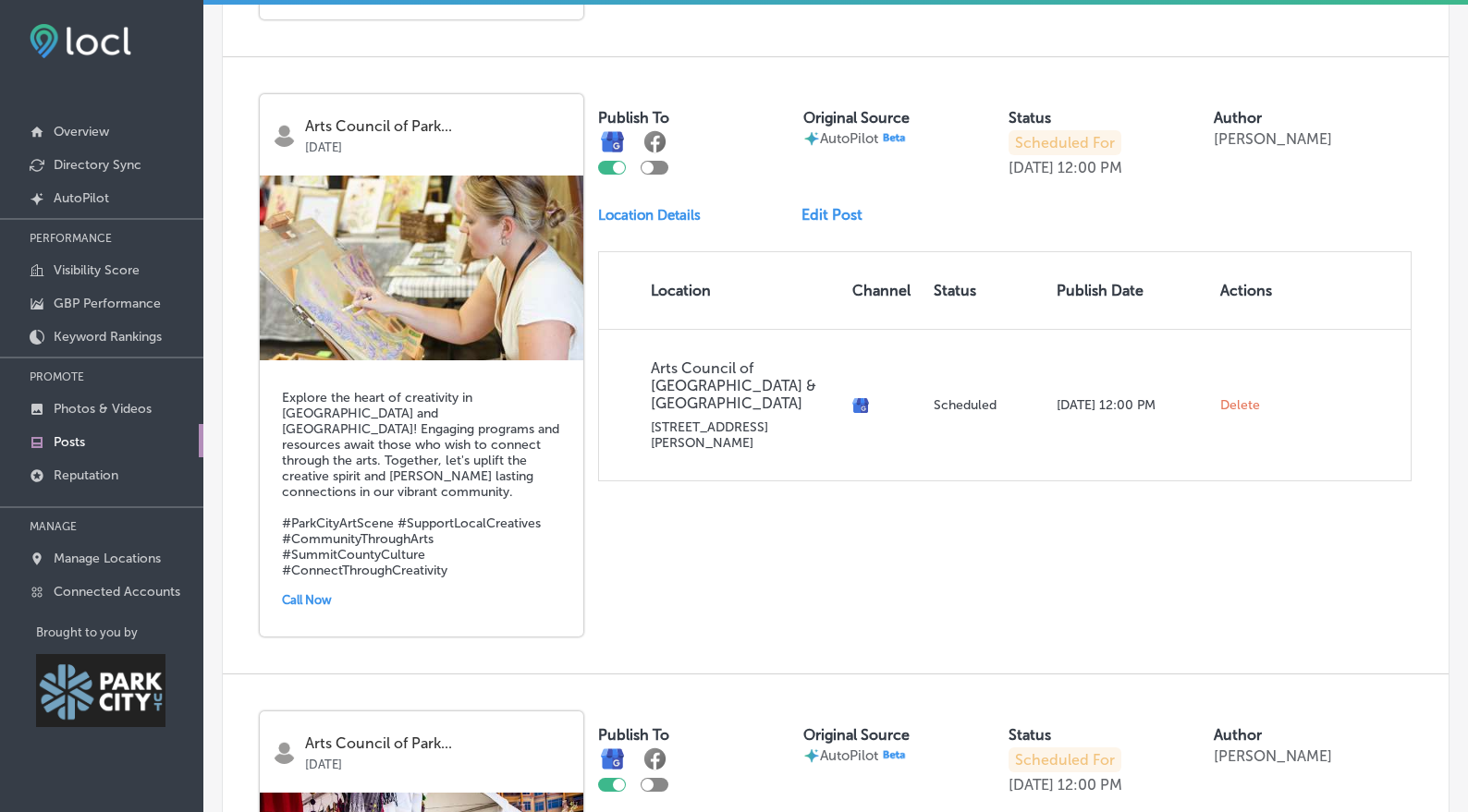
scroll to position [1235, 0]
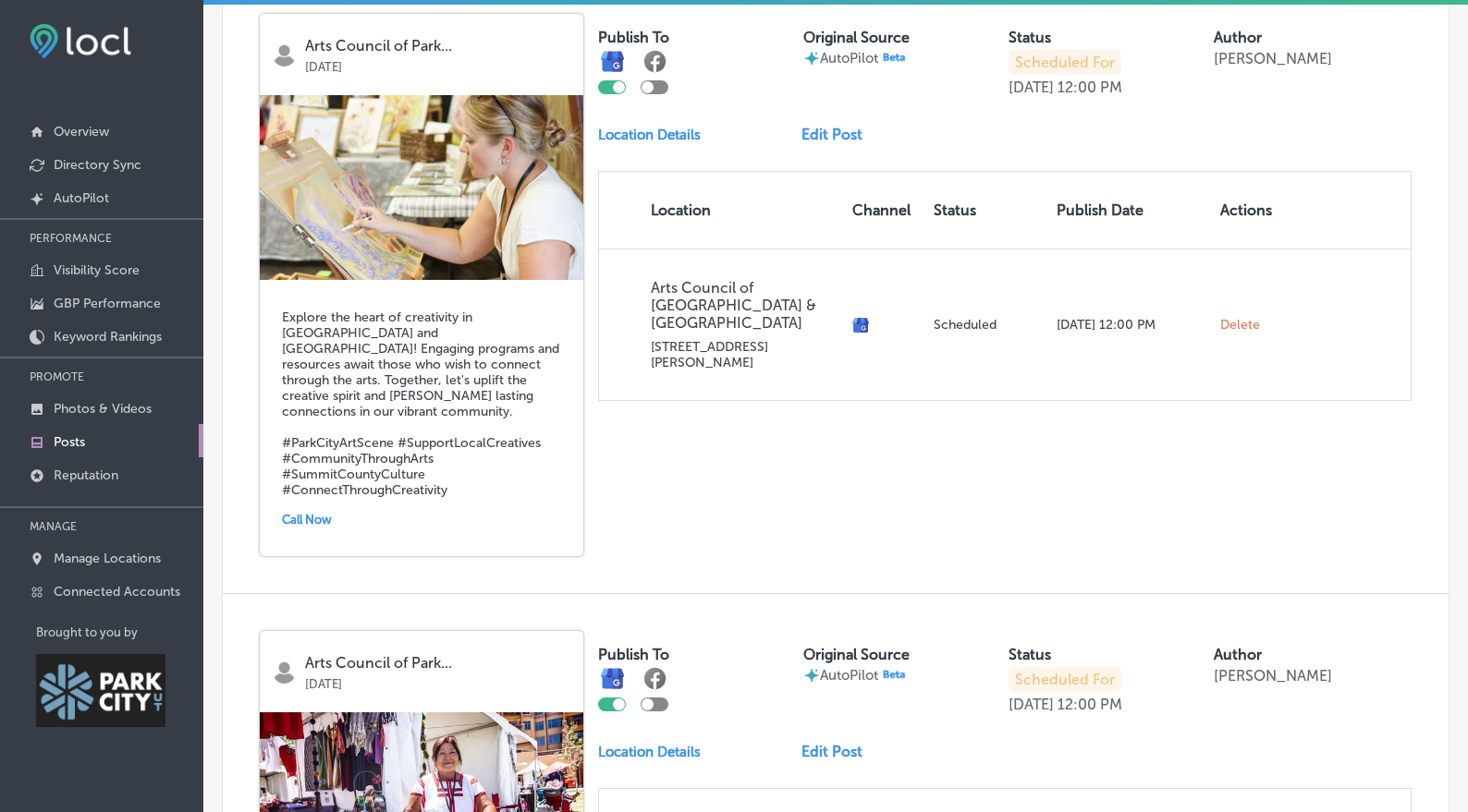
click at [837, 144] on link "Edit Post" at bounding box center [839, 135] width 76 height 18
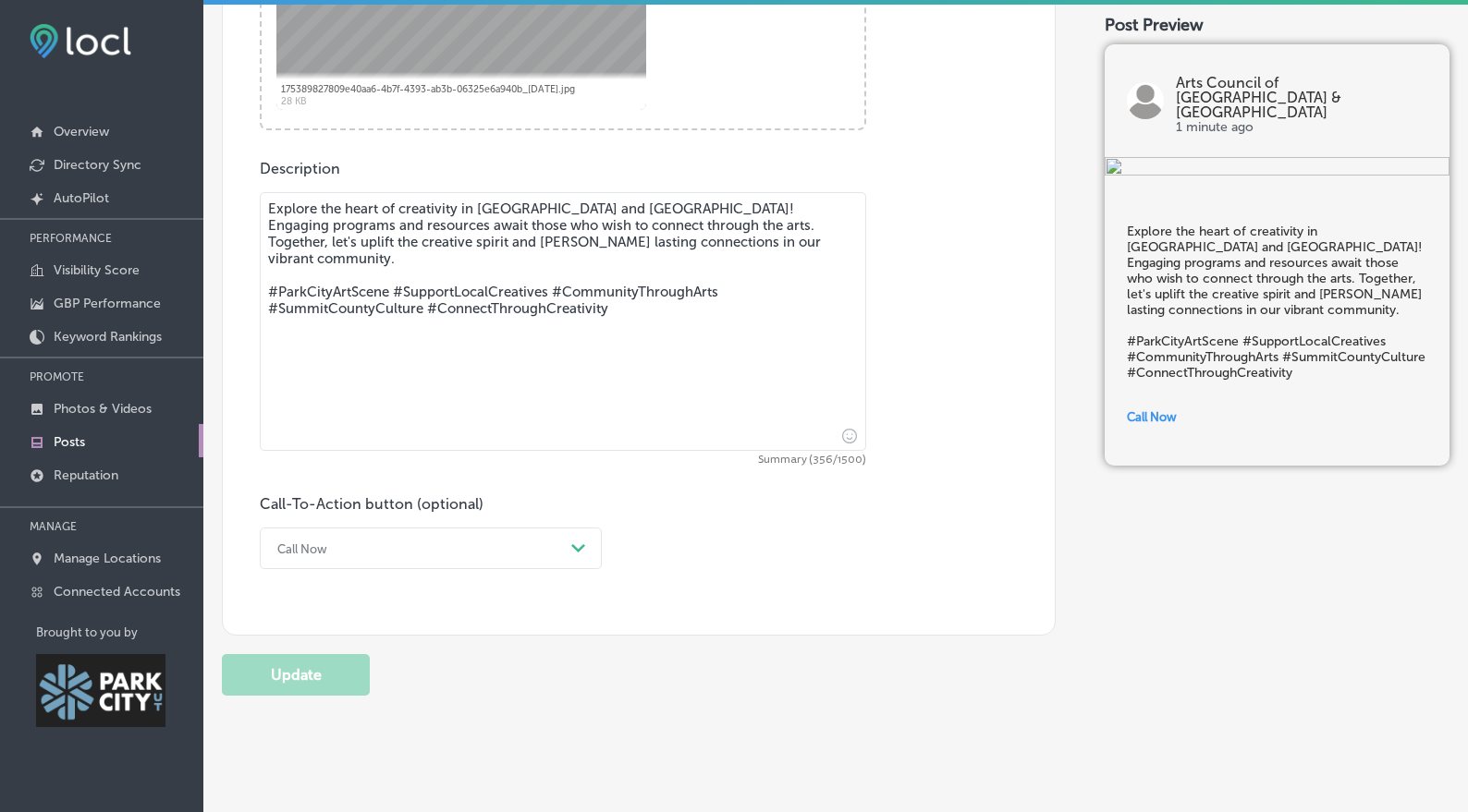
scroll to position [845, 0]
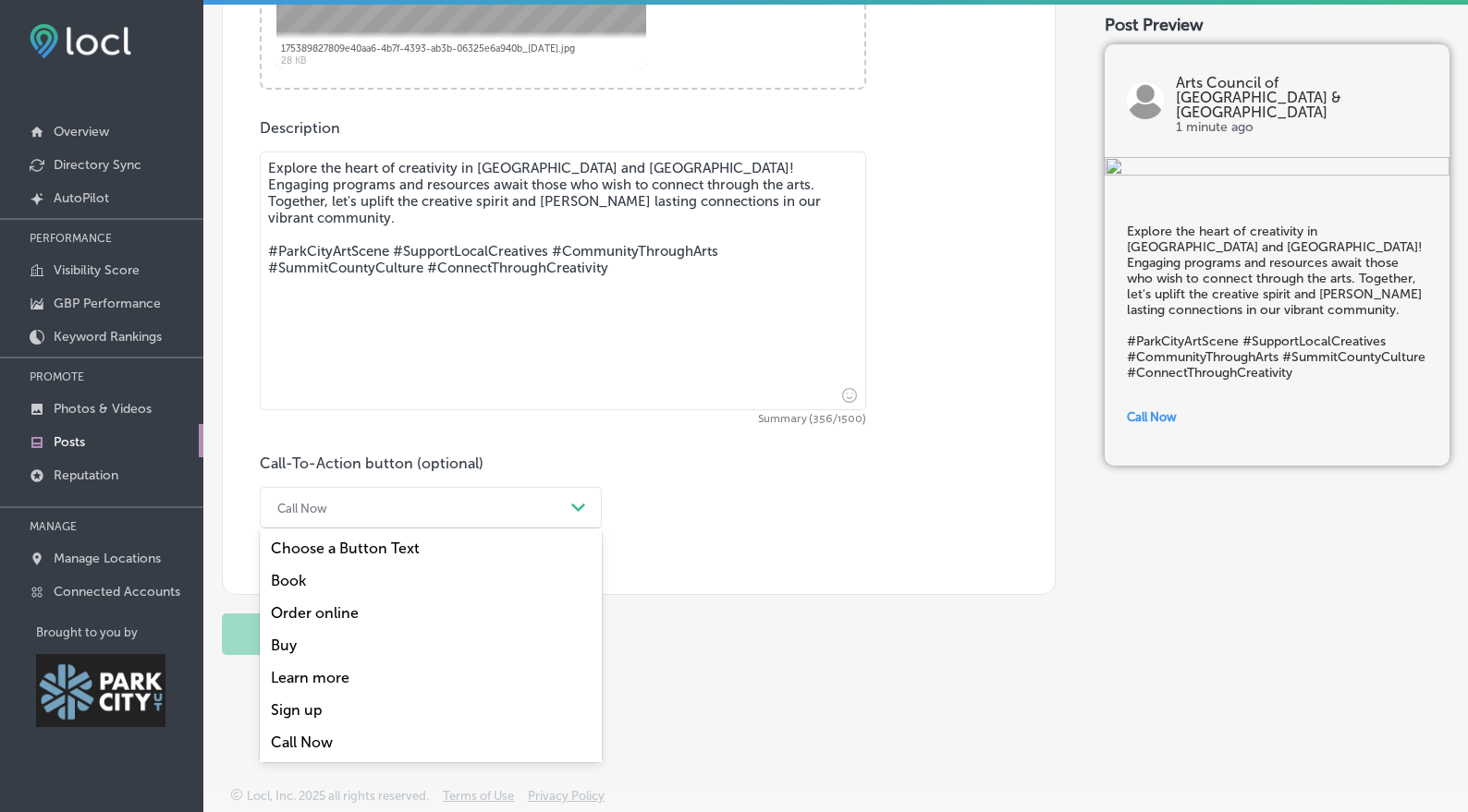
click at [409, 500] on div "Call Now" at bounding box center [416, 507] width 296 height 29
click at [338, 668] on div "Learn more" at bounding box center [430, 677] width 342 height 33
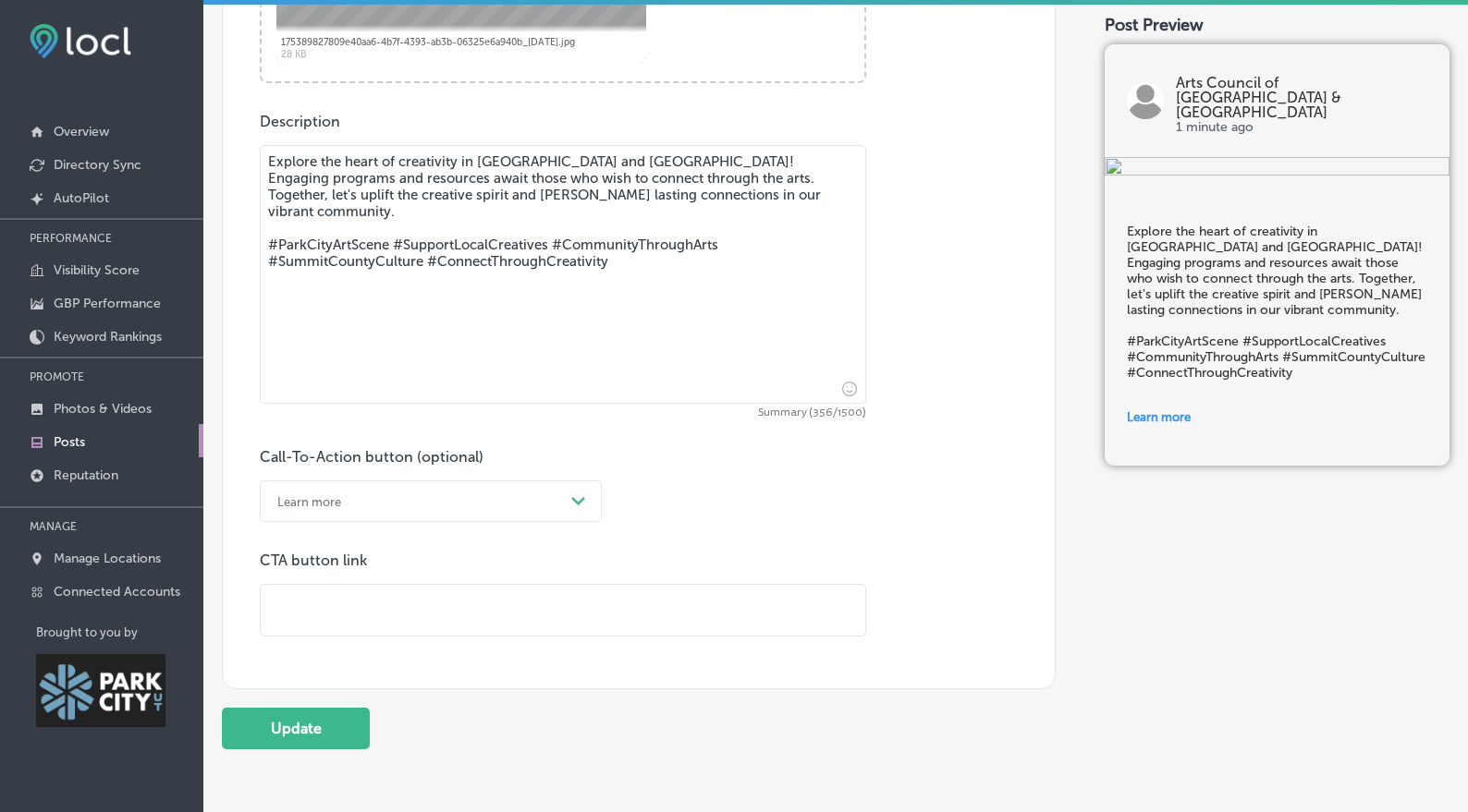
click at [502, 603] on input "text" at bounding box center [563, 610] width 604 height 51
paste input "[URL][DOMAIN_NAME]"
type input "[URL][DOMAIN_NAME]"
click at [324, 732] on button "Update" at bounding box center [295, 729] width 148 height 42
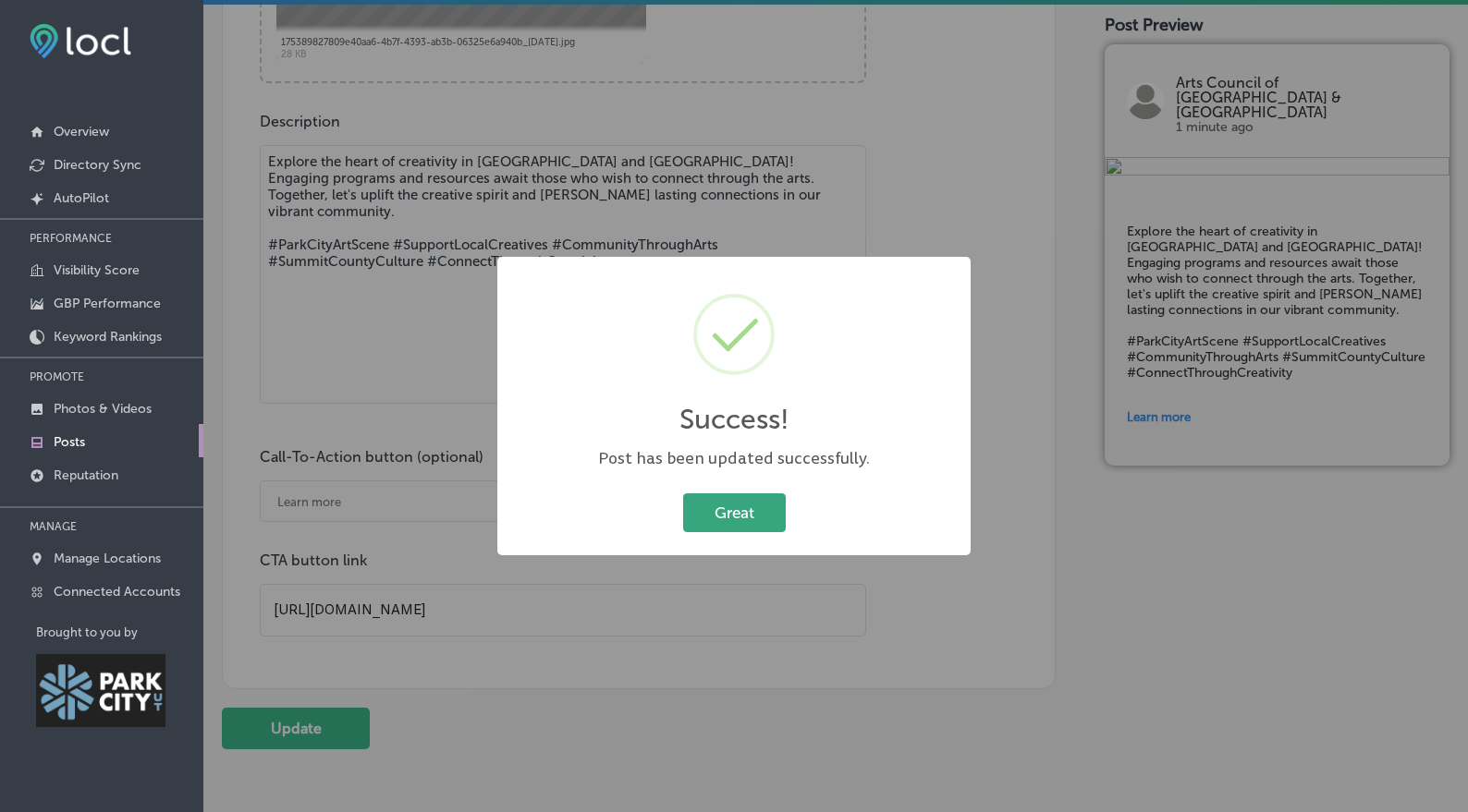
click at [749, 508] on button "Great" at bounding box center [735, 512] width 103 height 38
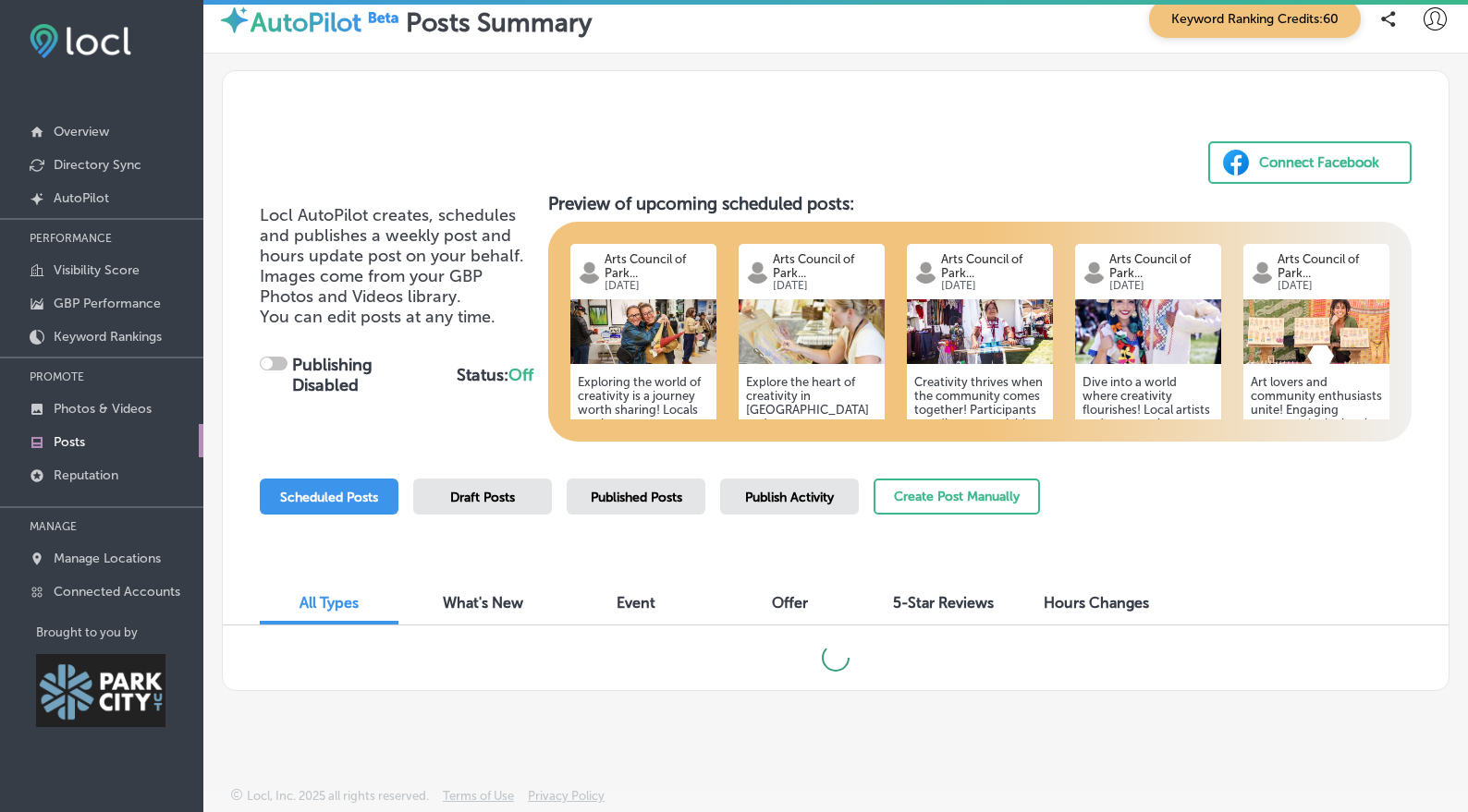
scroll to position [42, 0]
checkbox input "true"
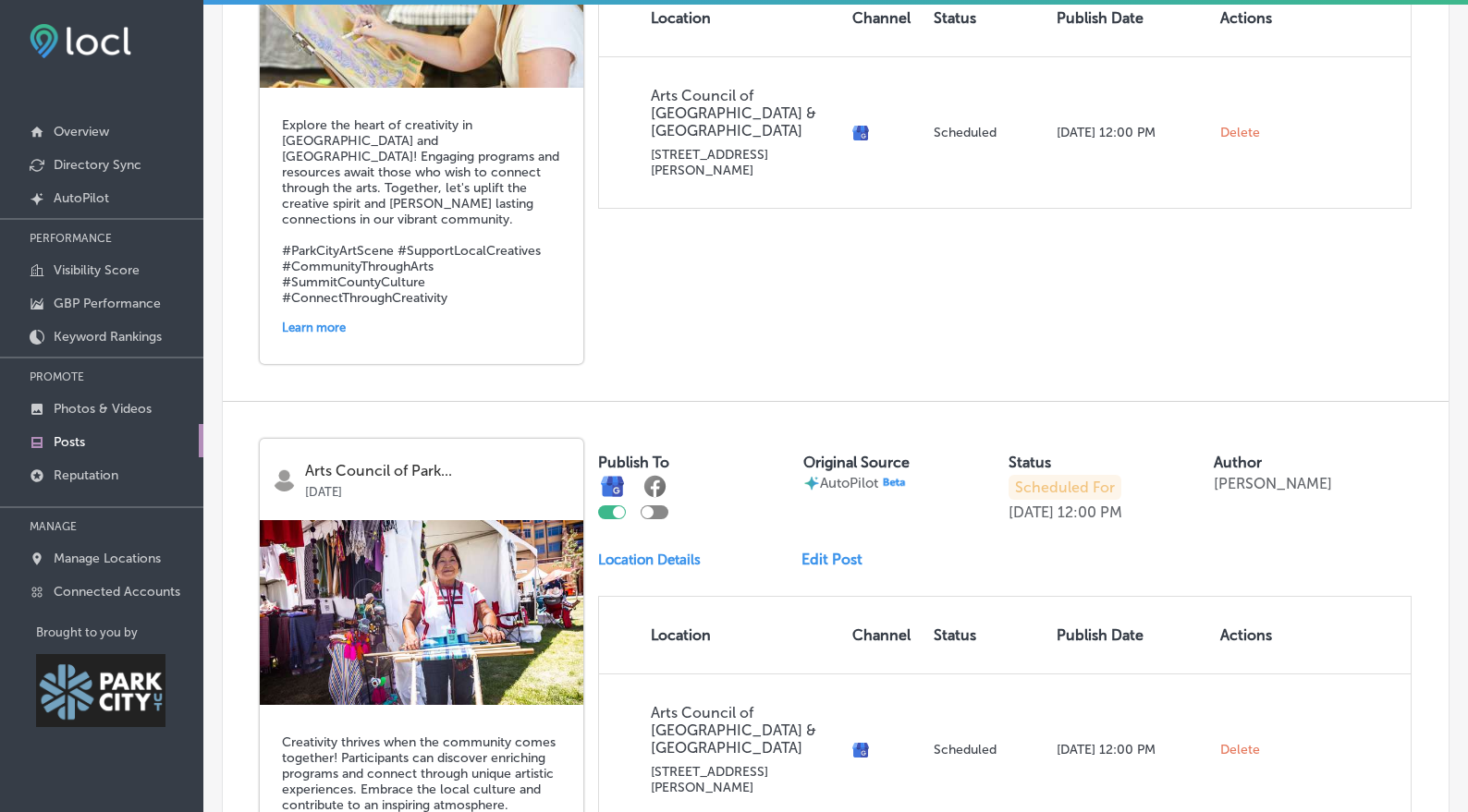
scroll to position [1811, 0]
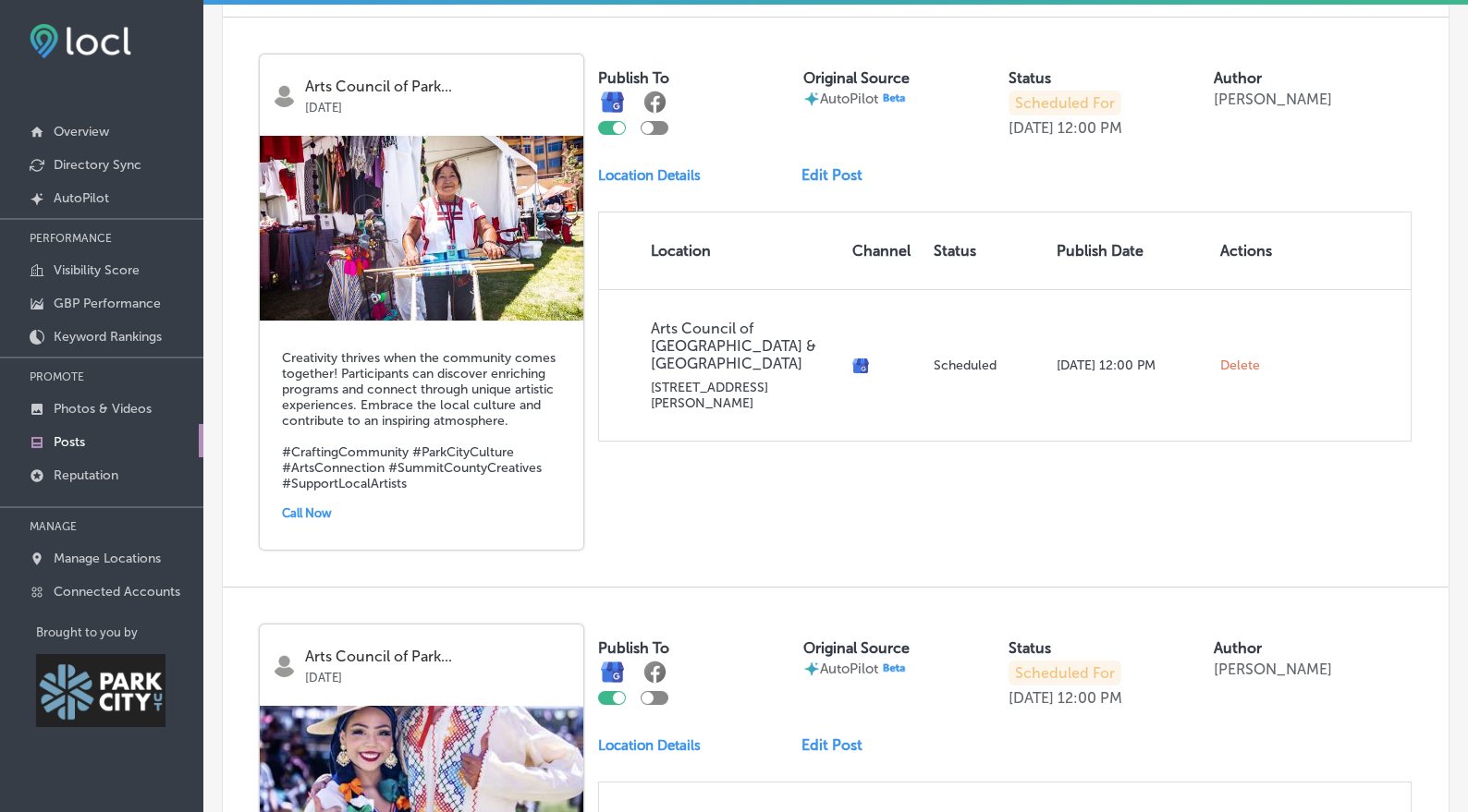
click at [819, 181] on link "Edit Post" at bounding box center [839, 175] width 76 height 18
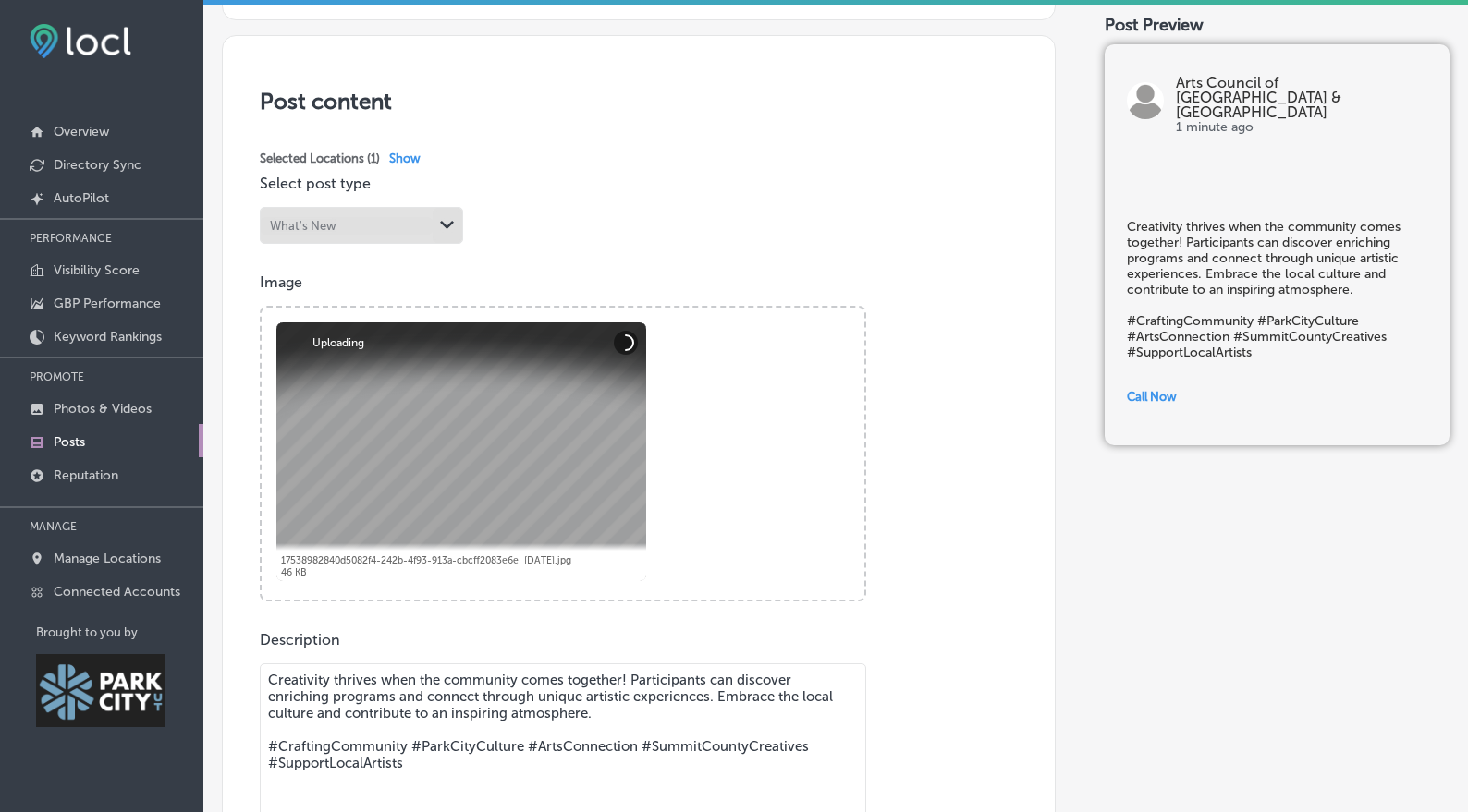
scroll to position [606, 0]
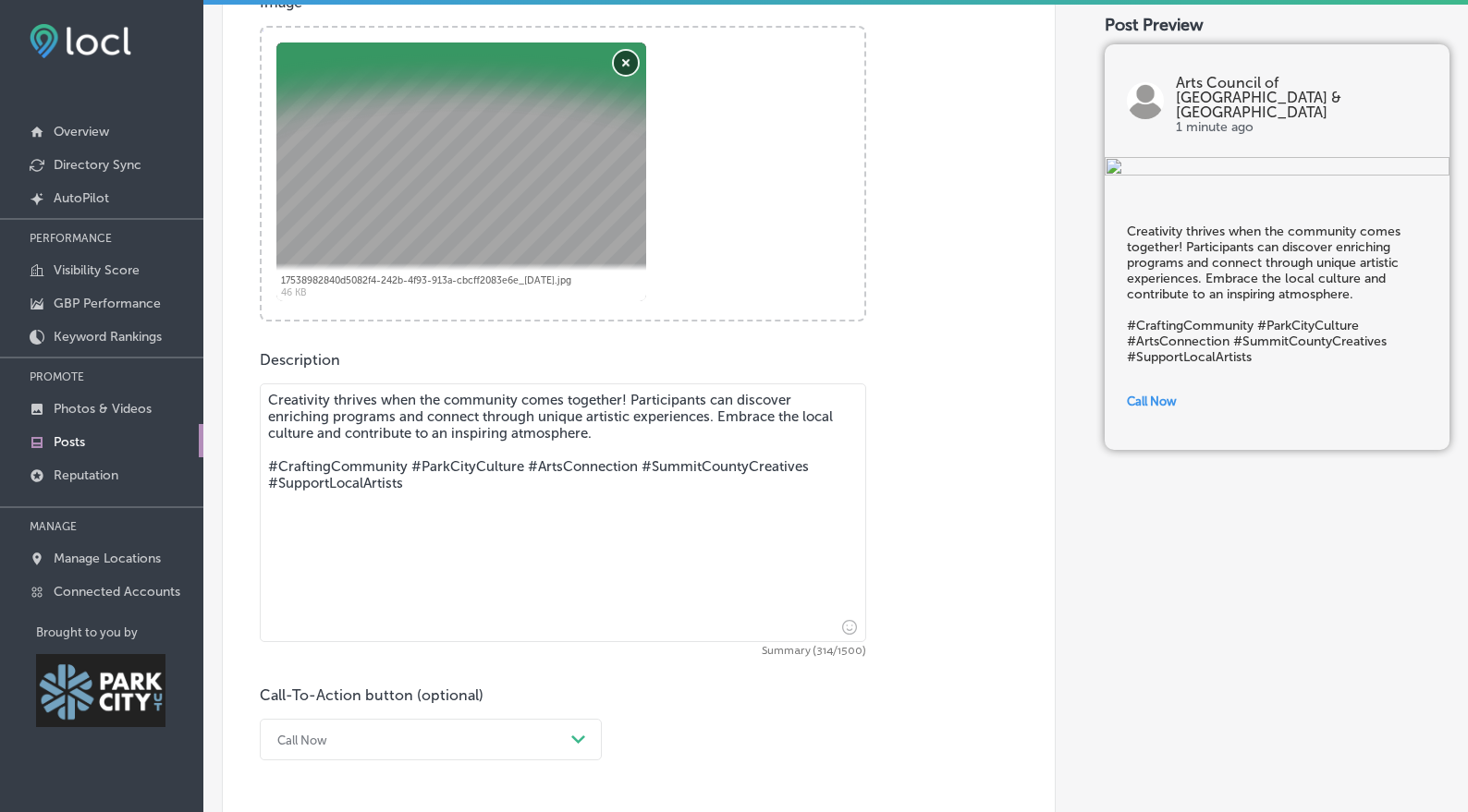
click at [638, 68] on button "Remove" at bounding box center [626, 62] width 24 height 24
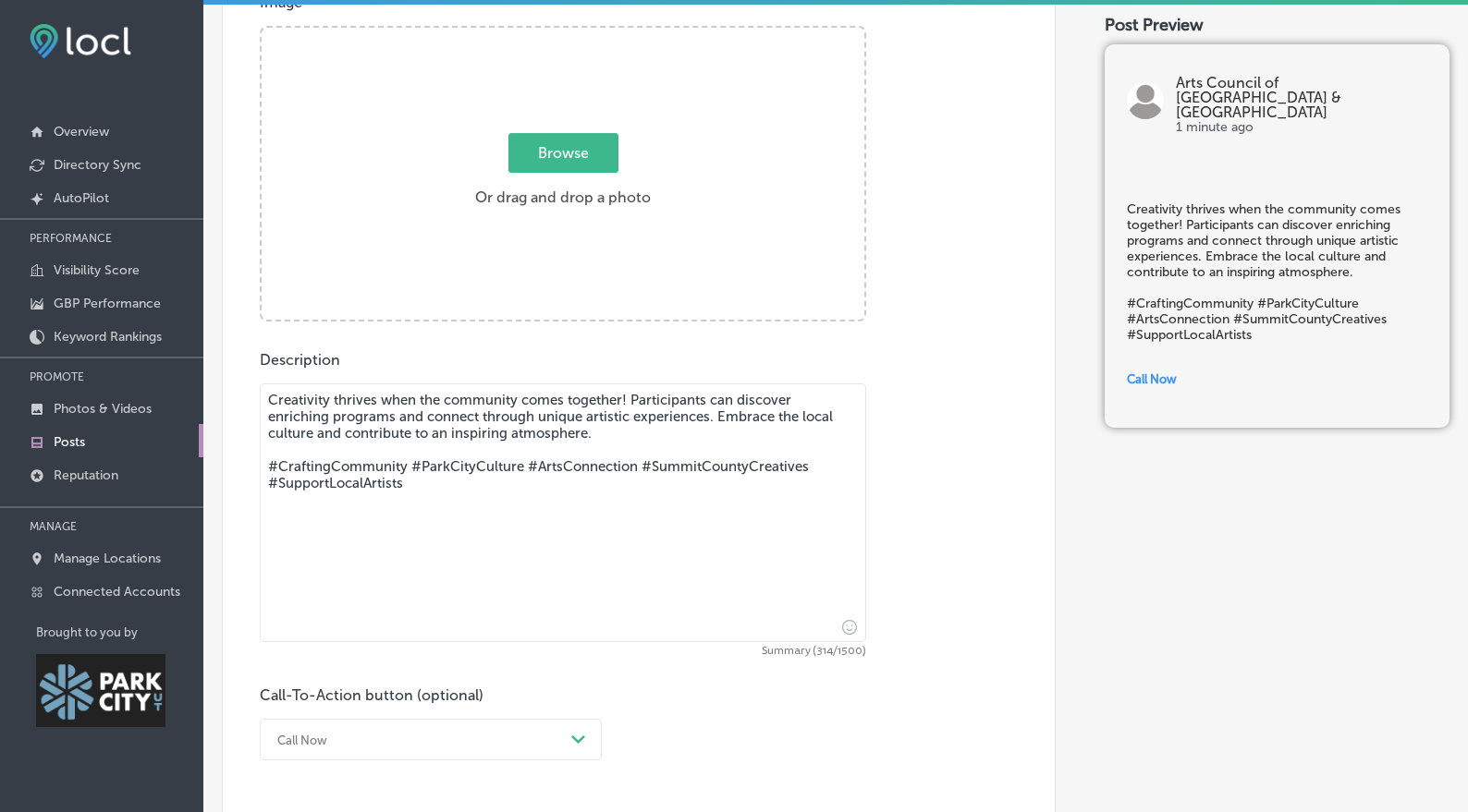
click at [560, 154] on span "Browse" at bounding box center [563, 152] width 110 height 40
click at [560, 34] on input "Browse Or drag and drop a photo" at bounding box center [563, 31] width 603 height 6
type input "C:\fakepath\C.Wiley_Monster 24.7.jpg"
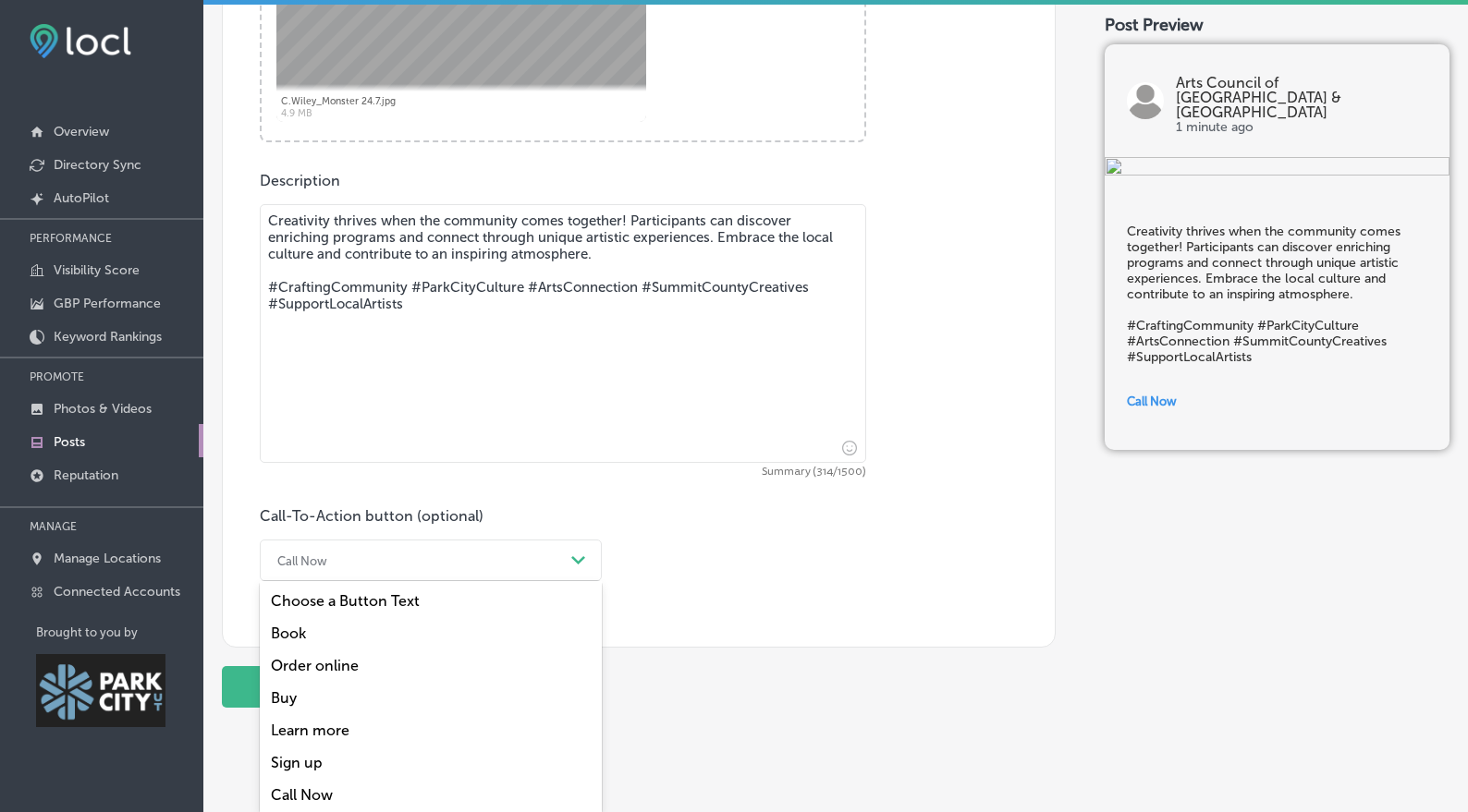
scroll to position [797, 0]
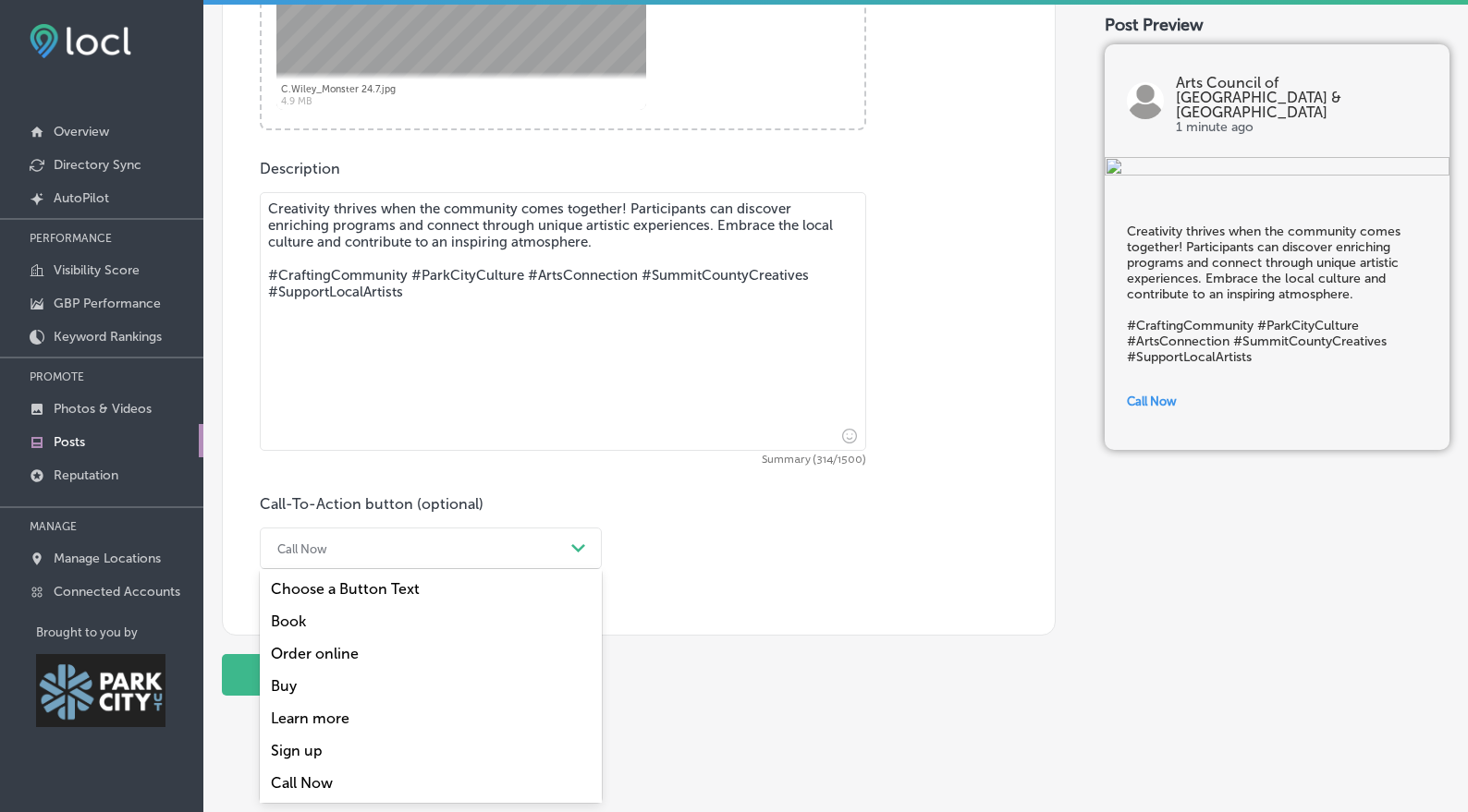
click at [385, 560] on div "Call Now" at bounding box center [416, 548] width 296 height 29
click at [365, 590] on div "Choose a Button Text" at bounding box center [430, 589] width 342 height 33
click at [420, 556] on div "Choose a Button Text" at bounding box center [416, 548] width 296 height 29
click at [335, 725] on div "Learn more" at bounding box center [430, 718] width 342 height 33
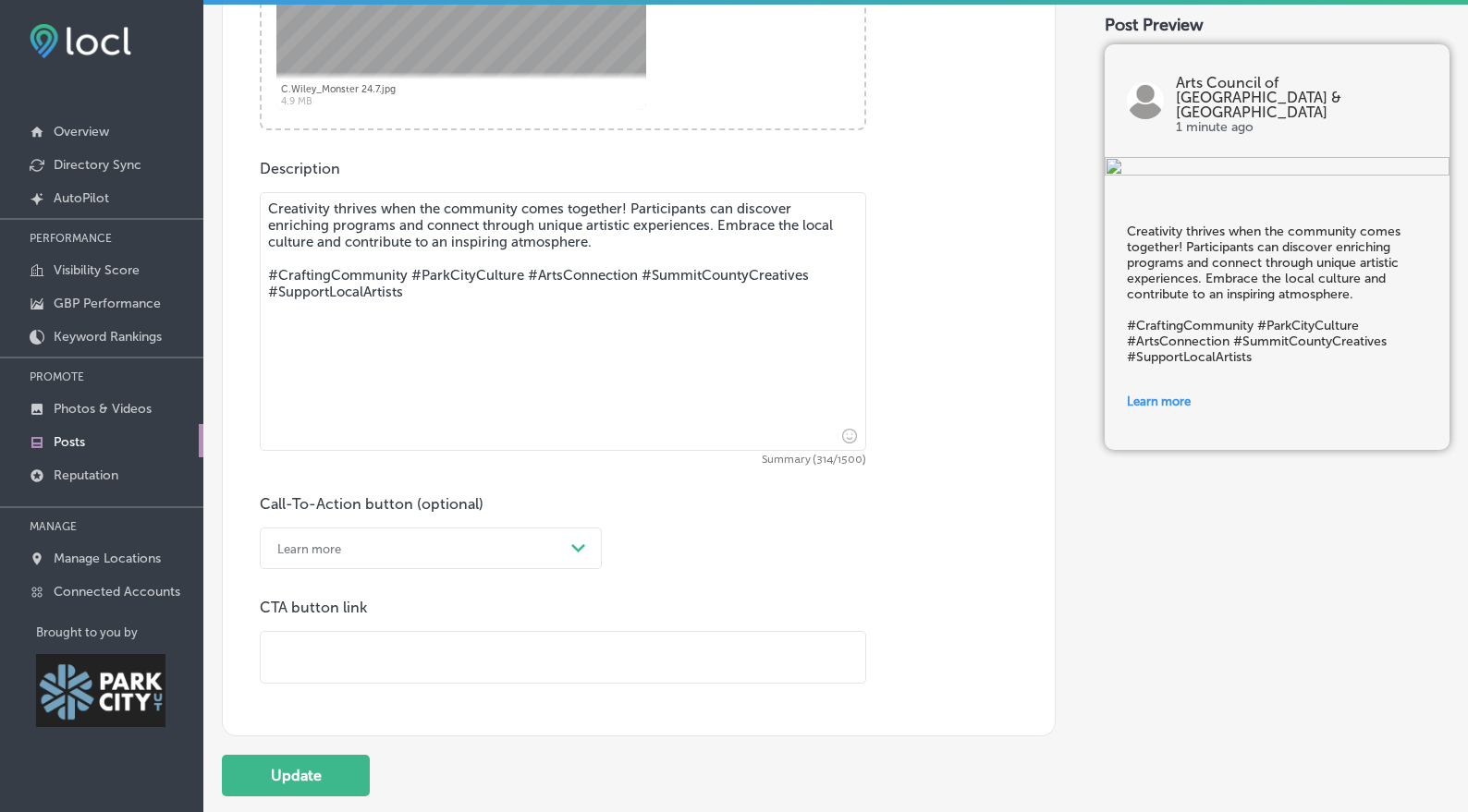
click at [414, 660] on input "text" at bounding box center [563, 657] width 604 height 51
paste input "[URL][DOMAIN_NAME]"
type input "[URL][DOMAIN_NAME]"
click at [331, 771] on button "Update" at bounding box center [295, 776] width 148 height 42
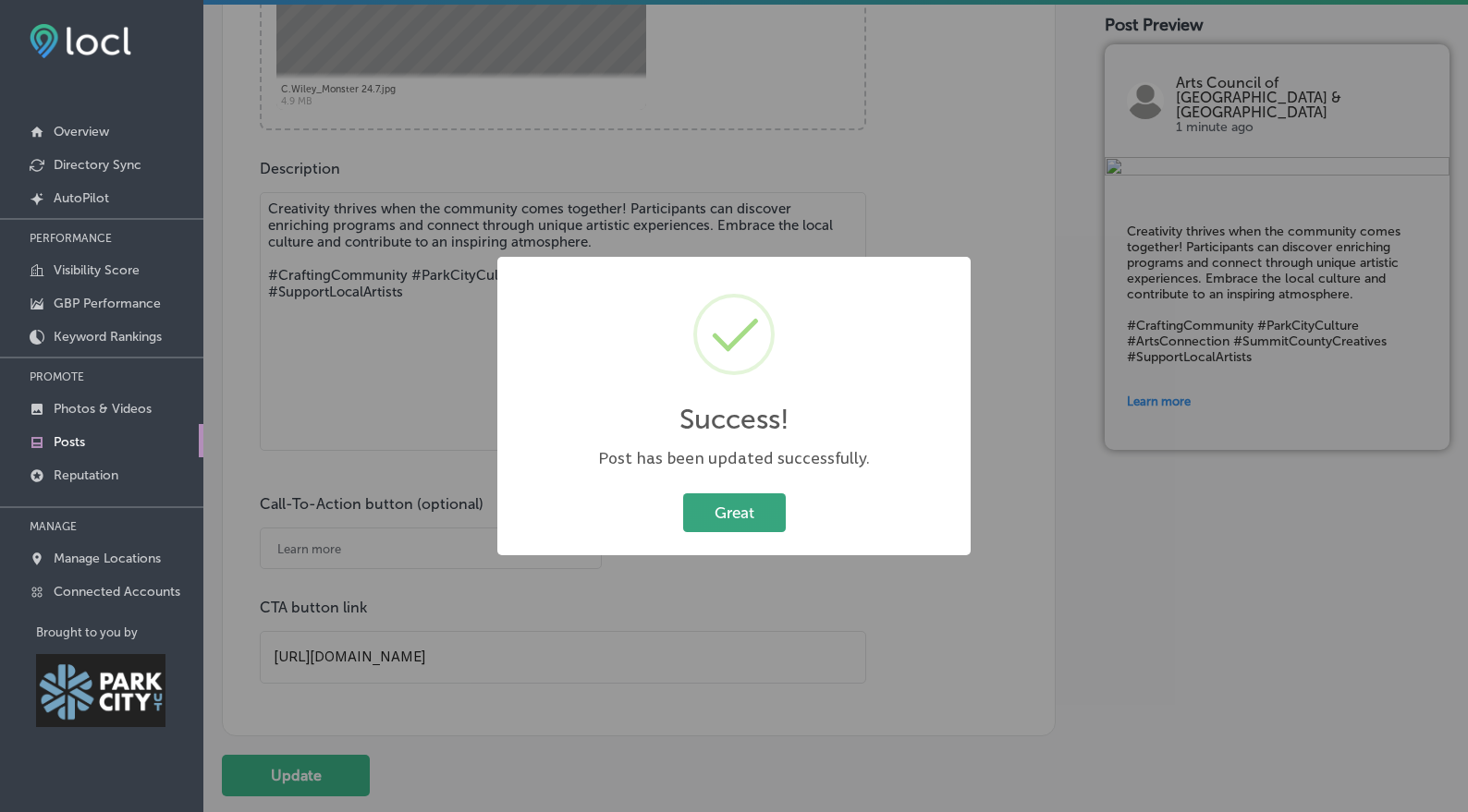
click at [746, 520] on button "Great" at bounding box center [735, 512] width 103 height 38
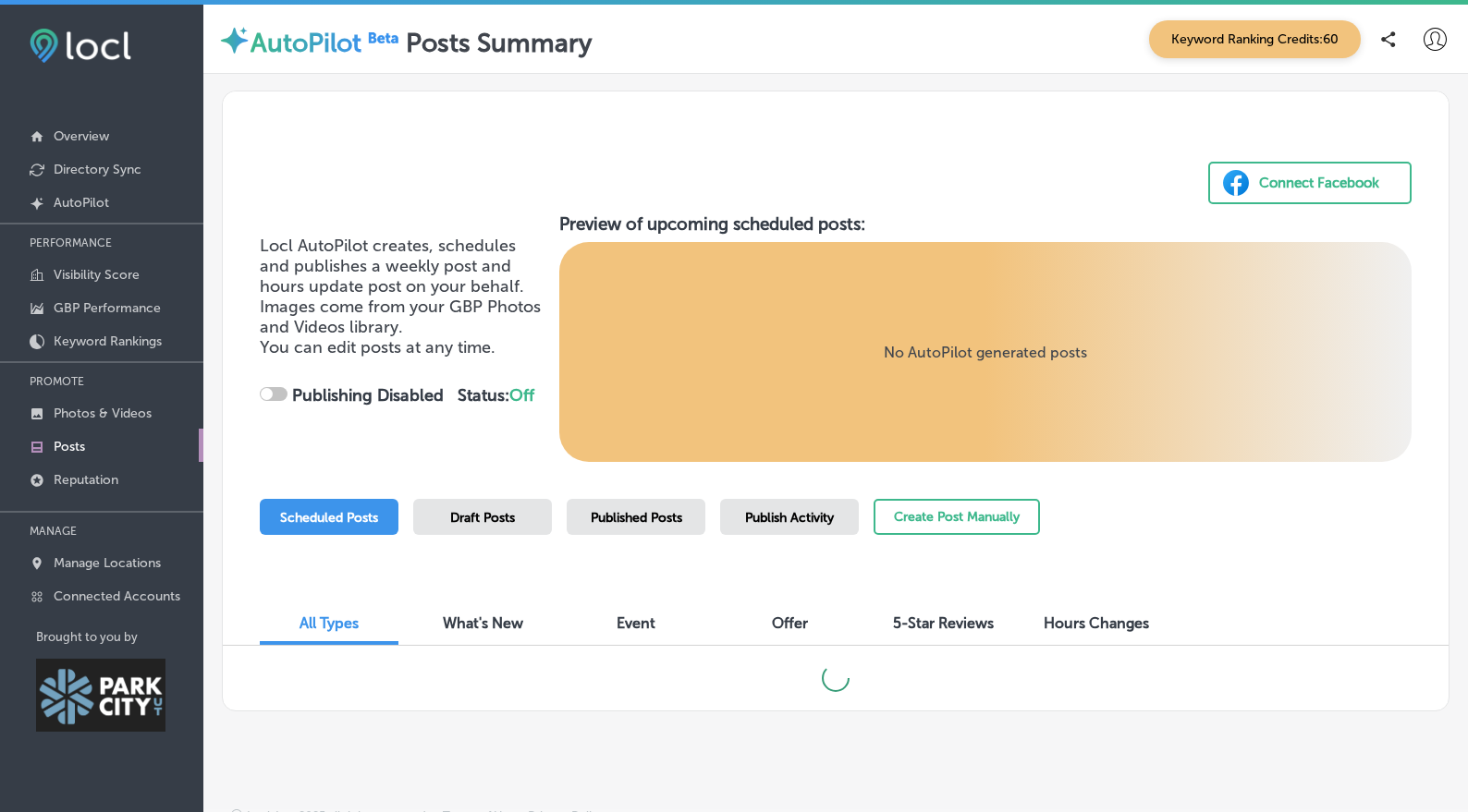
checkbox input "true"
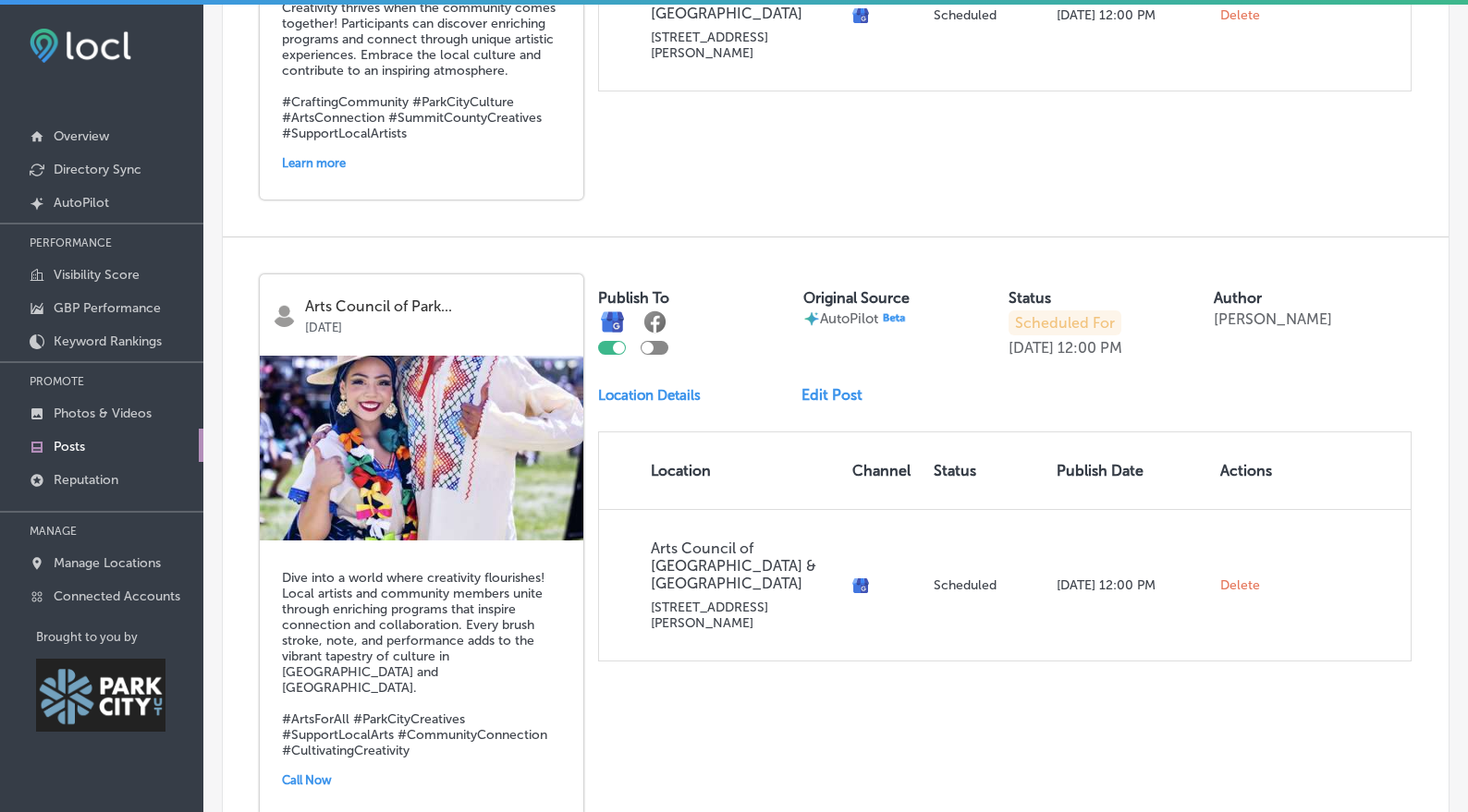
scroll to position [2410, 0]
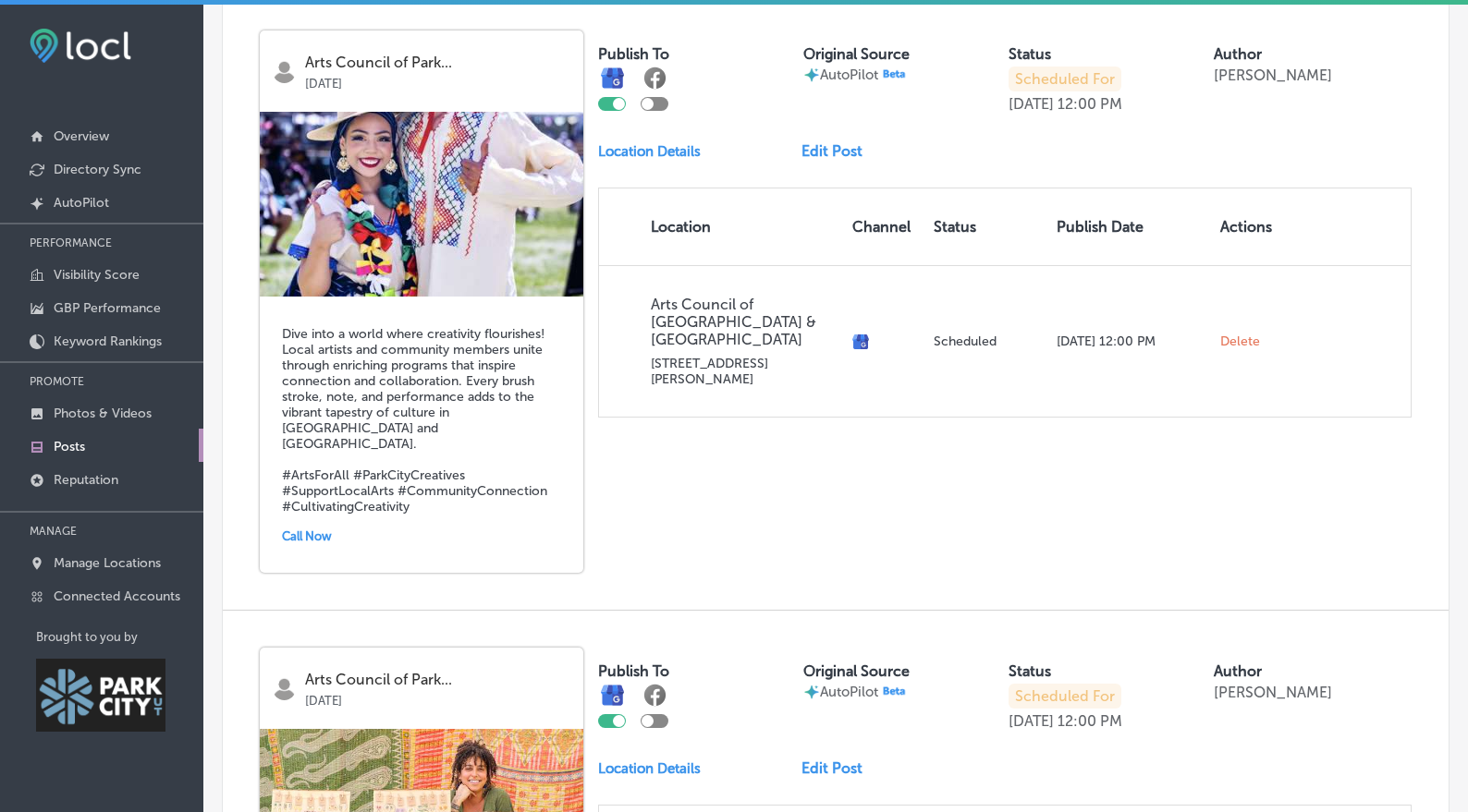
click at [832, 159] on link "Edit Post" at bounding box center [839, 152] width 76 height 18
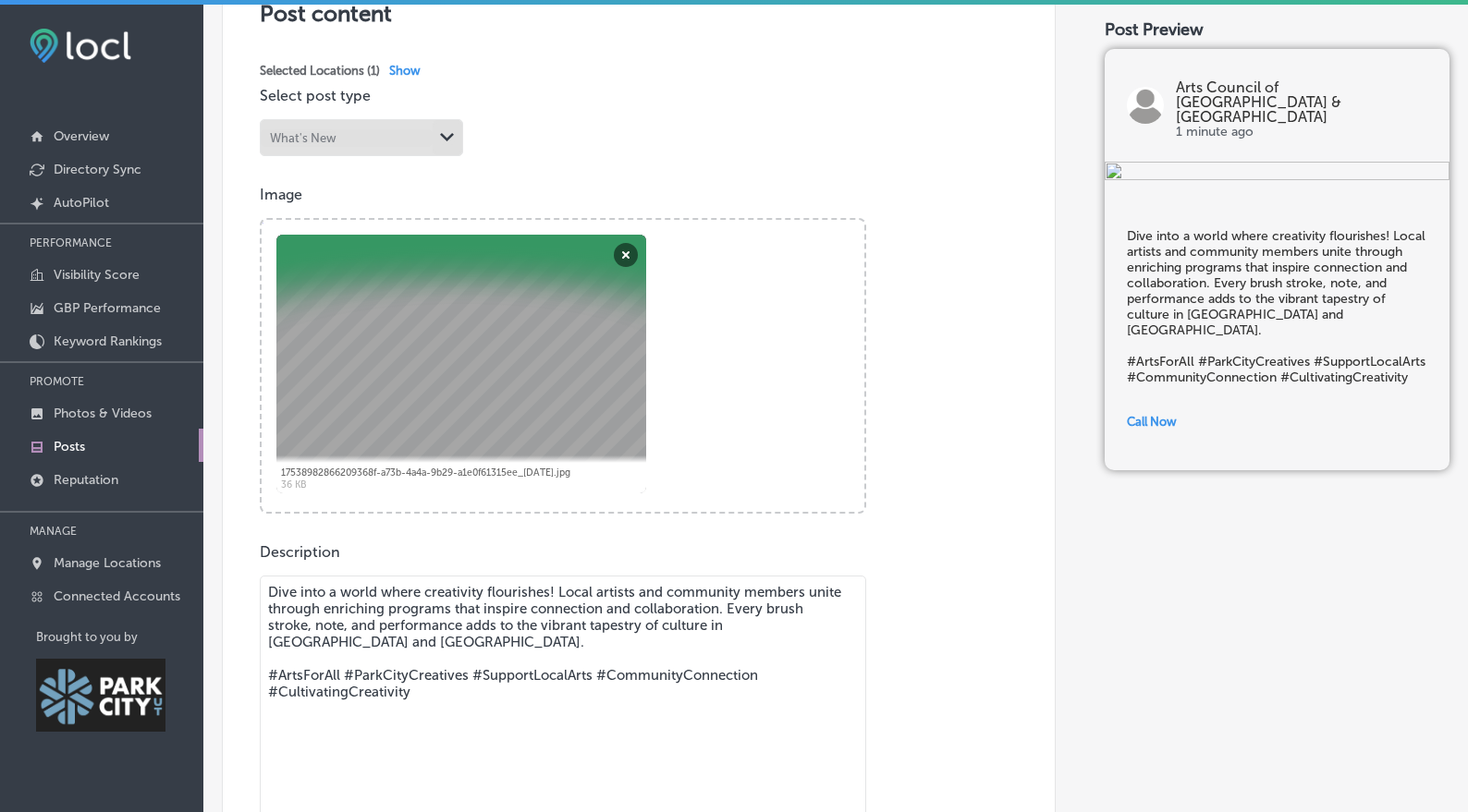
scroll to position [420, 0]
click at [638, 256] on button "Remove" at bounding box center [626, 254] width 24 height 24
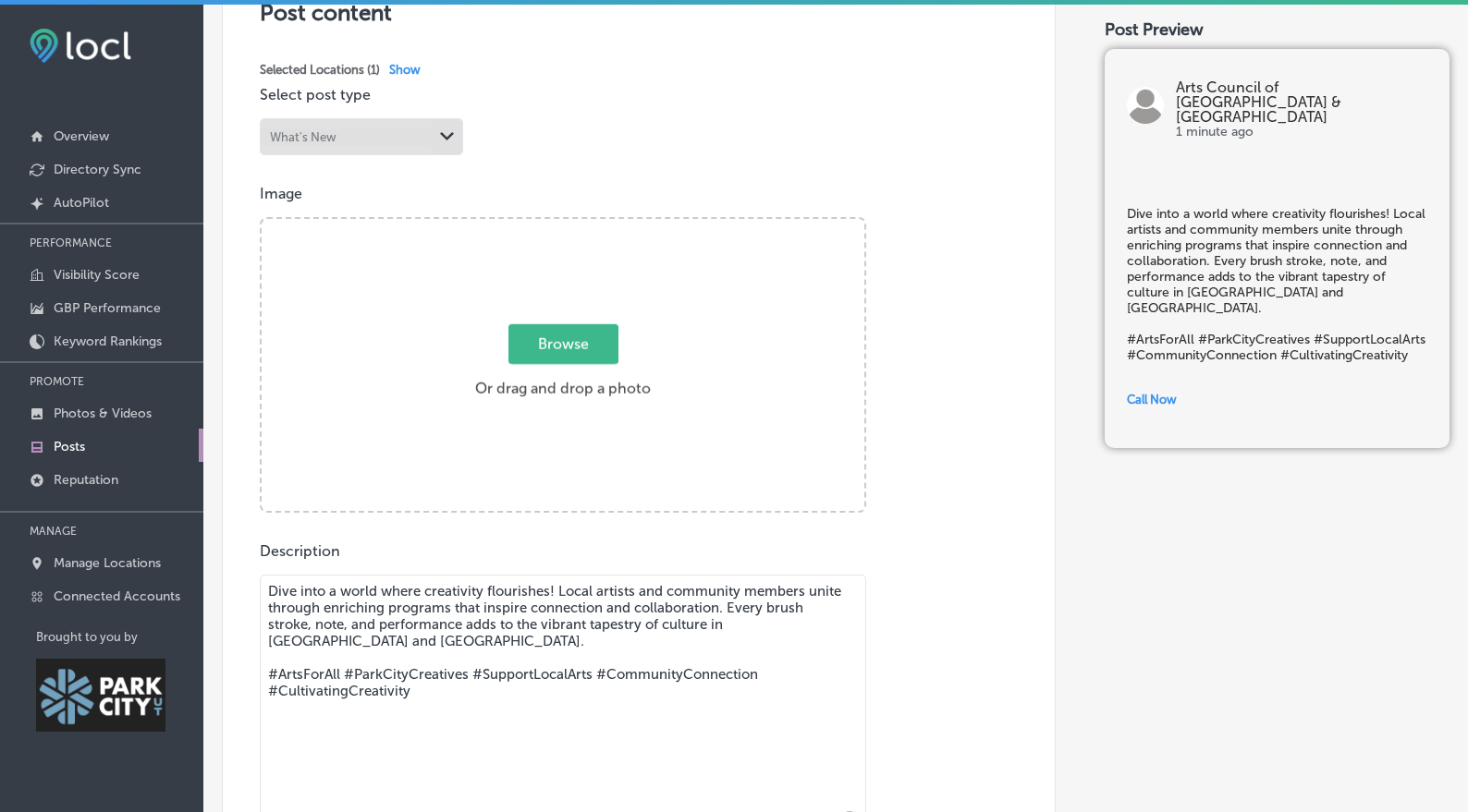
click at [577, 351] on span "Browse" at bounding box center [563, 345] width 110 height 40
click at [577, 225] on input "Browse Or drag and drop a photo" at bounding box center [563, 222] width 603 height 6
type input "C:\fakepath\C.Wiley_AOT24.4.jpg"
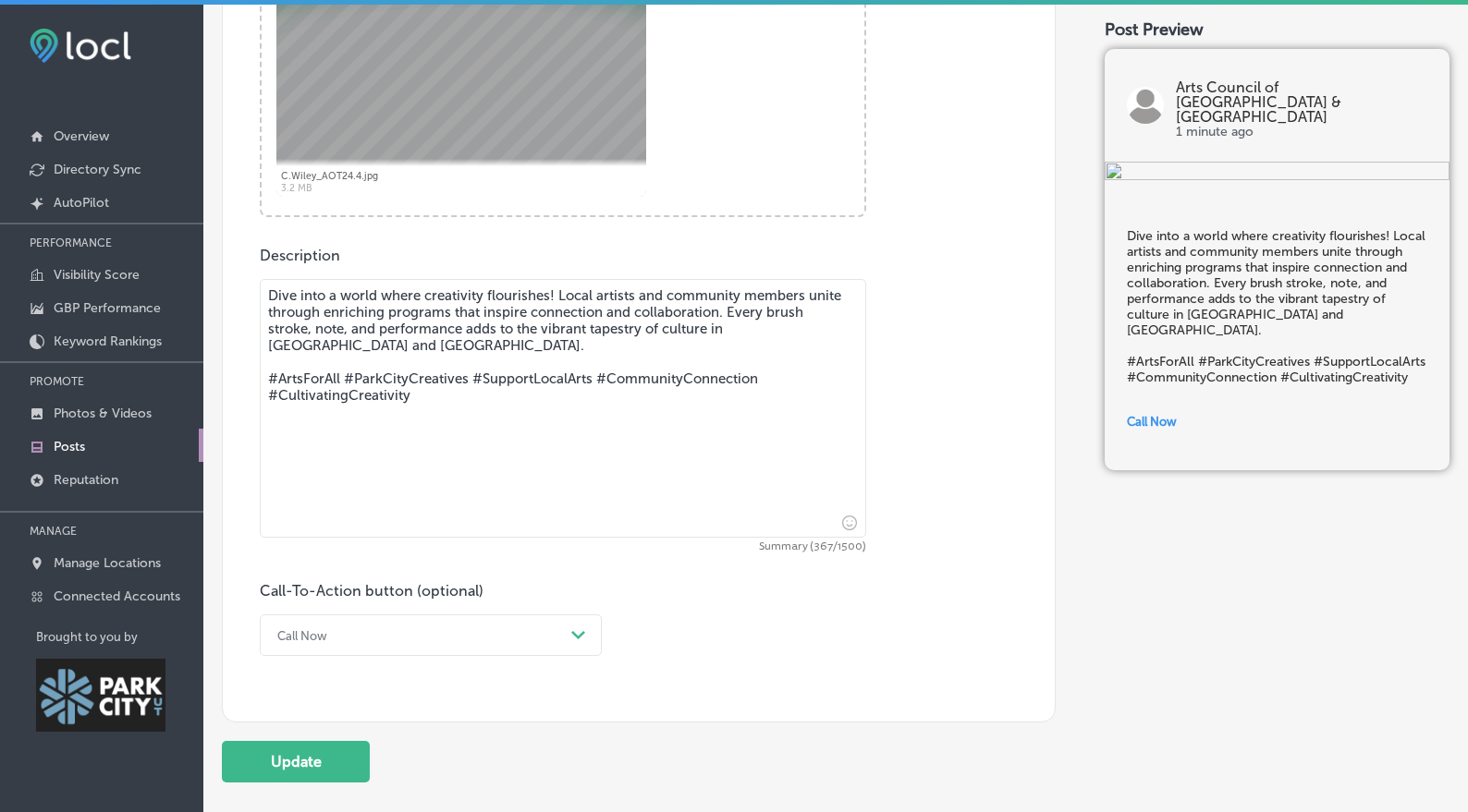
click at [486, 631] on div "Call Now Path Created with Sketch." at bounding box center [430, 636] width 342 height 42
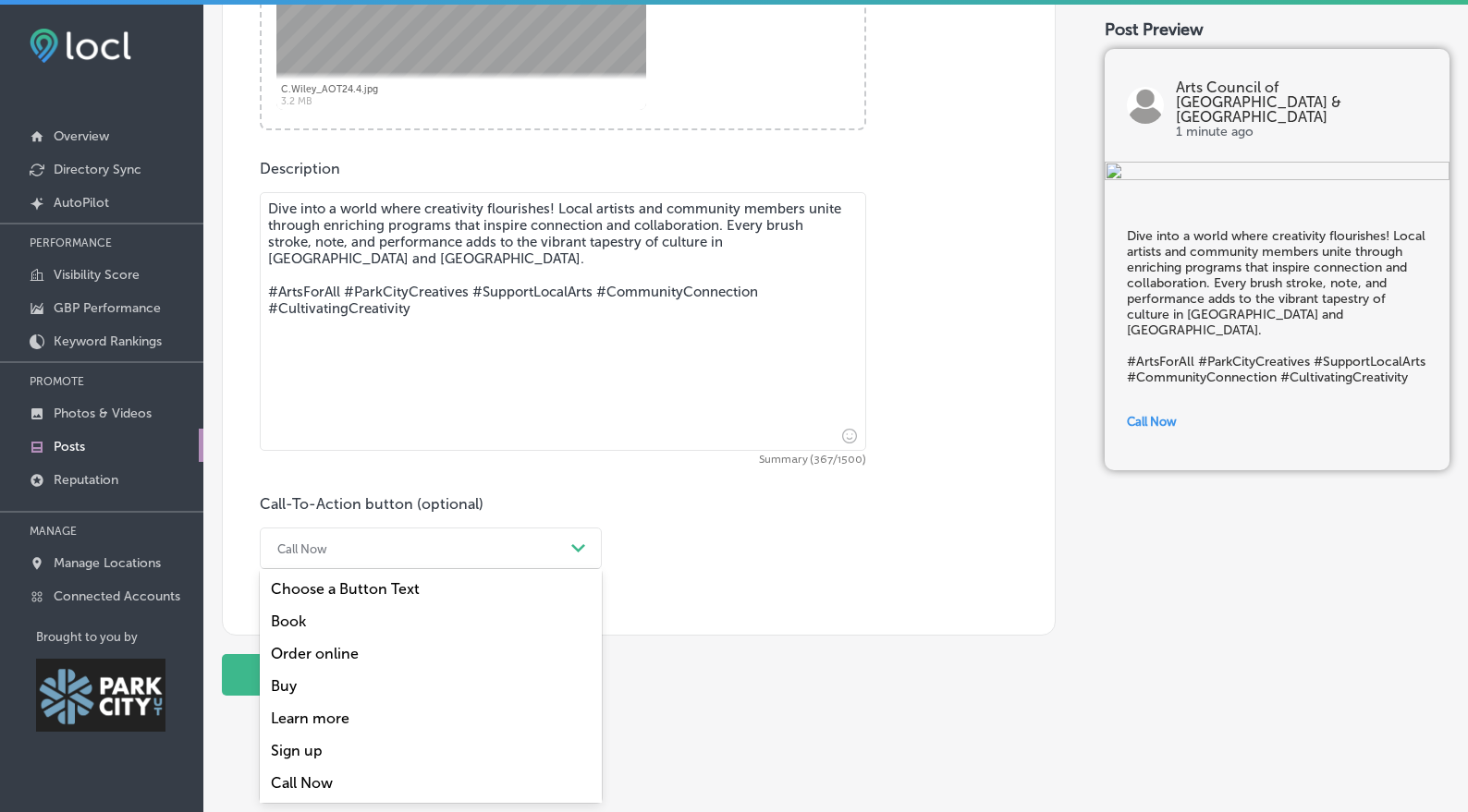
click at [340, 722] on div "Learn more" at bounding box center [430, 718] width 342 height 33
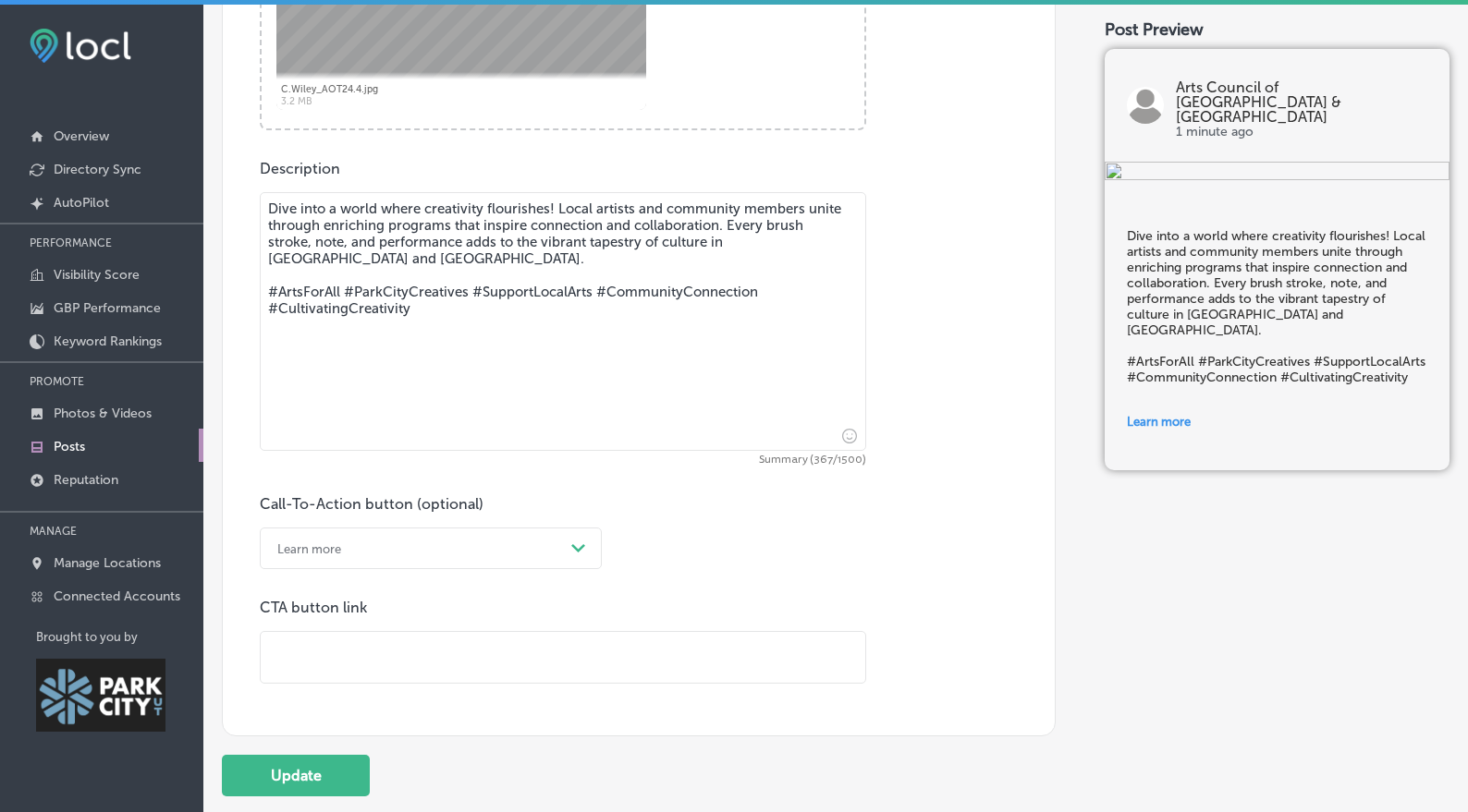
click at [340, 660] on input "text" at bounding box center [563, 657] width 604 height 51
paste input "[URL][DOMAIN_NAME]"
type input "[URL][DOMAIN_NAME]"
click at [315, 786] on button "Update" at bounding box center [295, 776] width 148 height 42
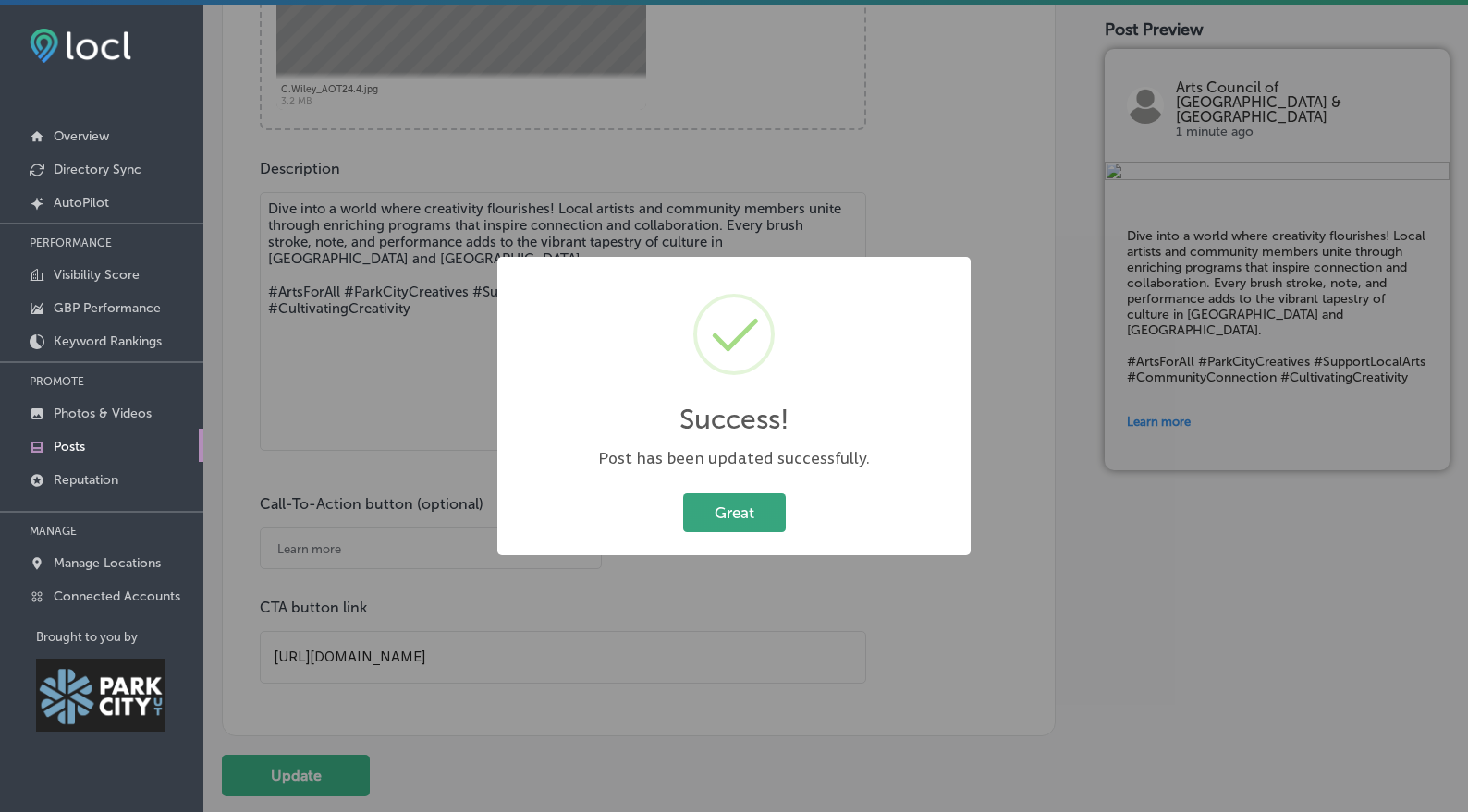
click at [724, 501] on button "Great" at bounding box center [735, 512] width 103 height 38
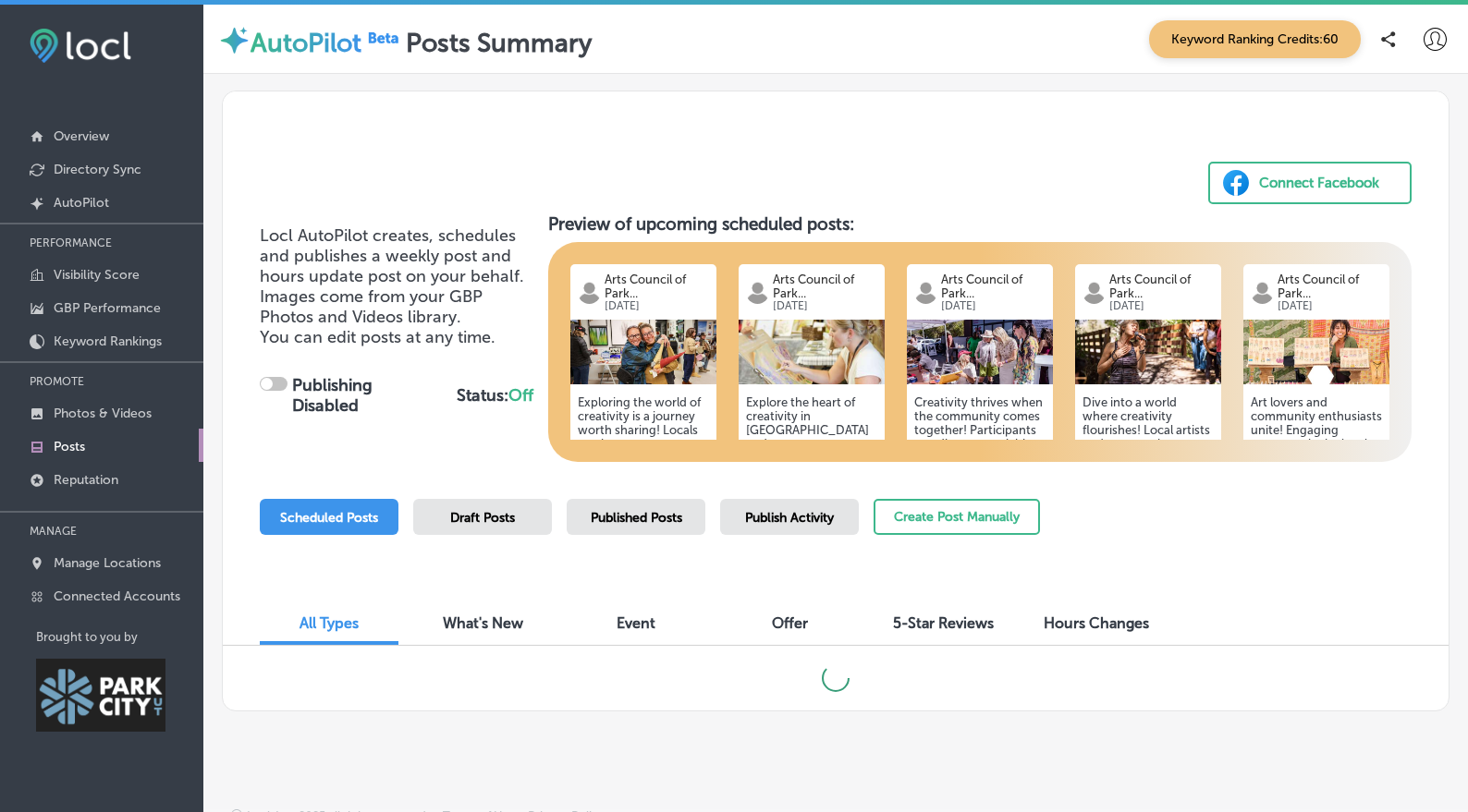
checkbox input "true"
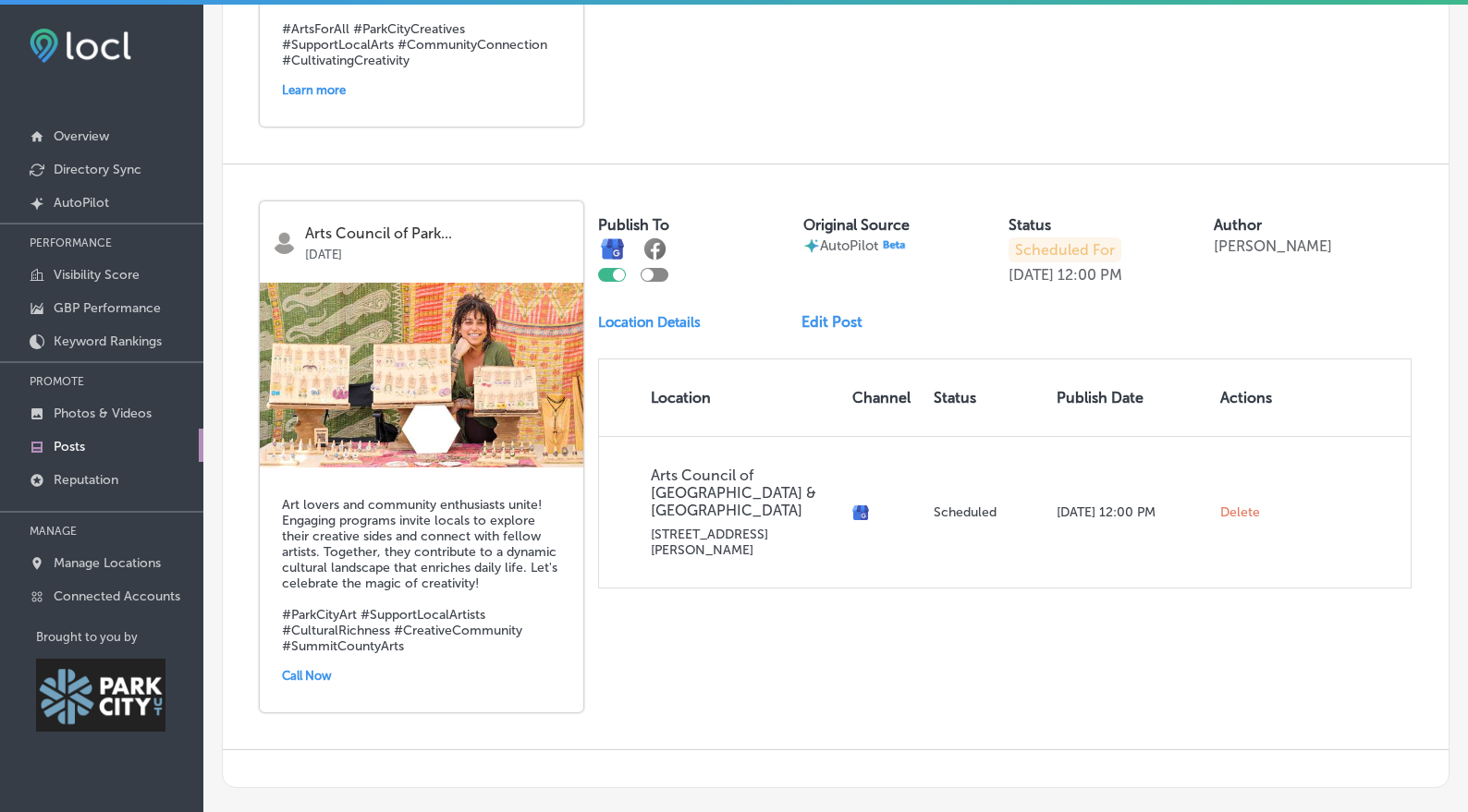
scroll to position [2938, 0]
